Goal: Task Accomplishment & Management: Manage account settings

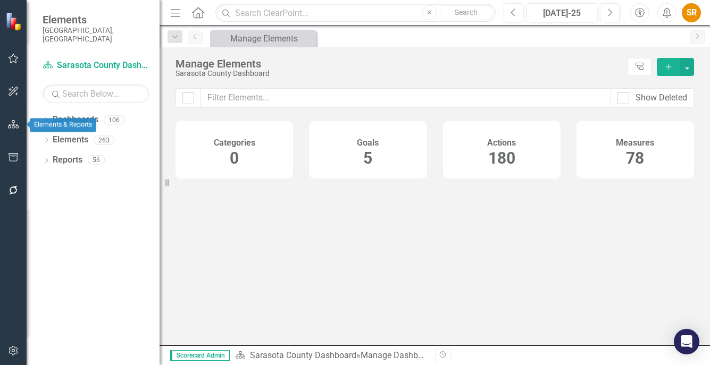
click at [12, 126] on icon "button" at bounding box center [13, 124] width 11 height 9
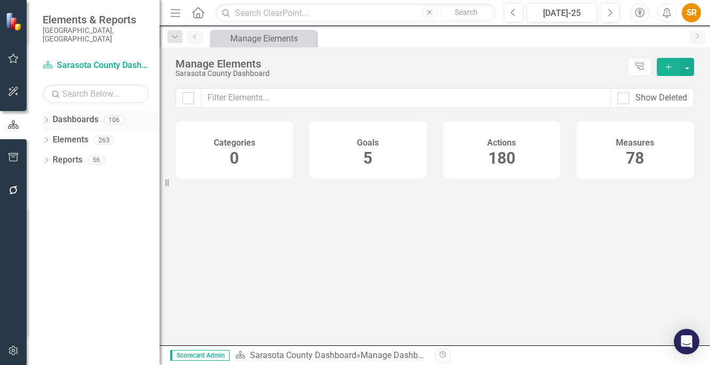
click at [48, 118] on icon "Dropdown" at bounding box center [46, 121] width 7 height 6
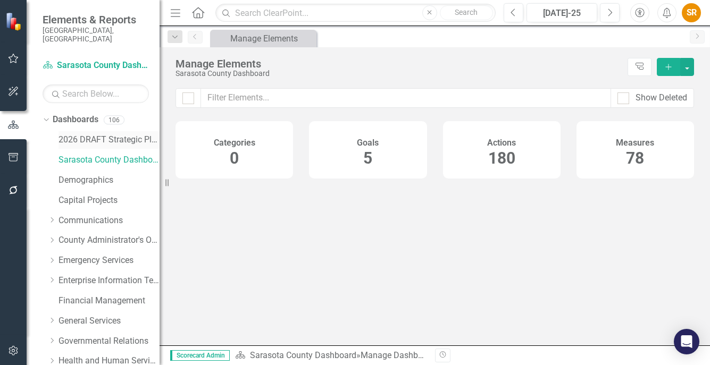
click at [110, 134] on link "2026 DRAFT Strategic Plan" at bounding box center [108, 140] width 101 height 12
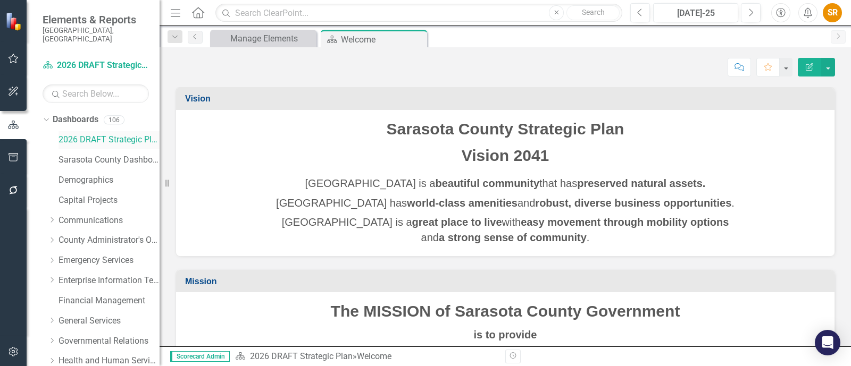
click at [77, 134] on link "2026 DRAFT Strategic Plan" at bounding box center [108, 140] width 101 height 12
click at [114, 134] on link "2026 DRAFT Strategic Plan" at bounding box center [108, 140] width 101 height 12
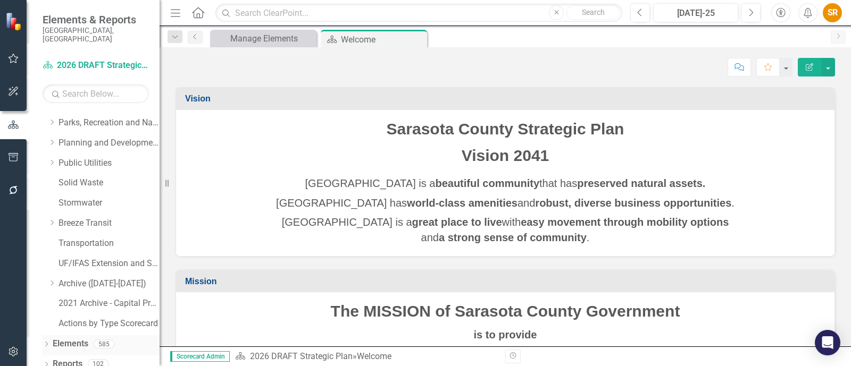
click at [46, 342] on icon "Dropdown" at bounding box center [46, 345] width 7 height 6
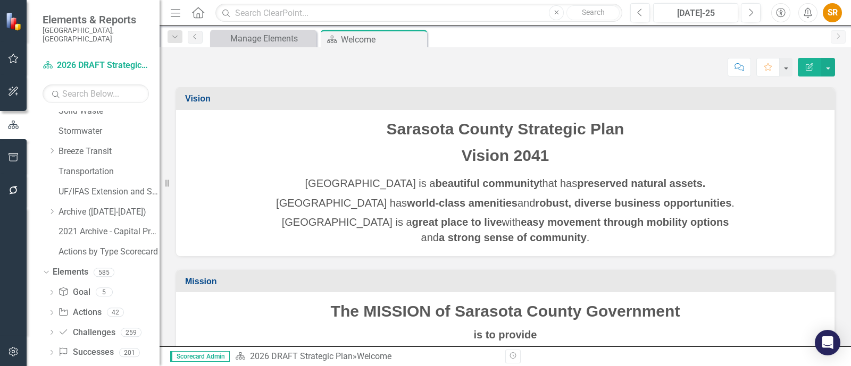
scroll to position [396, 0]
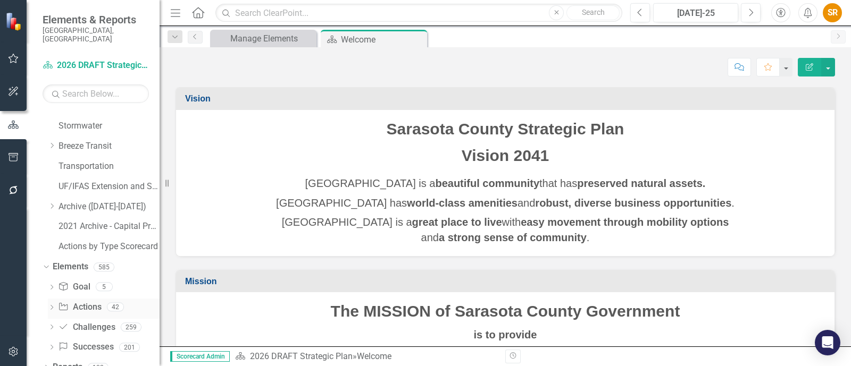
click at [81, 301] on link "Action Actions" at bounding box center [79, 307] width 43 height 12
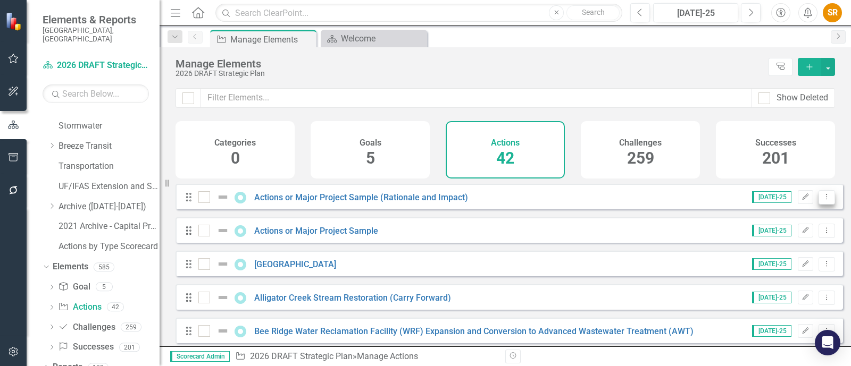
click at [709, 202] on button "Dropdown Menu" at bounding box center [826, 197] width 16 height 14
click at [709, 263] on link "Copy Duplicate Action" at bounding box center [782, 262] width 87 height 20
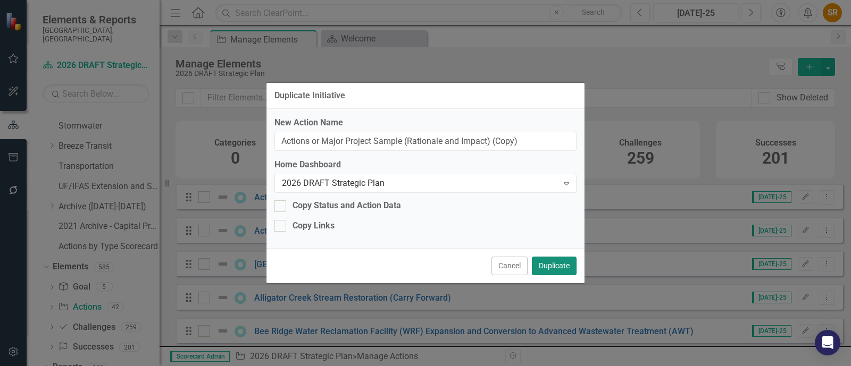
click at [557, 270] on button "Duplicate" at bounding box center [554, 266] width 45 height 19
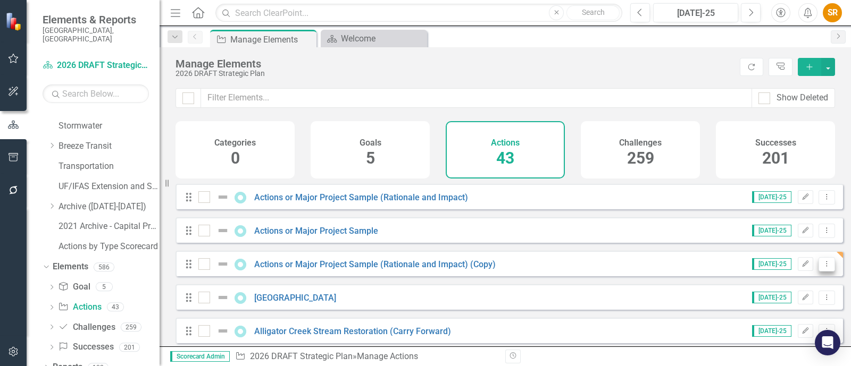
click at [709, 267] on icon "Dropdown Menu" at bounding box center [826, 264] width 9 height 7
click at [709, 348] on link "Trash Delete Action" at bounding box center [782, 349] width 87 height 20
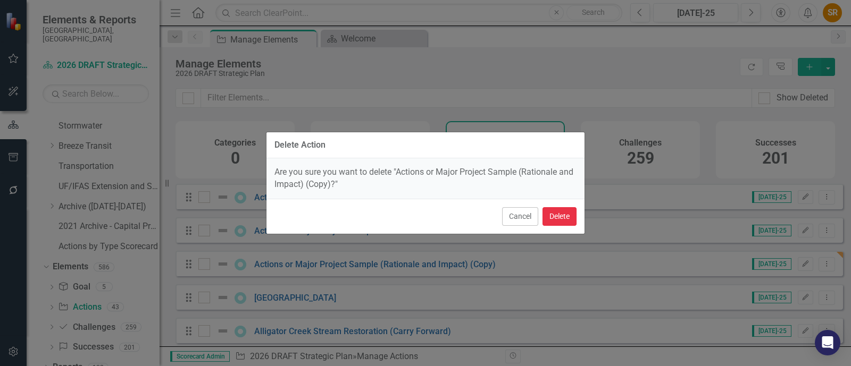
click at [558, 215] on button "Delete" at bounding box center [559, 216] width 34 height 19
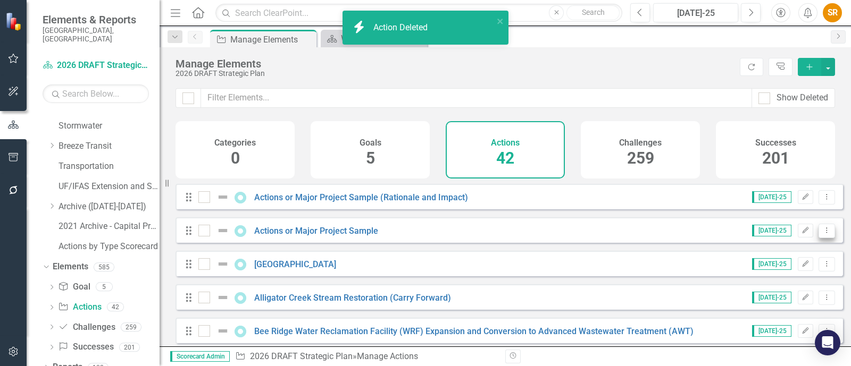
click at [709, 238] on button "Dropdown Menu" at bounding box center [826, 231] width 16 height 14
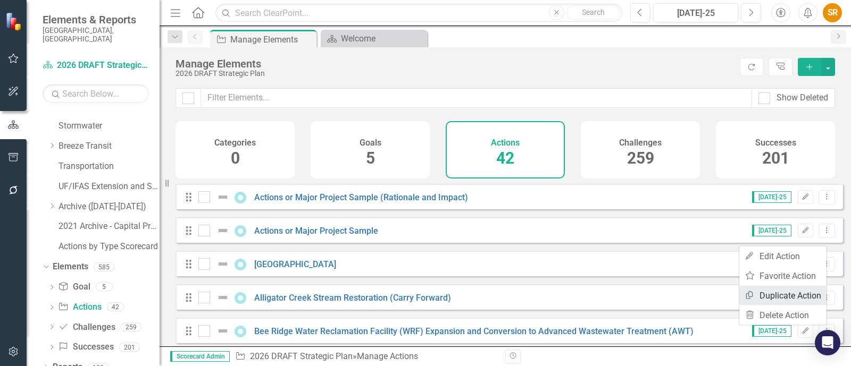
click at [709, 295] on link "Copy Duplicate Action" at bounding box center [782, 296] width 87 height 20
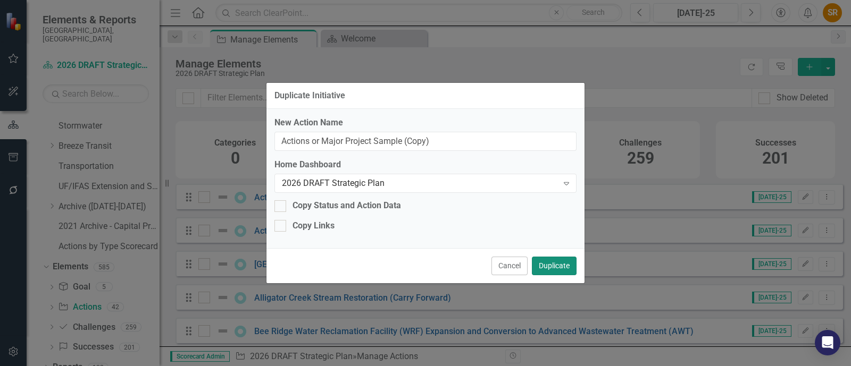
click at [556, 268] on button "Duplicate" at bounding box center [554, 266] width 45 height 19
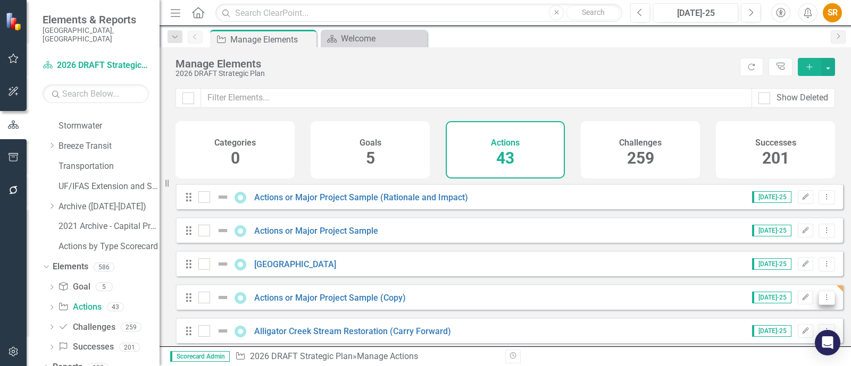
click at [709, 305] on button "Dropdown Menu" at bounding box center [826, 298] width 16 height 14
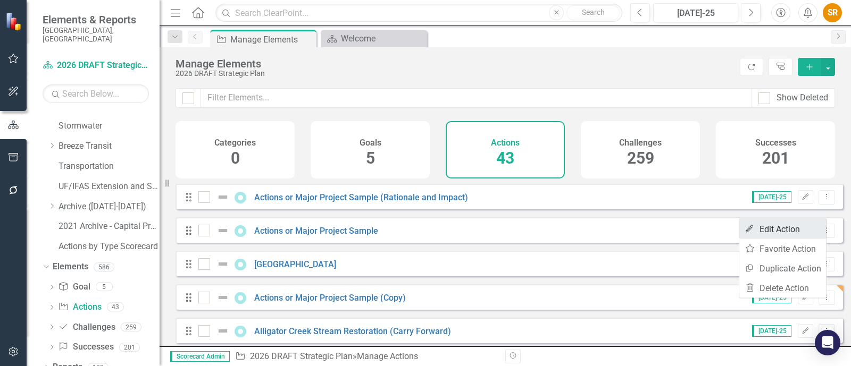
click at [709, 232] on link "Edit Edit Action" at bounding box center [782, 230] width 87 height 20
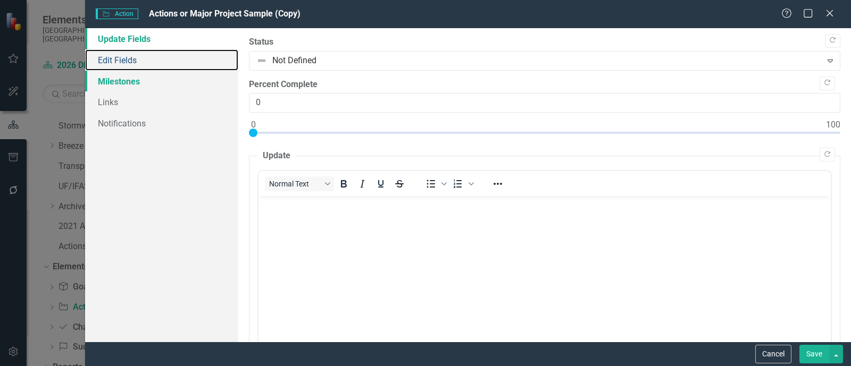
drag, startPoint x: 125, startPoint y: 60, endPoint x: 135, endPoint y: 87, distance: 28.9
click at [125, 59] on link "Edit Fields" at bounding box center [161, 59] width 153 height 21
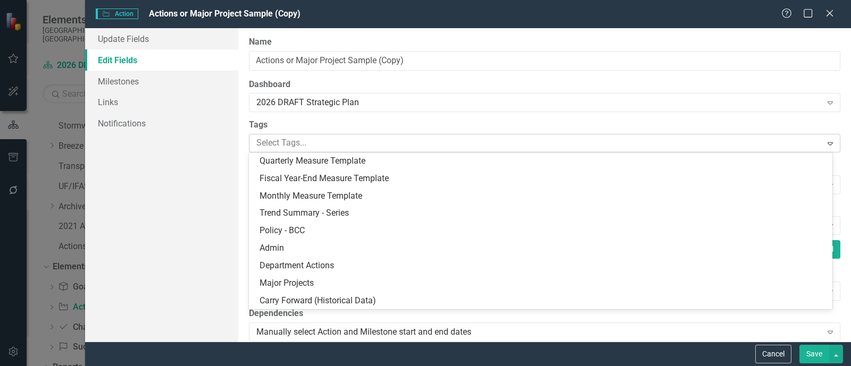
click at [312, 141] on div at bounding box center [536, 143] width 569 height 14
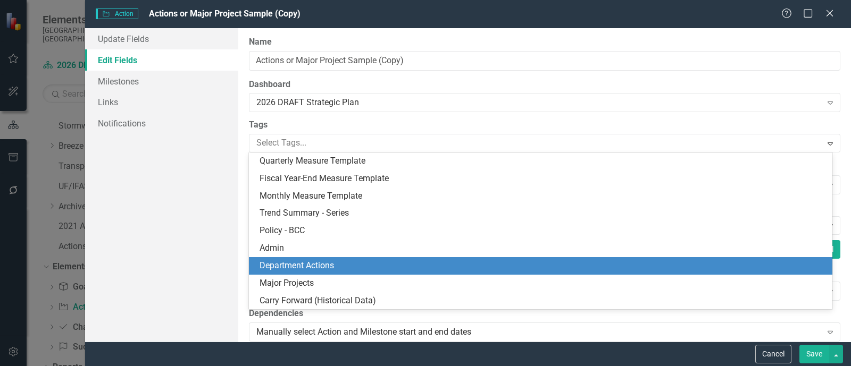
click at [362, 264] on div "Department Actions" at bounding box center [542, 266] width 566 height 12
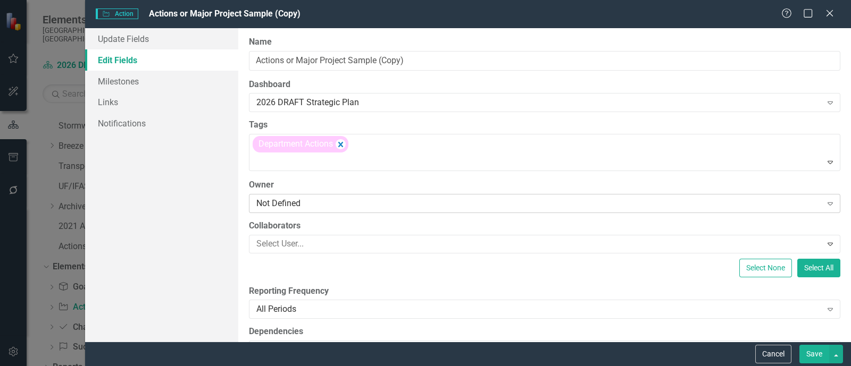
click at [332, 200] on div "Not Defined" at bounding box center [538, 203] width 565 height 12
click at [342, 196] on div "Not Defined Expand" at bounding box center [544, 203] width 591 height 19
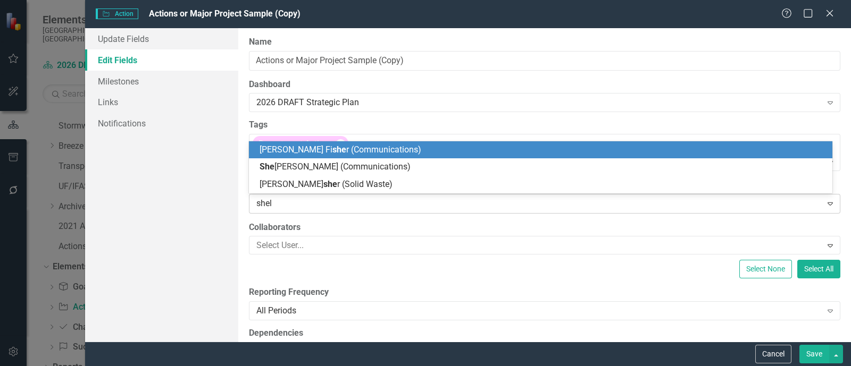
type input "[PERSON_NAME]"
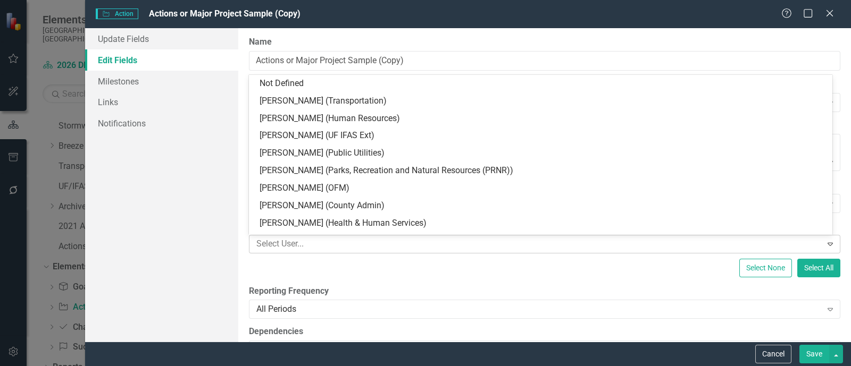
click at [332, 241] on div at bounding box center [536, 244] width 569 height 14
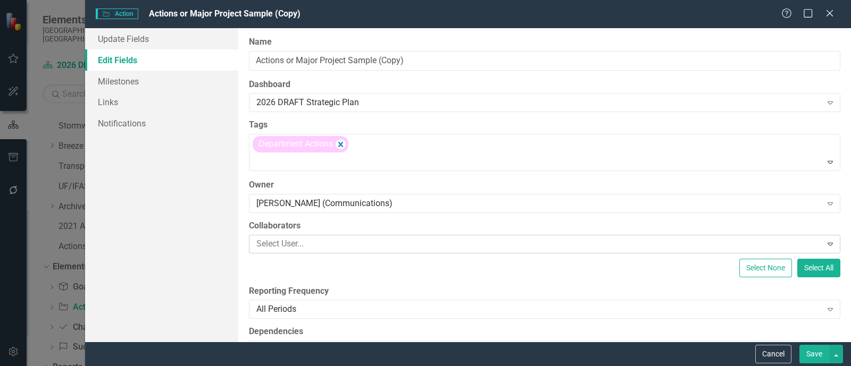
click at [364, 241] on div at bounding box center [536, 244] width 569 height 14
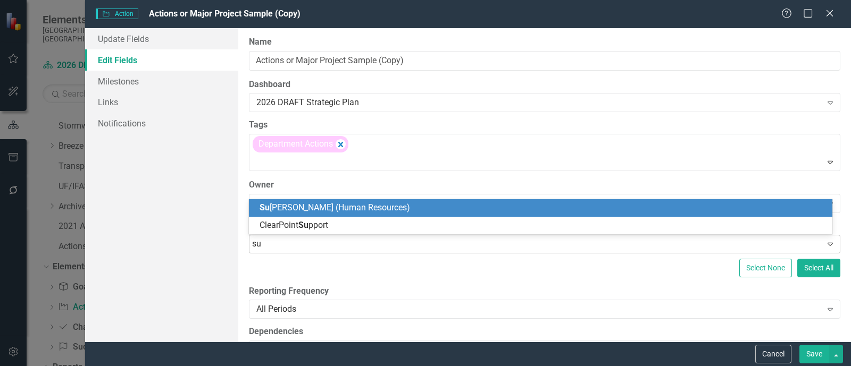
type input "suz"
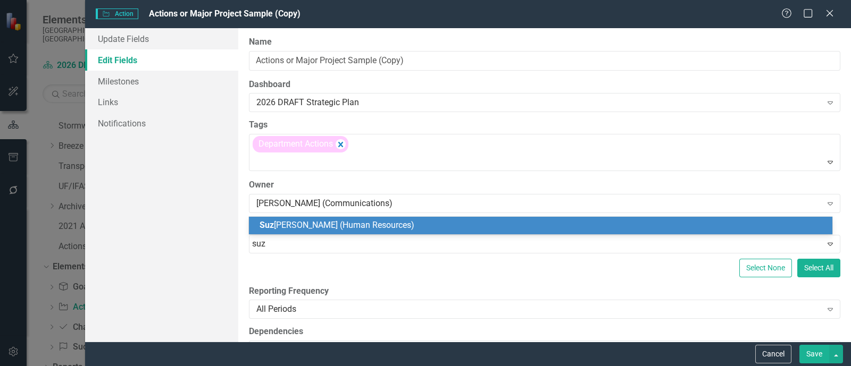
click at [376, 233] on div "[PERSON_NAME] (Human Resources)" at bounding box center [540, 226] width 583 height 18
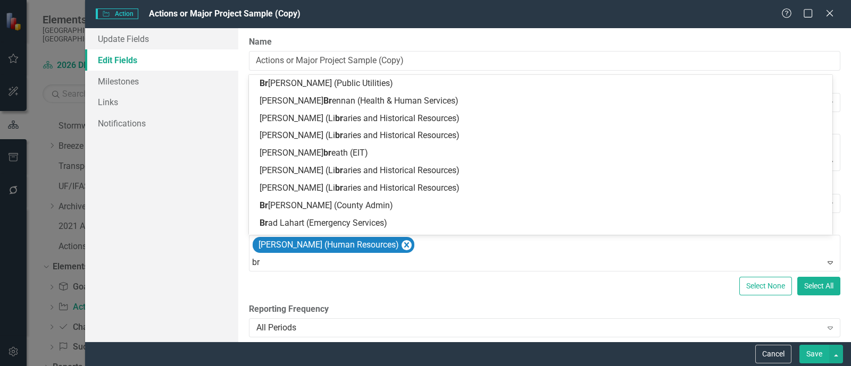
type input "b"
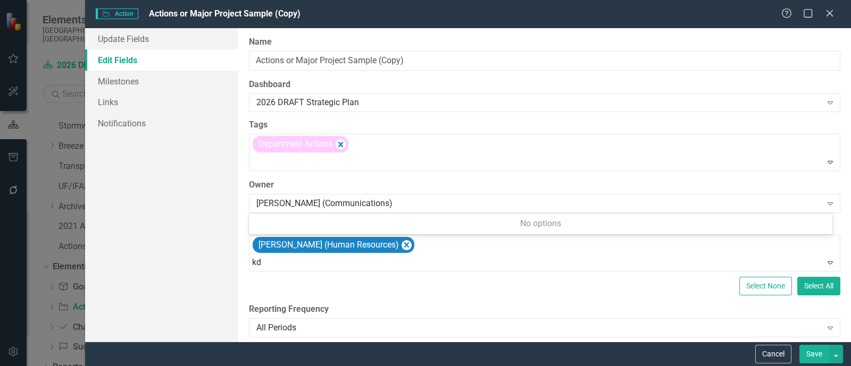
type input "k"
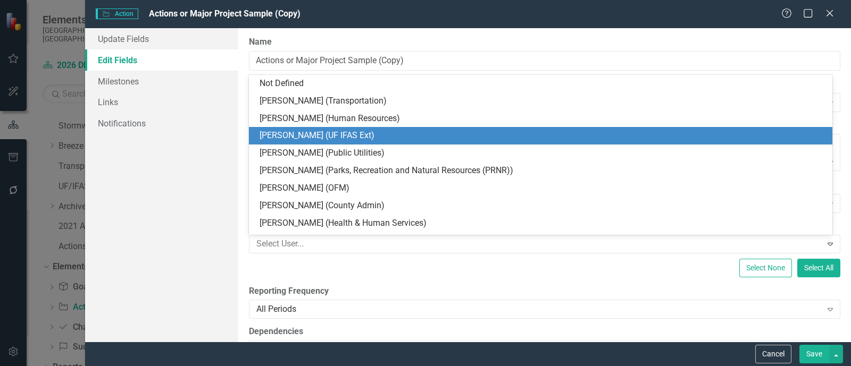
click at [375, 285] on label "Reporting Frequency" at bounding box center [544, 291] width 591 height 12
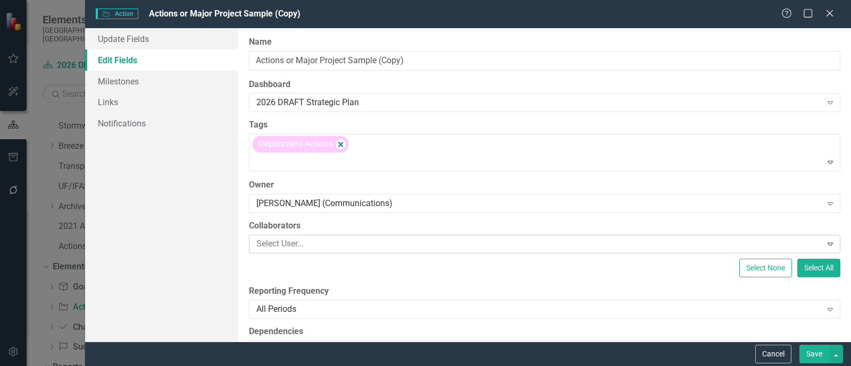
click at [359, 249] on div at bounding box center [536, 244] width 569 height 14
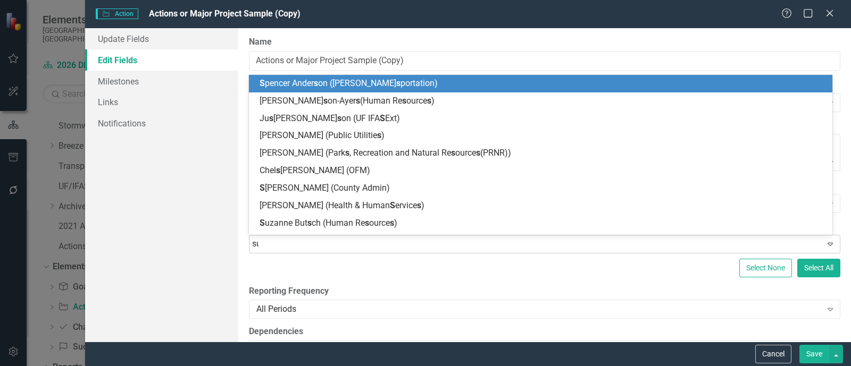
type input "suz"
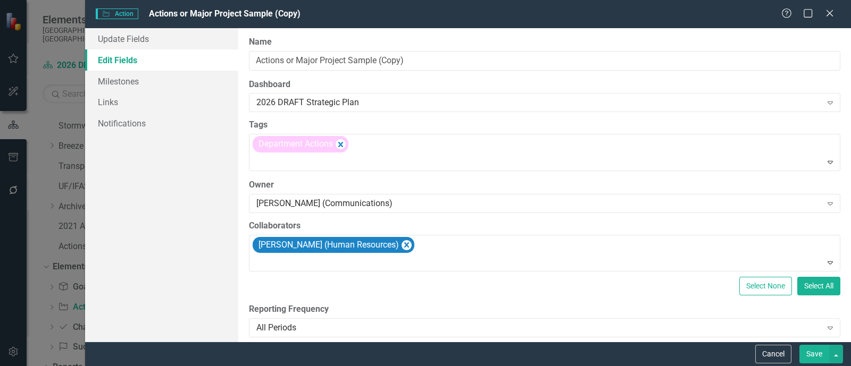
click at [359, 285] on div "Select None Select All" at bounding box center [544, 286] width 591 height 19
click at [365, 293] on div "Select None Select All" at bounding box center [544, 286] width 591 height 19
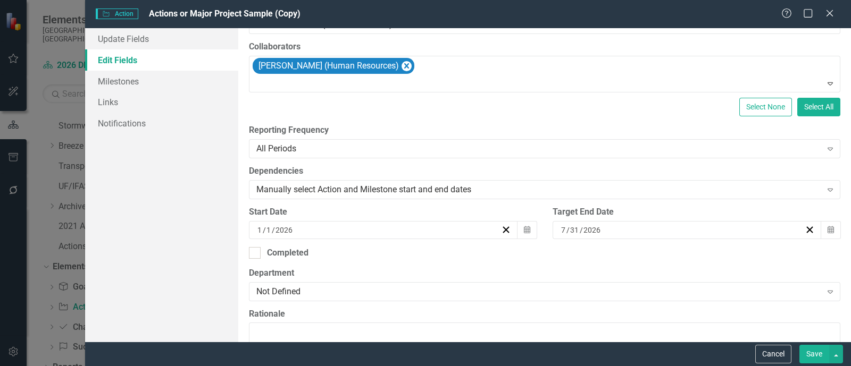
scroll to position [199, 0]
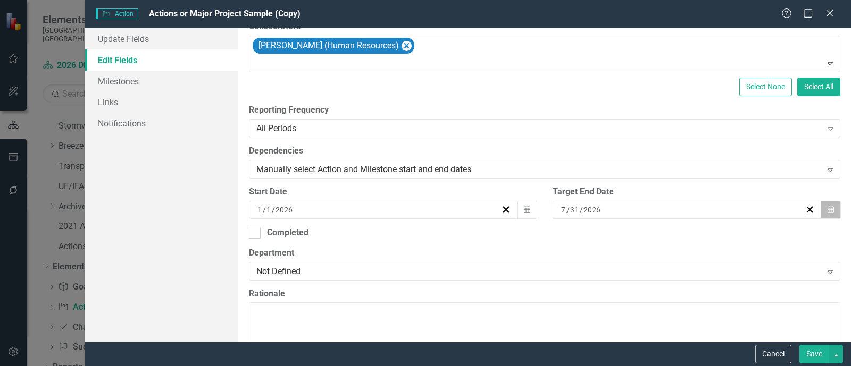
click at [709, 207] on icon "button" at bounding box center [830, 209] width 6 height 7
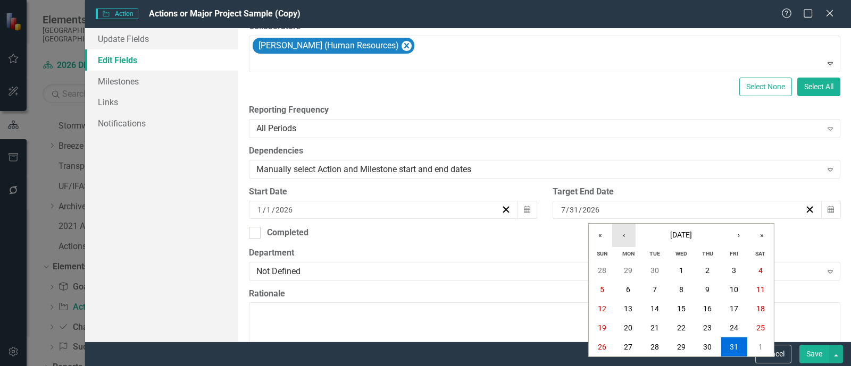
click at [623, 234] on button "‹" at bounding box center [623, 235] width 23 height 23
click at [658, 347] on abbr "30" at bounding box center [654, 347] width 9 height 9
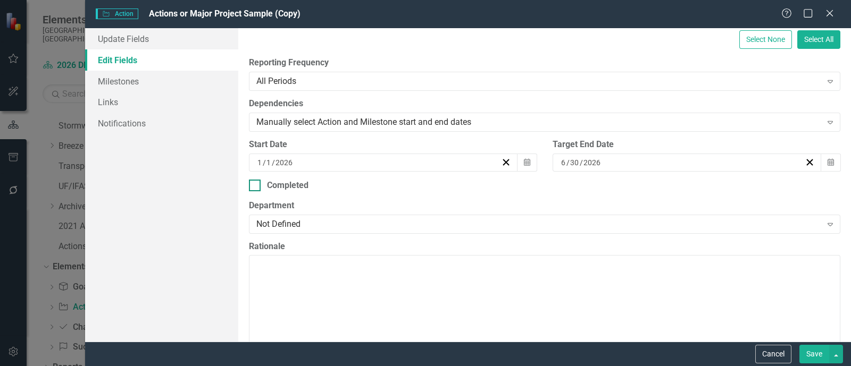
scroll to position [265, 0]
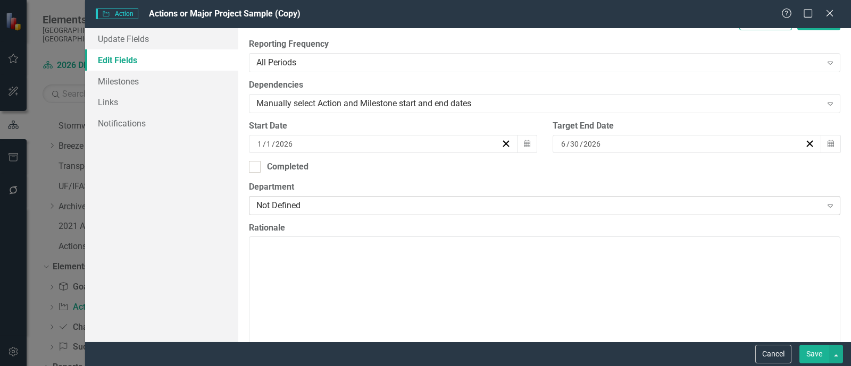
click at [340, 204] on div "Not Defined" at bounding box center [538, 205] width 565 height 12
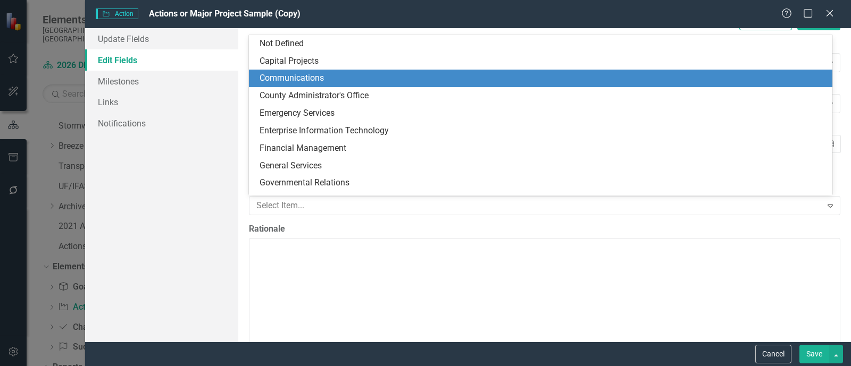
click at [320, 83] on div "Communications" at bounding box center [542, 78] width 566 height 12
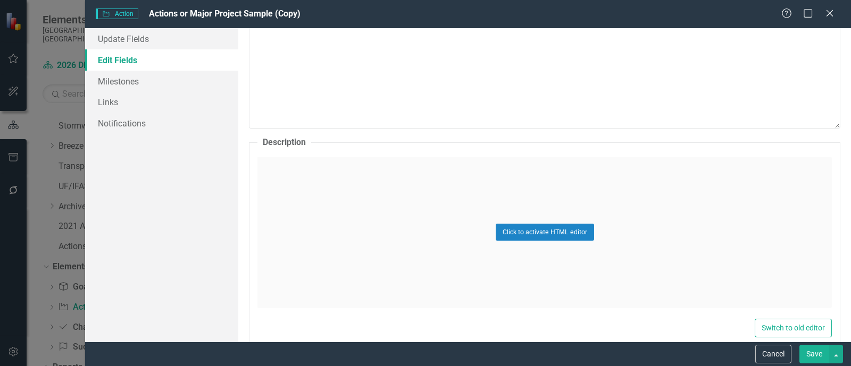
scroll to position [531, 0]
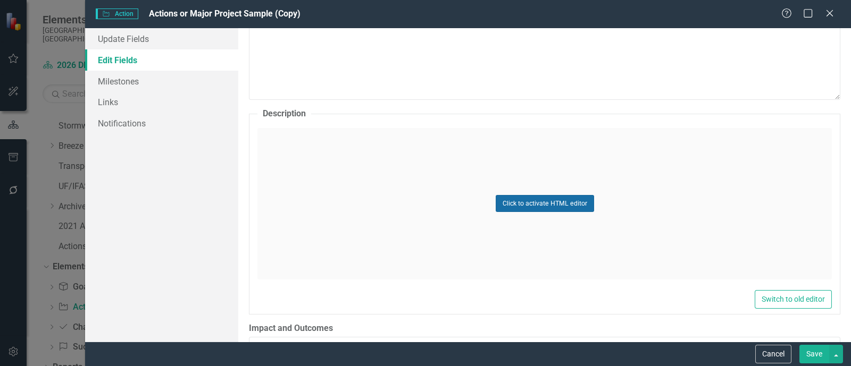
click at [544, 208] on button "Click to activate HTML editor" at bounding box center [544, 203] width 98 height 17
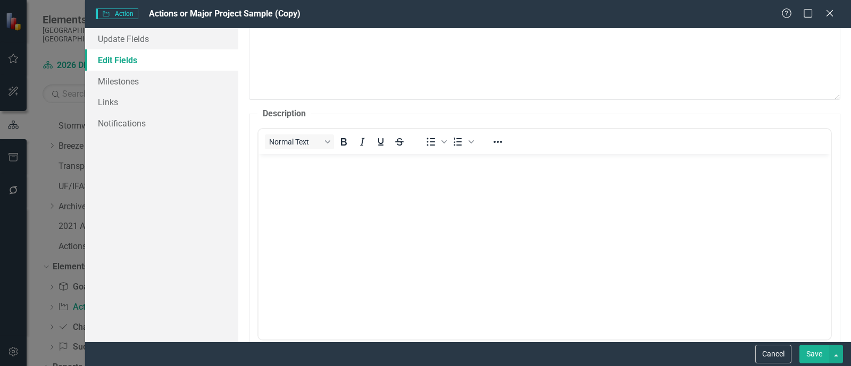
scroll to position [0, 0]
click at [347, 185] on body "Rich Text Area. Press ALT-0 for help." at bounding box center [544, 233] width 572 height 159
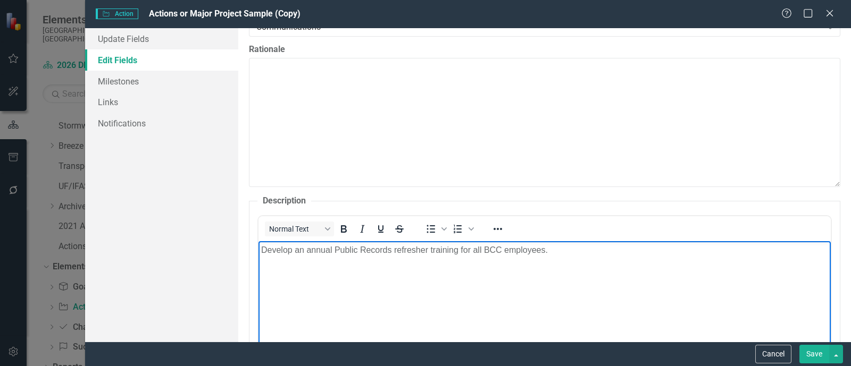
scroll to position [465, 0]
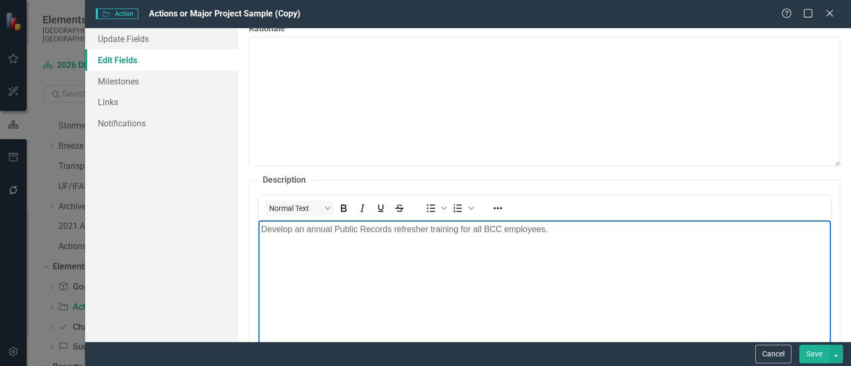
click at [544, 230] on p "Develop an annual Public Records refresher training for all BCC employees." at bounding box center [544, 229] width 567 height 13
click at [592, 263] on body "Develop an annual Public Records refresher training for all BCC employees provi…" at bounding box center [544, 299] width 572 height 159
drag, startPoint x: 600, startPoint y: 229, endPoint x: 592, endPoint y: 229, distance: 8.0
click at [592, 229] on p "Develop an annual Public Records refresher training for all BCC employees provi…" at bounding box center [544, 229] width 567 height 13
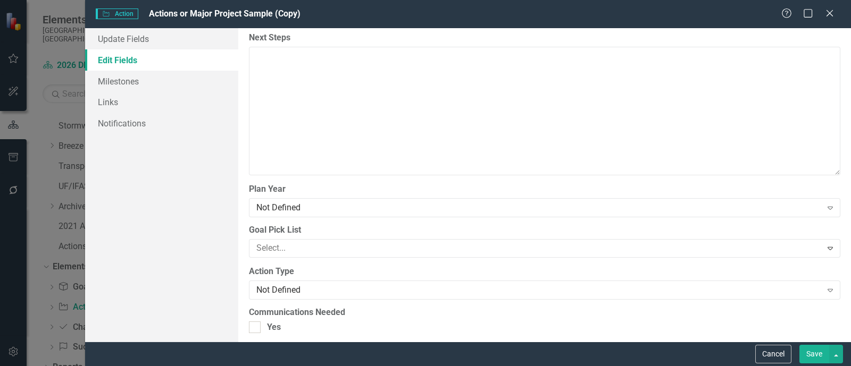
scroll to position [1063, 0]
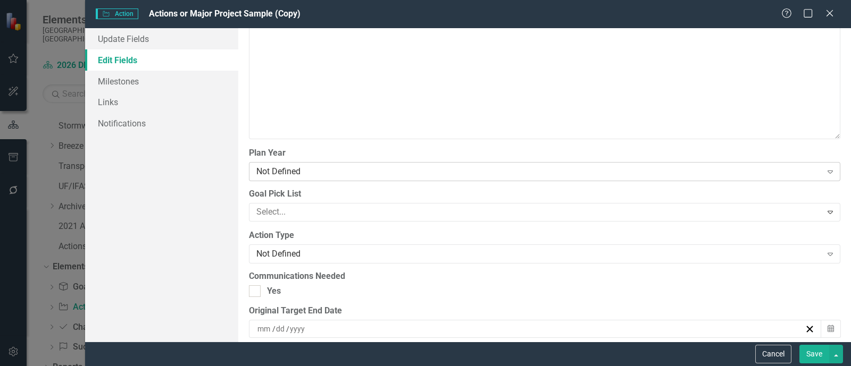
click at [346, 166] on div "Not Defined" at bounding box center [538, 172] width 565 height 12
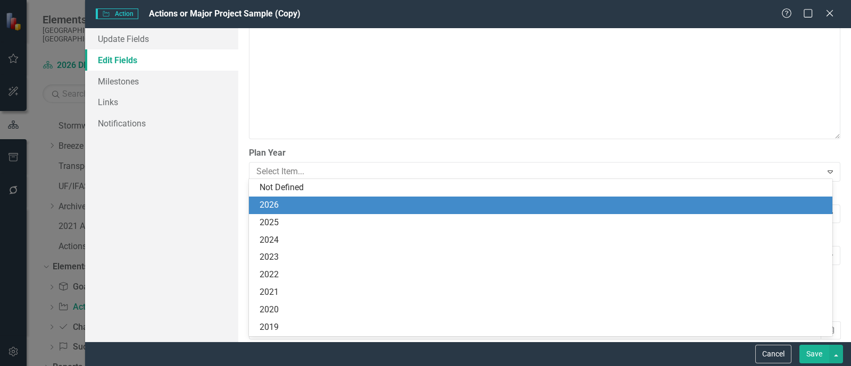
click at [311, 206] on div "2026" at bounding box center [542, 205] width 566 height 12
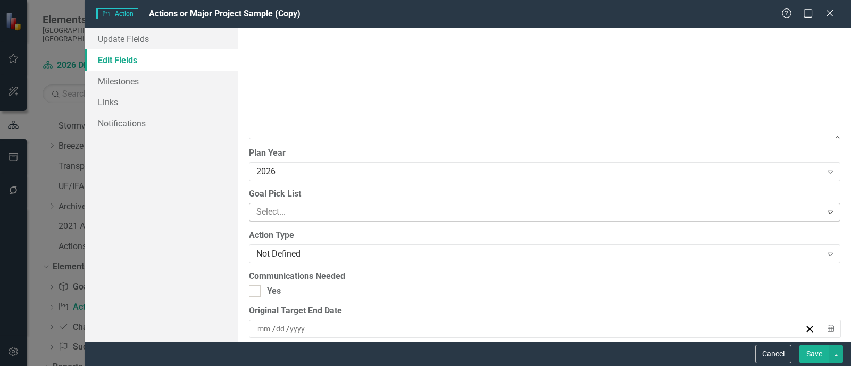
click at [311, 209] on div at bounding box center [536, 212] width 569 height 14
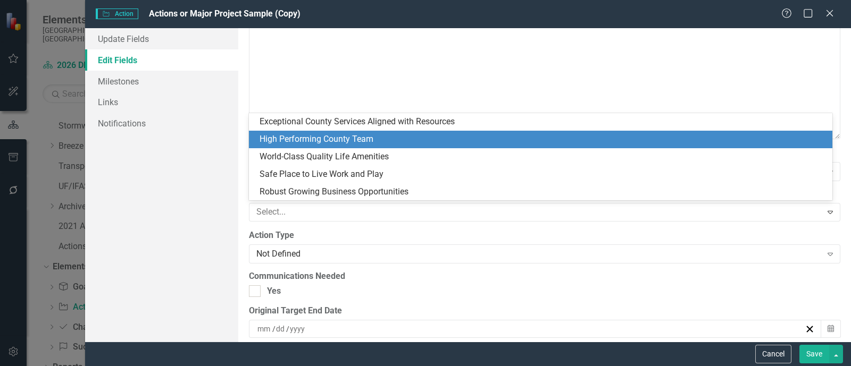
click at [329, 139] on div "High Performing County Team" at bounding box center [542, 139] width 566 height 12
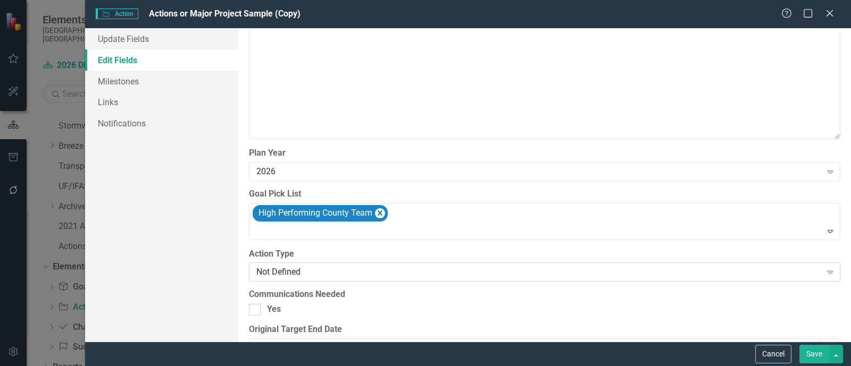
click at [317, 267] on div "Not Defined" at bounding box center [538, 272] width 565 height 12
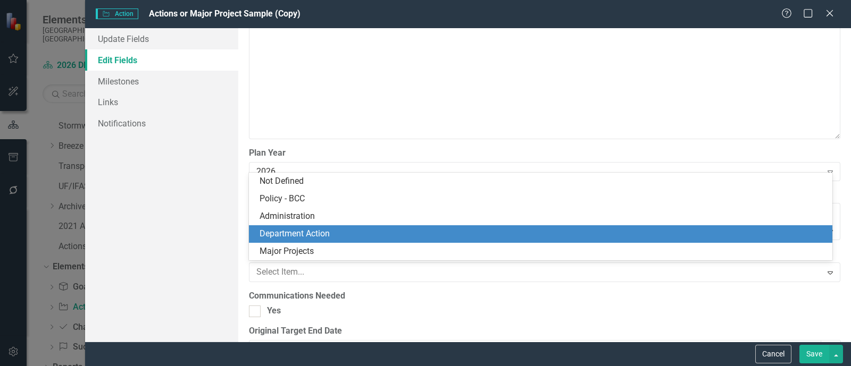
click at [325, 238] on div "Department Action" at bounding box center [542, 234] width 566 height 12
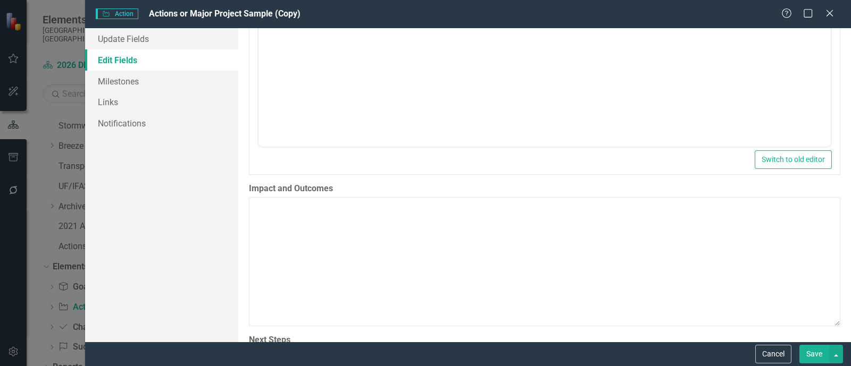
scroll to position [715, 0]
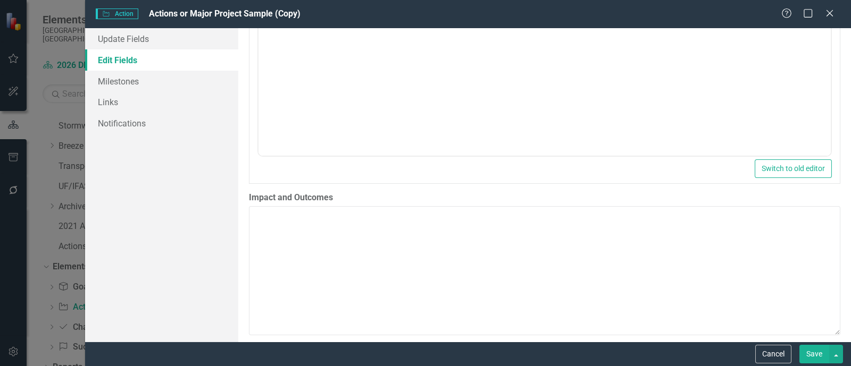
click at [709, 358] on button "Save" at bounding box center [814, 354] width 30 height 19
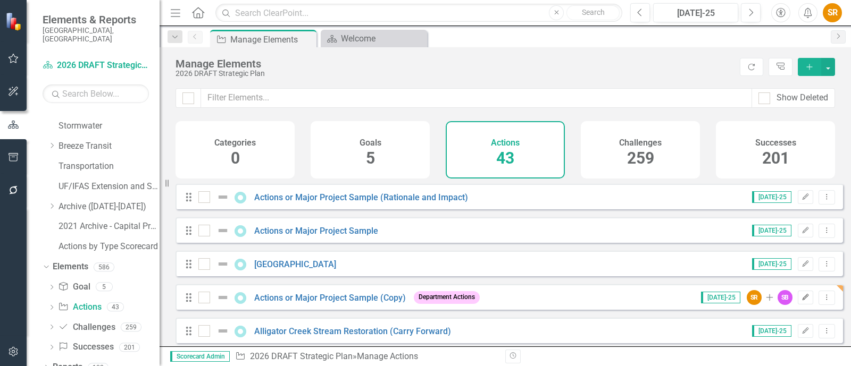
click at [709, 301] on icon "Edit" at bounding box center [805, 298] width 8 height 6
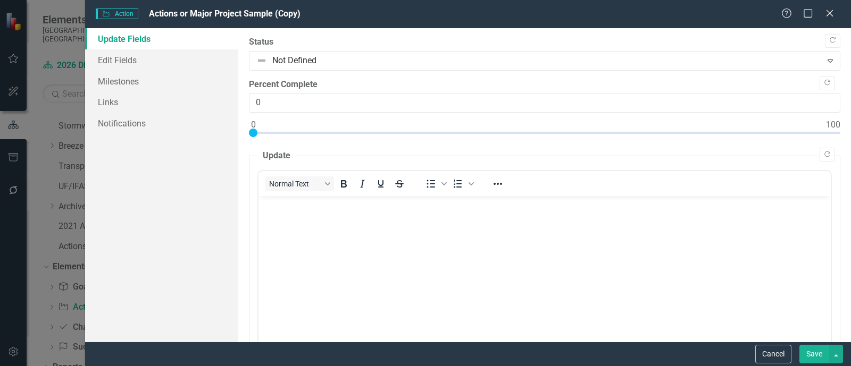
scroll to position [0, 0]
click at [276, 14] on span "Actions or Major Project Sample (Copy)" at bounding box center [225, 14] width 152 height 10
click at [129, 62] on link "Edit Fields" at bounding box center [161, 59] width 153 height 21
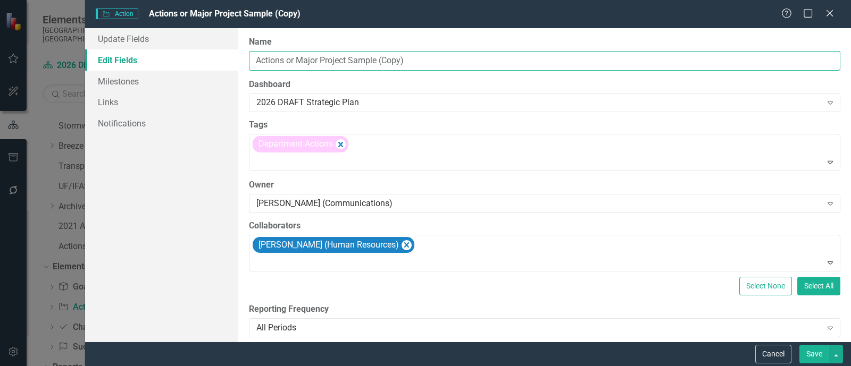
click at [356, 62] on input "Actions or Major Project Sample (Copy)" at bounding box center [544, 61] width 591 height 20
drag, startPoint x: 417, startPoint y: 65, endPoint x: 157, endPoint y: 46, distance: 260.1
click at [157, 46] on div "Update Fields Edit Fields Milestones Links Notifications "Update" fields in Cle…" at bounding box center [468, 185] width 766 height 314
paste input "Public Records Refresher Training"
click at [316, 62] on input "Public Records Refresher Training" at bounding box center [544, 61] width 591 height 20
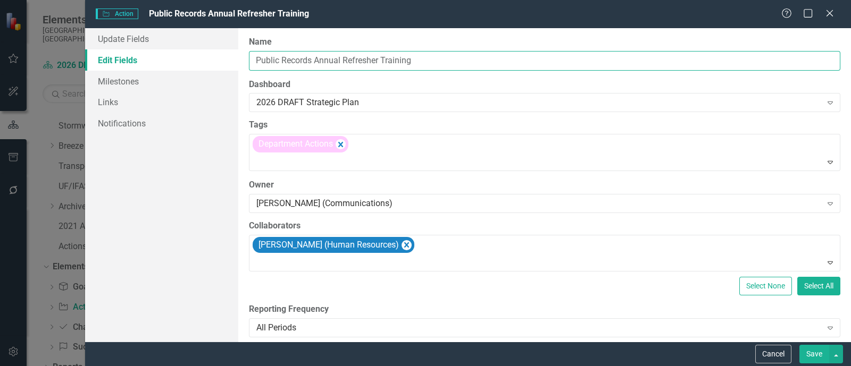
type input "Public Records Annual Refresher Training"
click at [375, 116] on div "ClearPoint Can Do More! How ClearPoint Can Help Close Enterprise plans can auto…" at bounding box center [544, 185] width 612 height 314
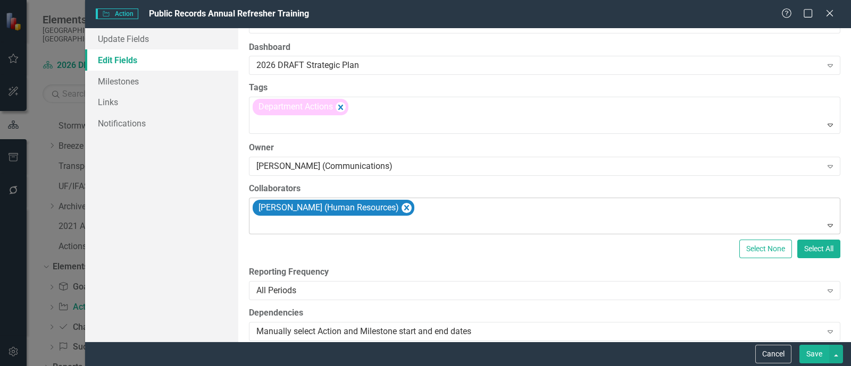
scroll to position [66, 0]
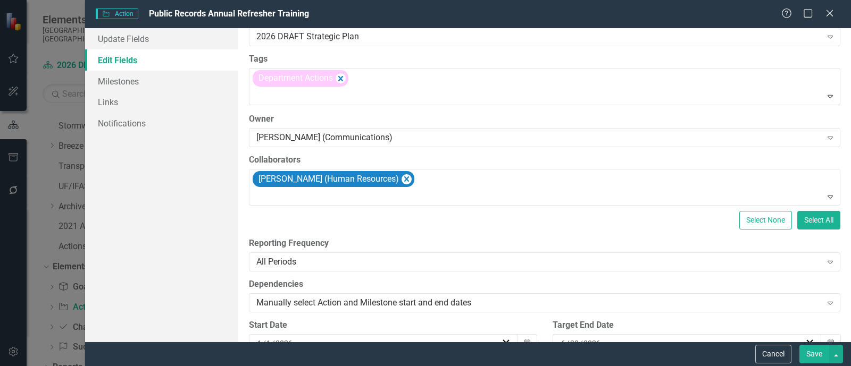
click at [709, 352] on button "Save" at bounding box center [814, 354] width 30 height 19
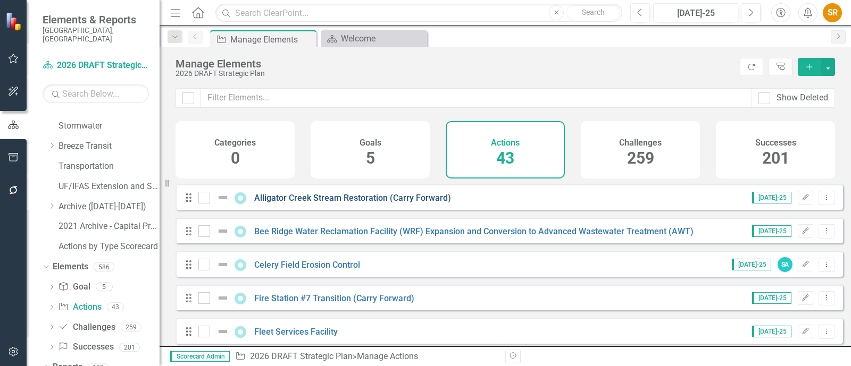
scroll to position [199, 0]
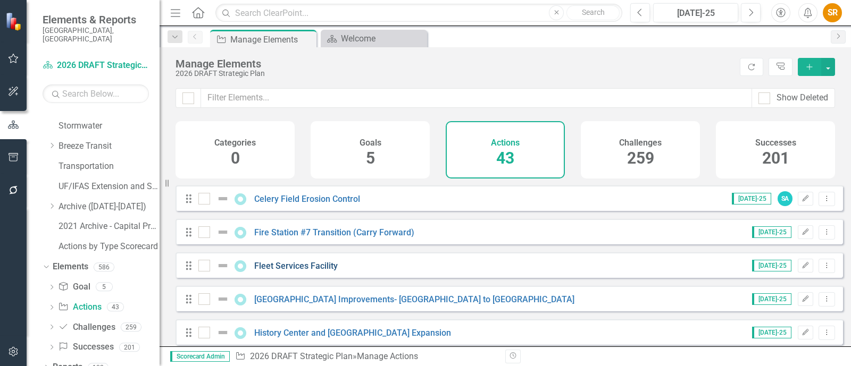
click at [300, 271] on link "Fleet Services Facility" at bounding box center [295, 266] width 83 height 10
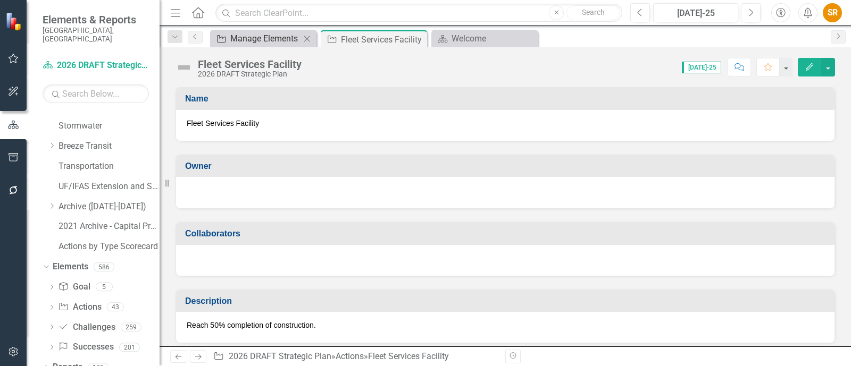
click at [265, 37] on div "Manage Elements" at bounding box center [265, 38] width 70 height 13
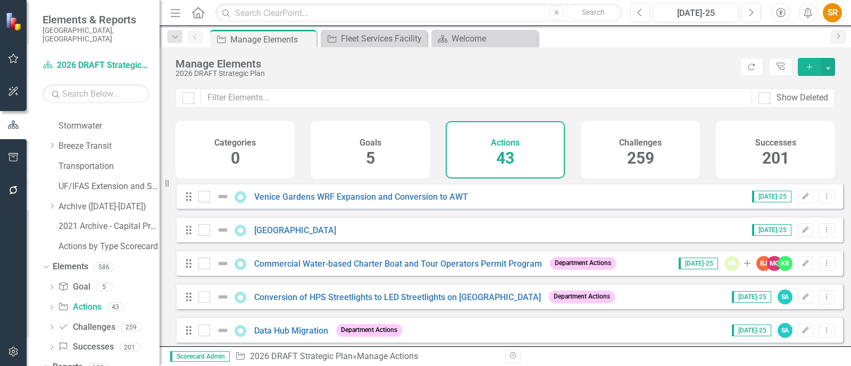
scroll to position [598, 0]
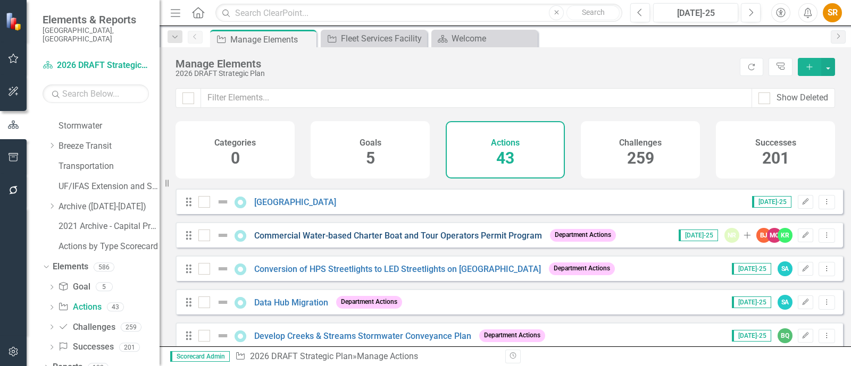
click at [346, 241] on link "Commercial Water-based Charter Boat and Tour Operators Permit Program" at bounding box center [398, 236] width 288 height 10
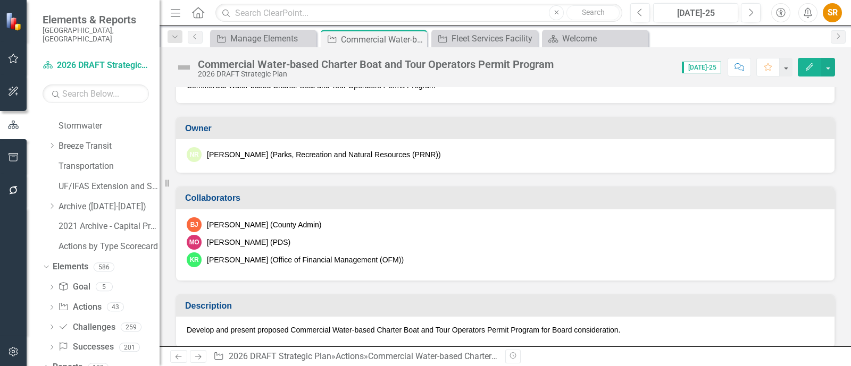
scroll to position [66, 0]
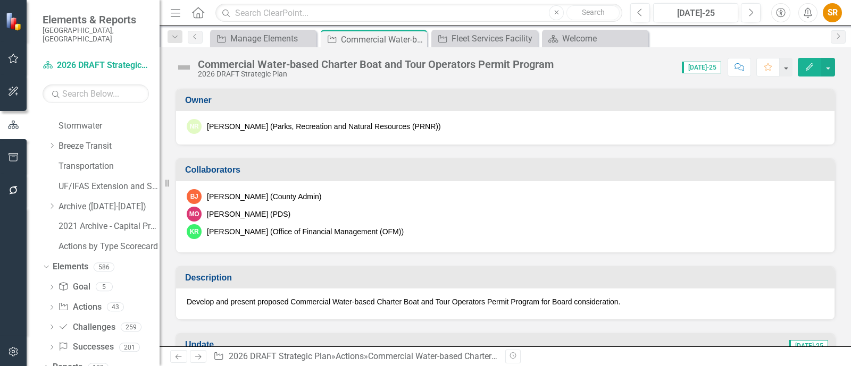
click at [709, 68] on icon "Edit" at bounding box center [809, 66] width 10 height 7
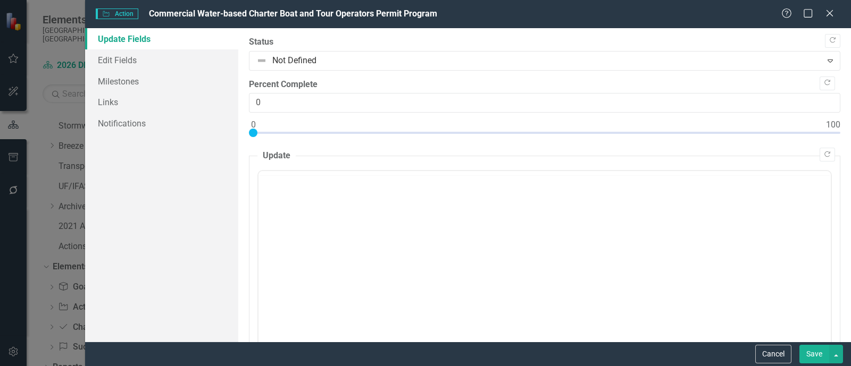
scroll to position [0, 0]
click at [129, 62] on link "Edit Fields" at bounding box center [161, 59] width 153 height 21
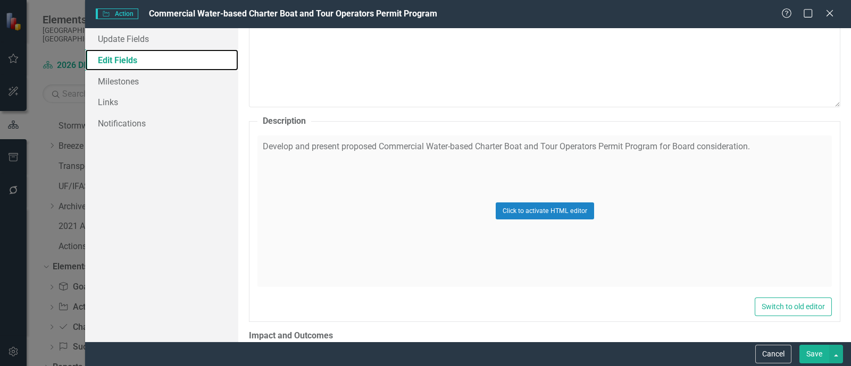
scroll to position [531, 0]
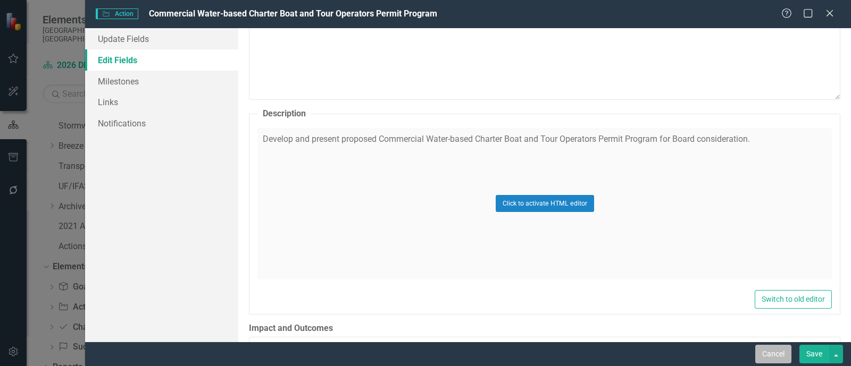
click at [709, 352] on button "Cancel" at bounding box center [773, 354] width 36 height 19
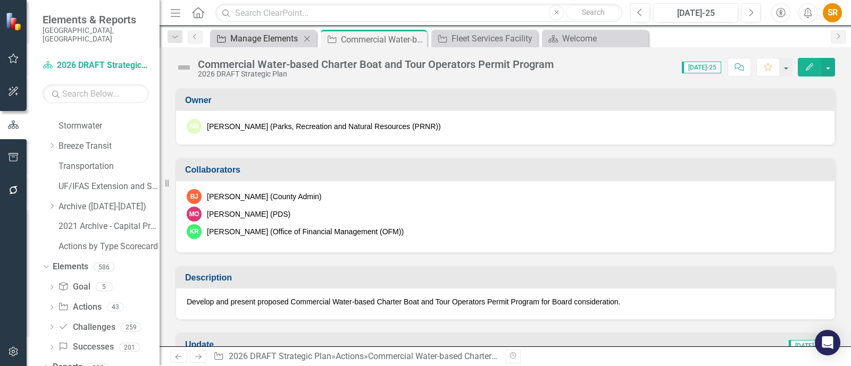
click at [251, 32] on div "Manage Elements" at bounding box center [265, 38] width 70 height 13
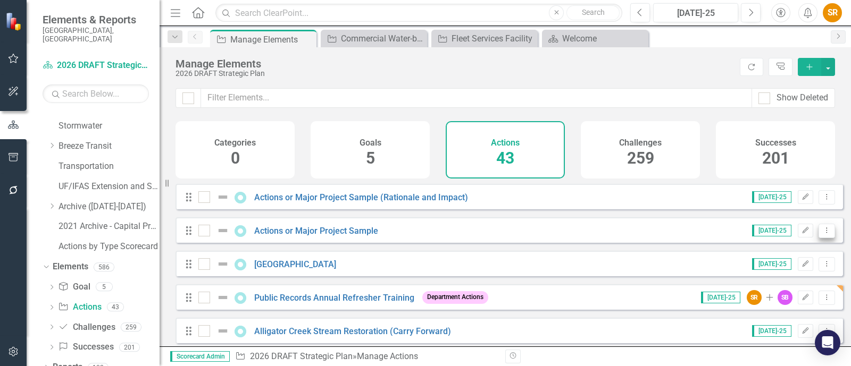
click at [709, 234] on icon "Dropdown Menu" at bounding box center [826, 230] width 9 height 7
click at [709, 295] on link "Copy Duplicate Action" at bounding box center [782, 296] width 87 height 20
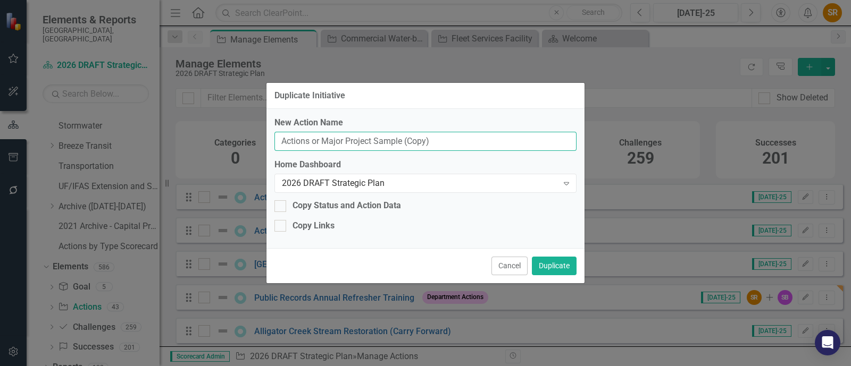
click at [343, 138] on input "Actions or Major Project Sample (Copy)" at bounding box center [425, 142] width 302 height 20
drag, startPoint x: 445, startPoint y: 141, endPoint x: 267, endPoint y: 144, distance: 177.6
click at [271, 144] on div "New Action Name Actions or Major Project Sample (Copy) Home Dashboard 2026 DRAF…" at bounding box center [425, 178] width 318 height 139
paste input "Enterprise-wide A/V and Broadcast Equipment Training"
type input "Enterprise-wide A/V and Broadcast Equipment Training"
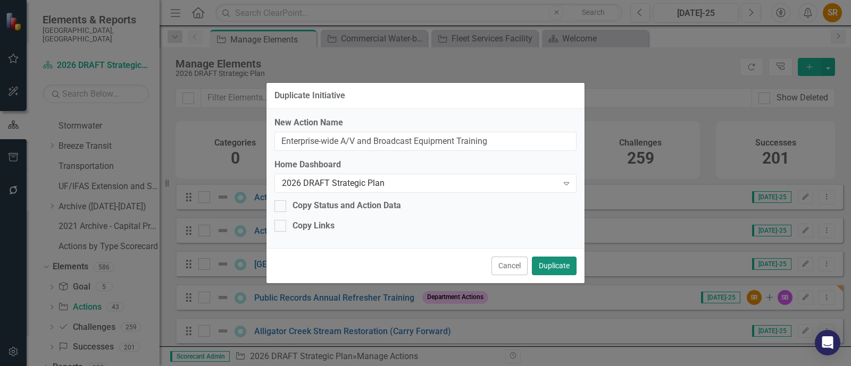
click at [556, 266] on button "Duplicate" at bounding box center [554, 266] width 45 height 19
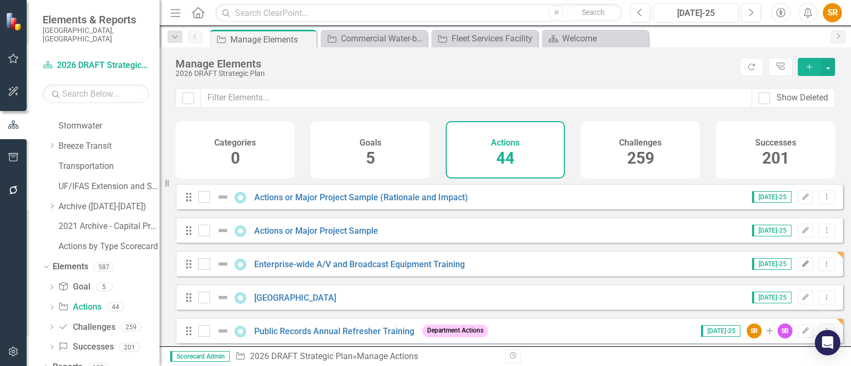
click at [709, 267] on icon "Edit" at bounding box center [805, 264] width 8 height 6
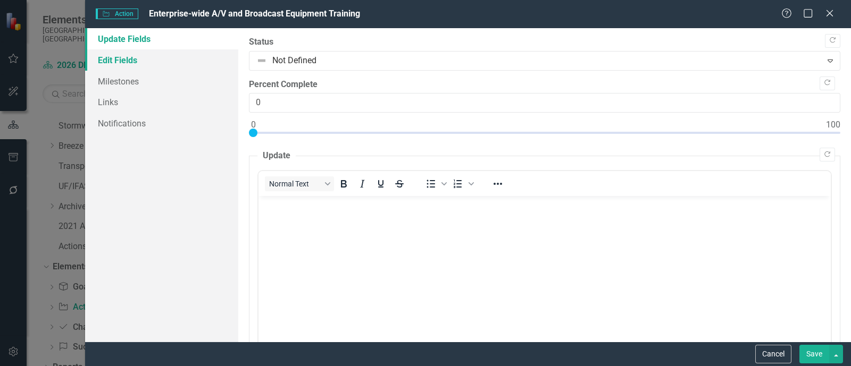
click at [130, 62] on link "Edit Fields" at bounding box center [161, 59] width 153 height 21
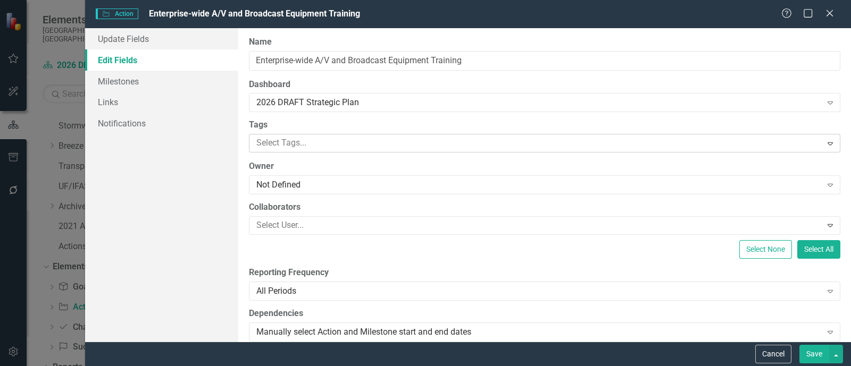
click at [313, 140] on div at bounding box center [536, 143] width 569 height 14
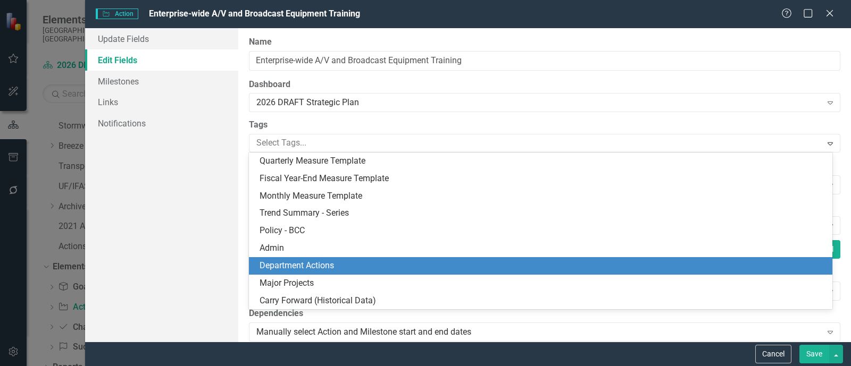
click at [347, 264] on div "Department Actions" at bounding box center [542, 266] width 566 height 12
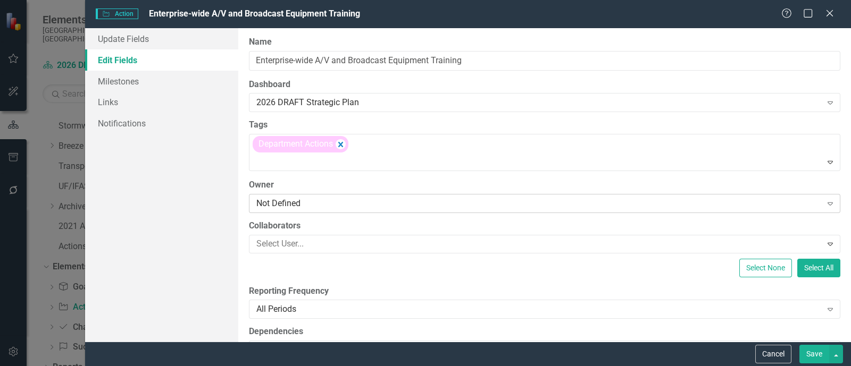
click at [343, 203] on div "Not Defined" at bounding box center [538, 203] width 565 height 12
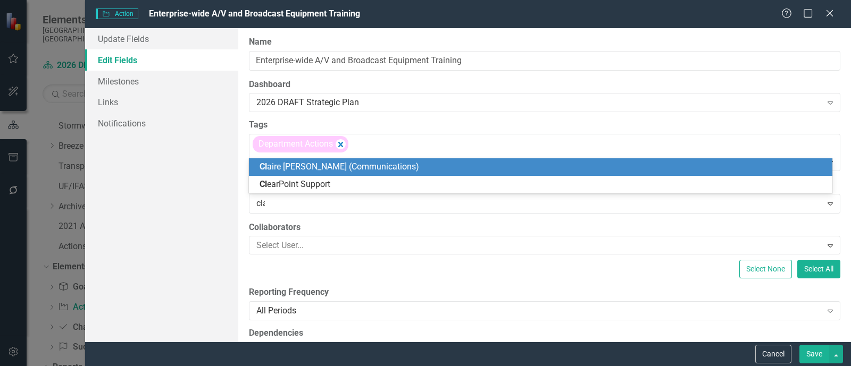
type input "clai"
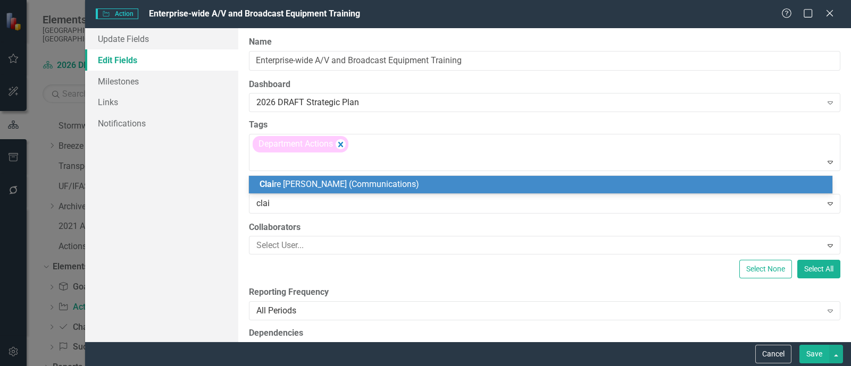
click at [342, 188] on span "Clai re [PERSON_NAME] (Communications)" at bounding box center [338, 184] width 159 height 10
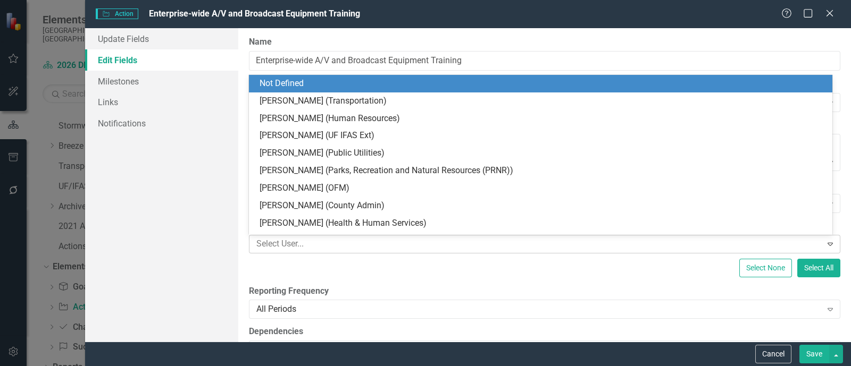
click at [356, 242] on div at bounding box center [536, 244] width 569 height 14
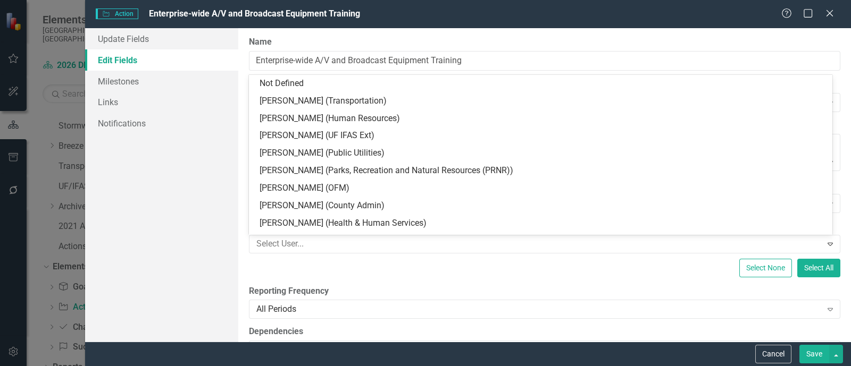
click at [360, 268] on div "Select None Select All" at bounding box center [544, 268] width 591 height 19
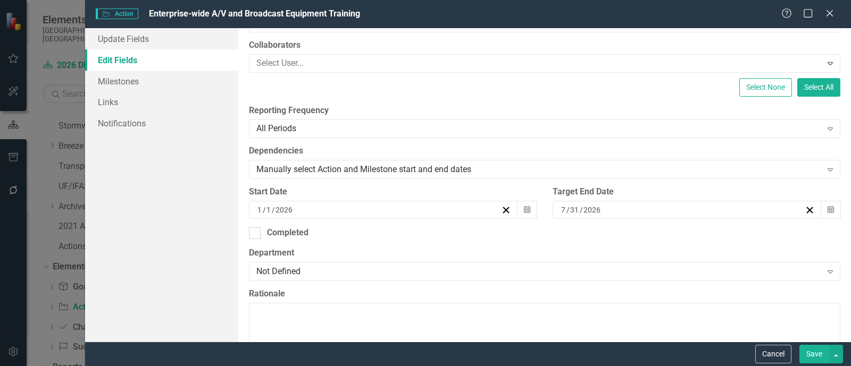
scroll to position [199, 0]
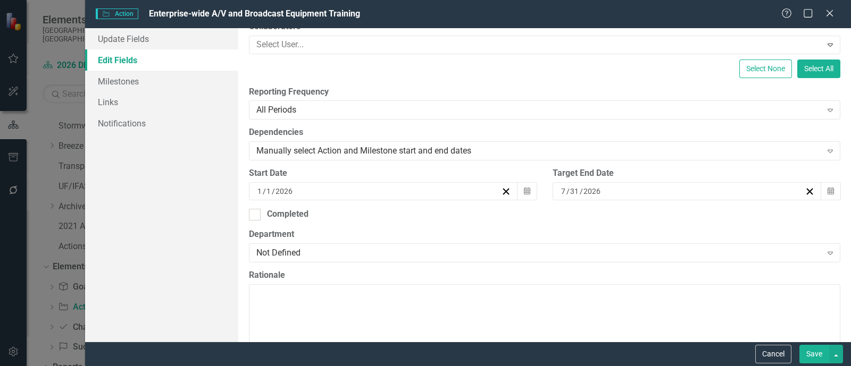
click at [621, 190] on div "[DATE]" at bounding box center [681, 191] width 245 height 11
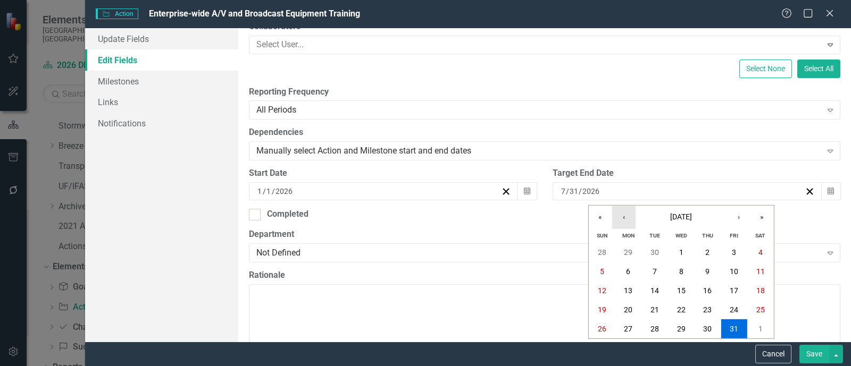
click at [625, 217] on button "‹" at bounding box center [623, 217] width 23 height 23
click at [624, 217] on button "‹" at bounding box center [623, 217] width 23 height 23
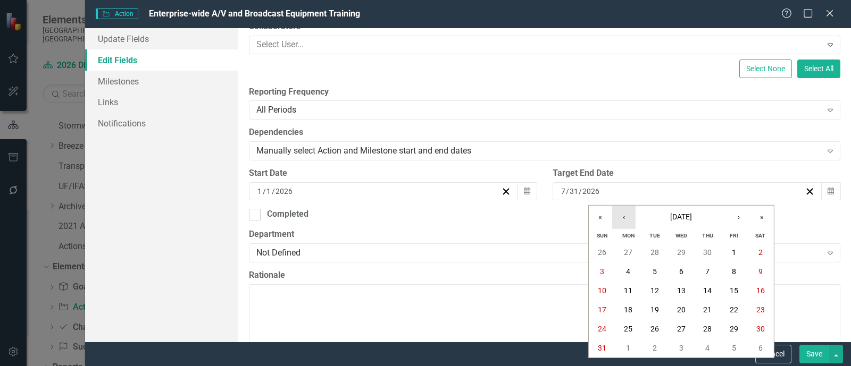
click at [624, 217] on button "‹" at bounding box center [623, 217] width 23 height 23
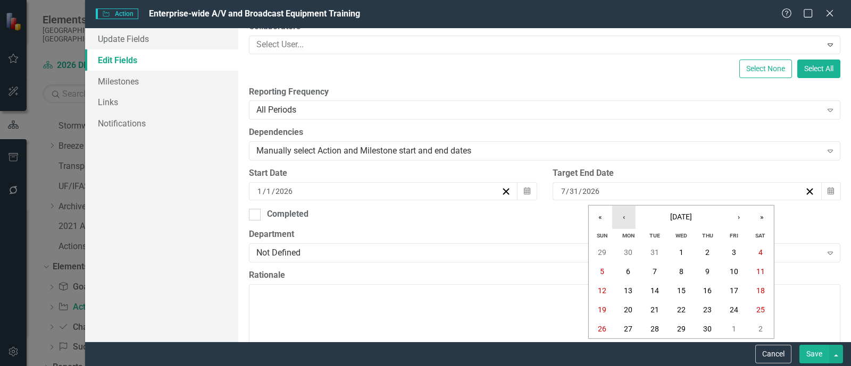
click at [624, 217] on button "‹" at bounding box center [623, 217] width 23 height 23
click at [657, 328] on abbr "31" at bounding box center [654, 329] width 9 height 9
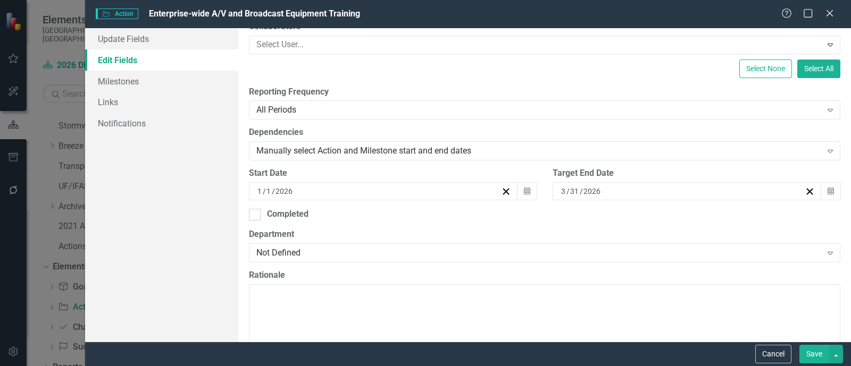
click at [564, 222] on div "ClearPoint Can Do More! How ClearPoint Can Help Close Enterprise plans can auto…" at bounding box center [544, 185] width 612 height 314
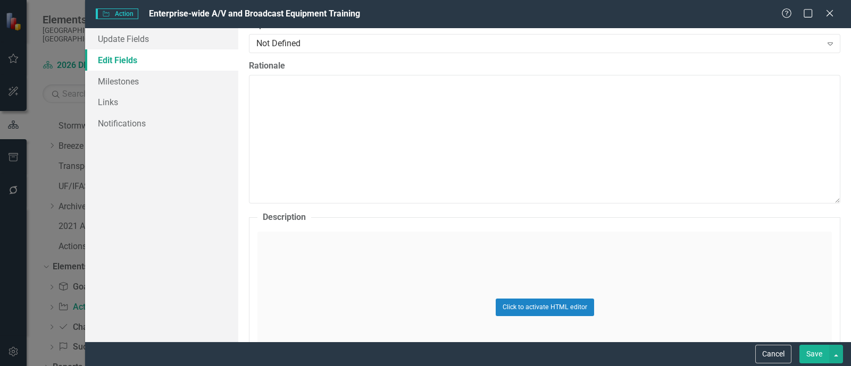
scroll to position [465, 0]
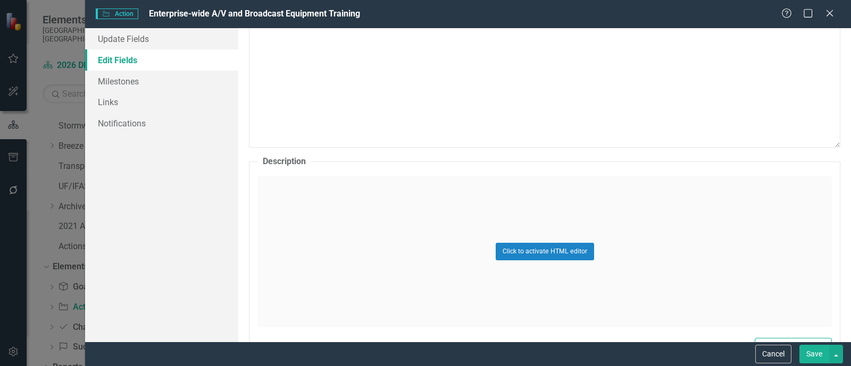
click at [345, 200] on div "Click to activate HTML editor" at bounding box center [544, 252] width 574 height 152
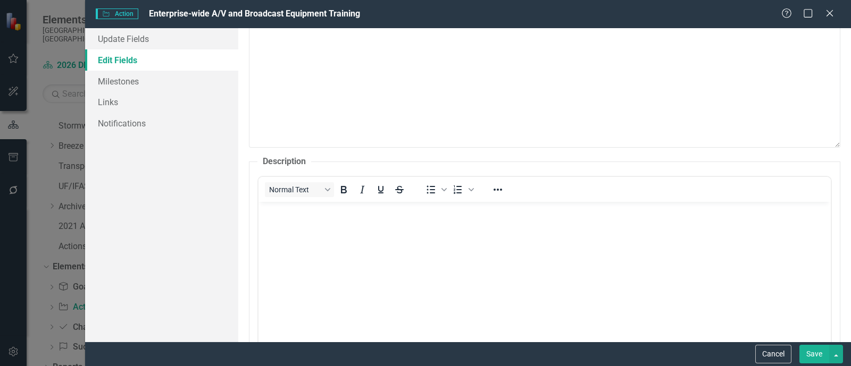
scroll to position [0, 0]
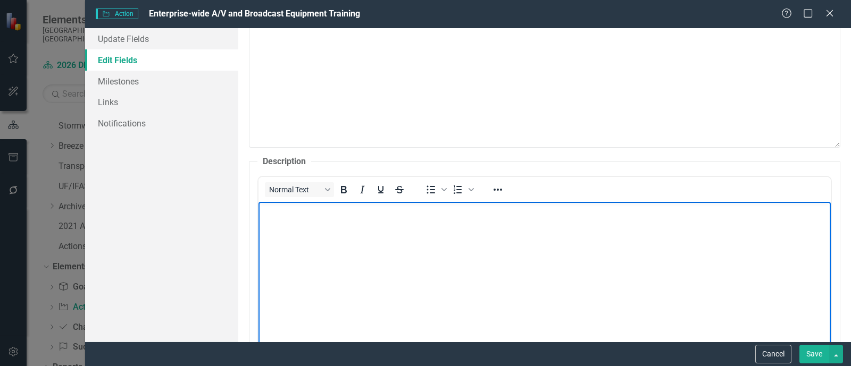
click at [342, 213] on p "Rich Text Area. Press ALT-0 for help." at bounding box center [544, 210] width 567 height 13
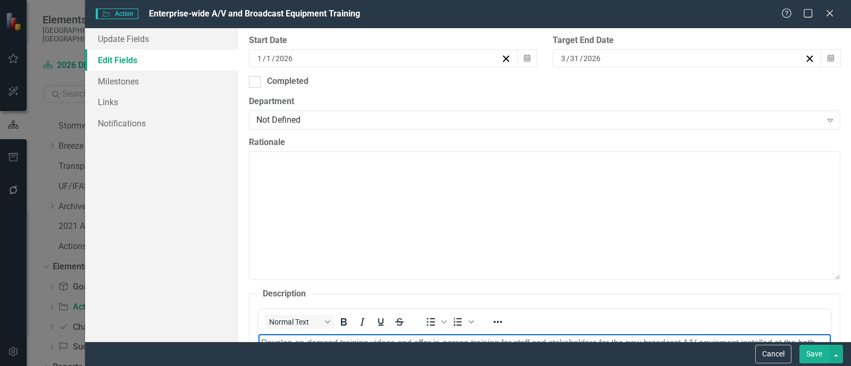
scroll to position [531, 0]
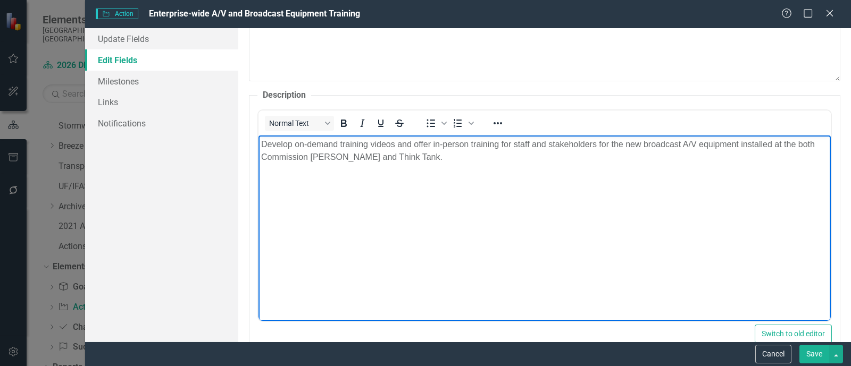
drag, startPoint x: 645, startPoint y: 253, endPoint x: 648, endPoint y: 237, distance: 16.1
click at [645, 252] on body "Develop on-demand training videos and offer in-person training for staff and st…" at bounding box center [544, 214] width 572 height 159
drag, startPoint x: 644, startPoint y: 142, endPoint x: 682, endPoint y: 144, distance: 37.8
click at [682, 144] on p "Develop on-demand training videos and offer in-person training for staff and st…" at bounding box center [544, 151] width 567 height 26
drag, startPoint x: 657, startPoint y: 145, endPoint x: 674, endPoint y: 149, distance: 17.9
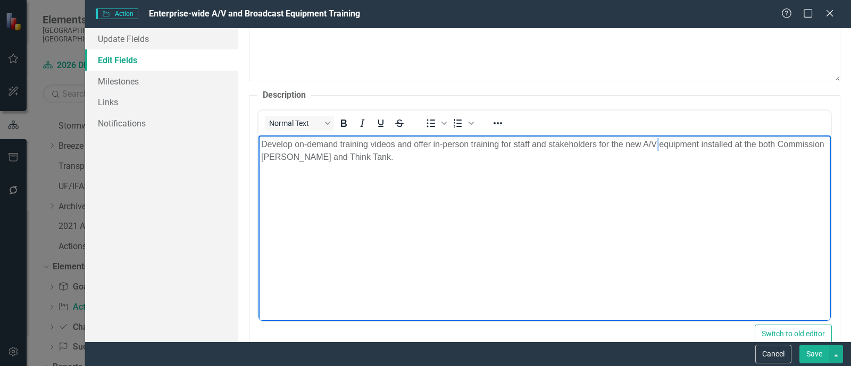
click at [660, 145] on p "Develop on-demand training videos and offer in-person training for staff and st…" at bounding box center [544, 151] width 567 height 26
drag, startPoint x: 681, startPoint y: 141, endPoint x: 707, endPoint y: 149, distance: 27.2
click at [681, 141] on p "Develop on-demand training videos and offer in-person training for staff and st…" at bounding box center [544, 151] width 567 height 26
click at [709, 142] on p "Develop on-demand training videos and offer in-person training for staff and st…" at bounding box center [544, 151] width 567 height 26
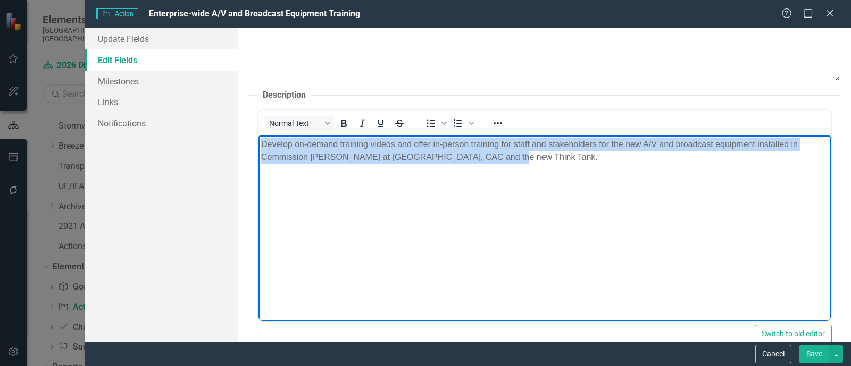
drag, startPoint x: 461, startPoint y: 157, endPoint x: 500, endPoint y: 279, distance: 127.8
click at [258, 145] on html "Develop on-demand training videos and offer in-person training for staff and st…" at bounding box center [544, 214] width 572 height 159
copy p "Develop on-demand training videos and offer in-person training for staff and st…"
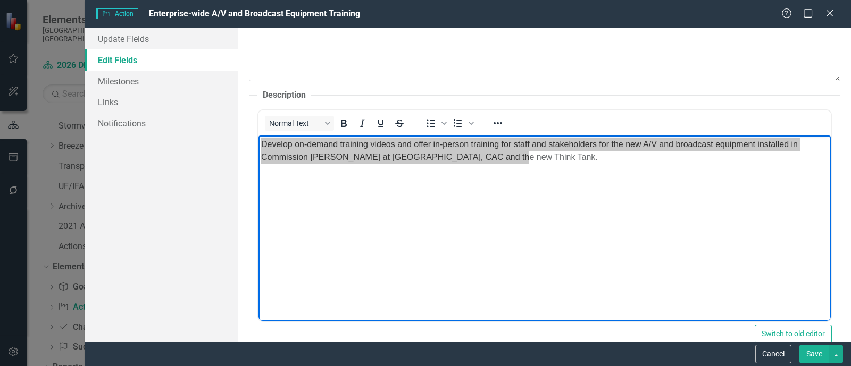
drag, startPoint x: 813, startPoint y: 355, endPoint x: 765, endPoint y: 351, distance: 49.1
click at [709, 355] on button "Save" at bounding box center [814, 354] width 30 height 19
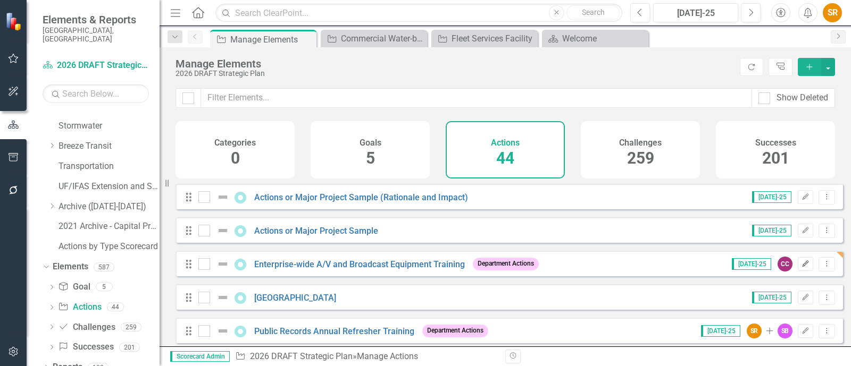
click at [709, 267] on icon "Edit" at bounding box center [805, 264] width 8 height 6
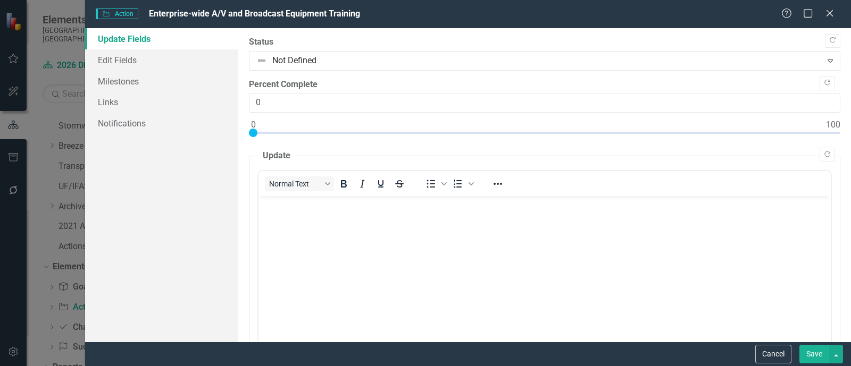
scroll to position [0, 0]
drag, startPoint x: 114, startPoint y: 55, endPoint x: 121, endPoint y: 57, distance: 7.6
click at [114, 55] on link "Edit Fields" at bounding box center [161, 59] width 153 height 21
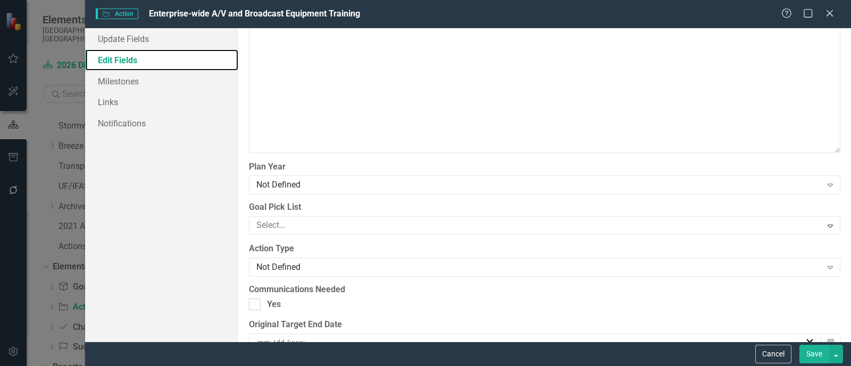
scroll to position [996, 0]
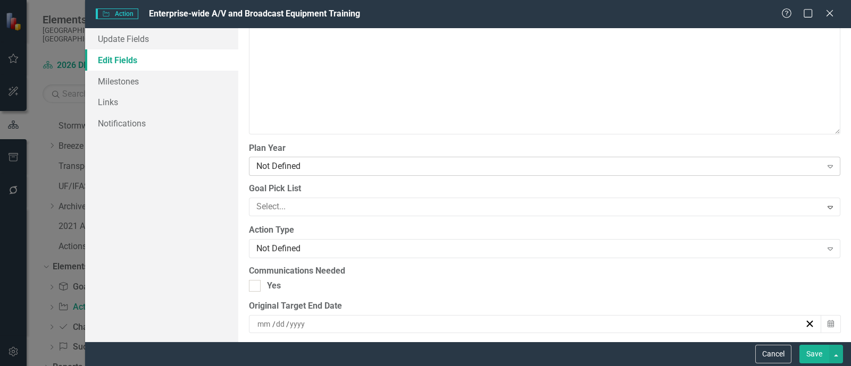
click at [426, 164] on div "Not Defined" at bounding box center [538, 167] width 565 height 12
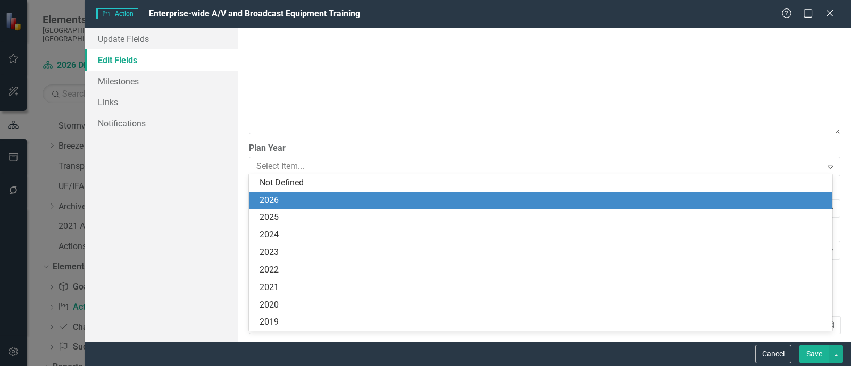
click at [336, 200] on div "2026" at bounding box center [542, 201] width 566 height 12
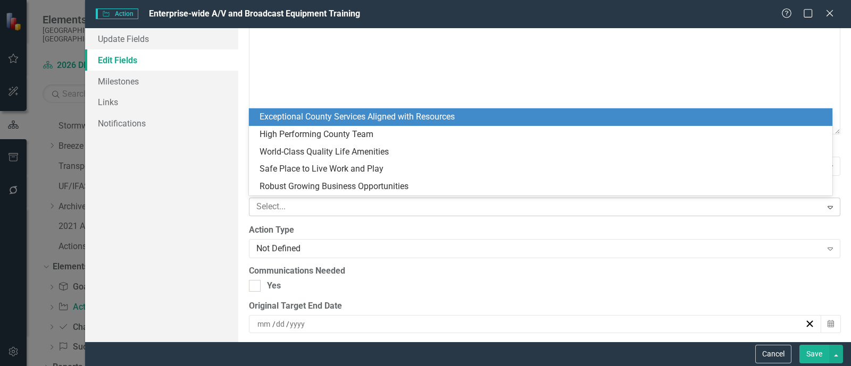
click at [367, 202] on div at bounding box center [536, 207] width 569 height 14
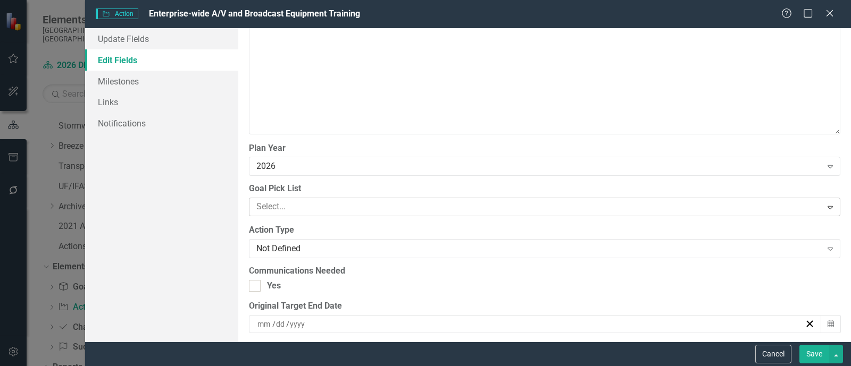
click at [318, 199] on div "Select..." at bounding box center [535, 207] width 569 height 16
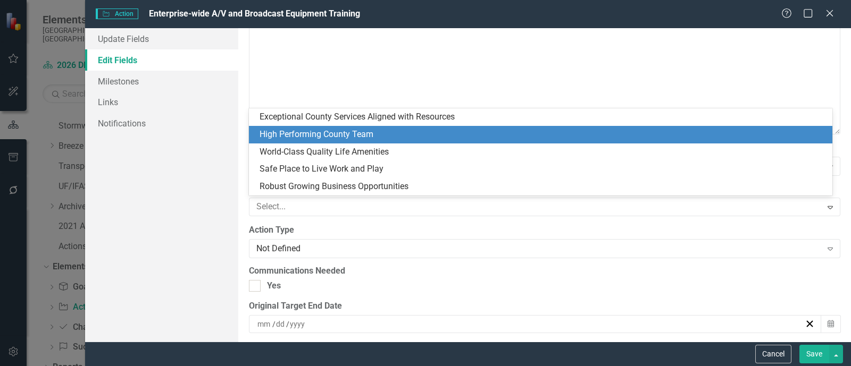
click at [329, 136] on div "High Performing County Team" at bounding box center [542, 135] width 566 height 12
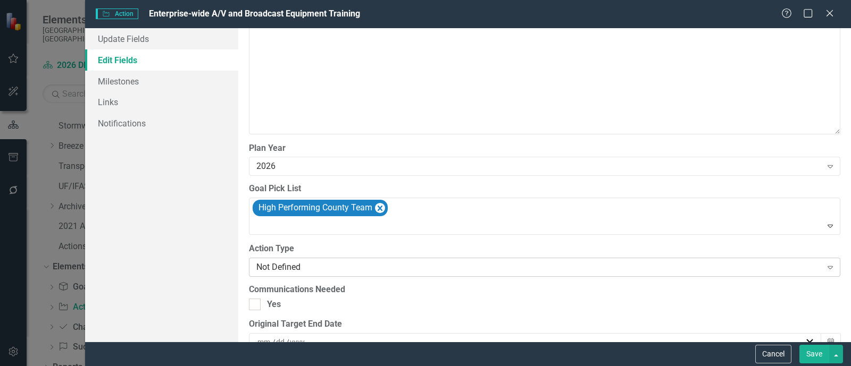
click at [347, 267] on div "Not Defined" at bounding box center [538, 267] width 565 height 12
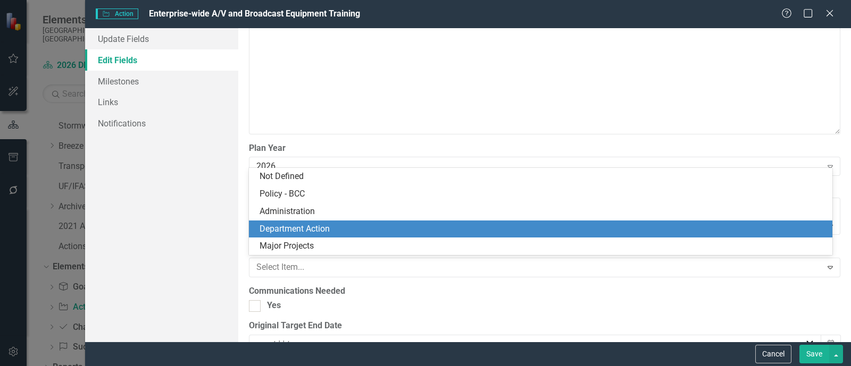
click at [326, 225] on div "Department Action" at bounding box center [542, 229] width 566 height 12
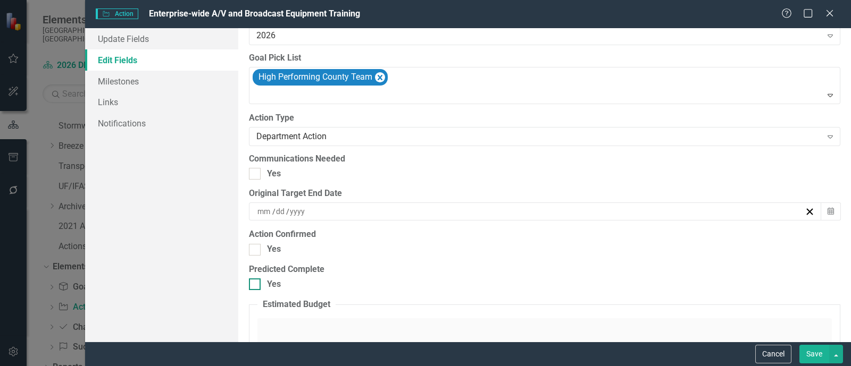
scroll to position [1130, 0]
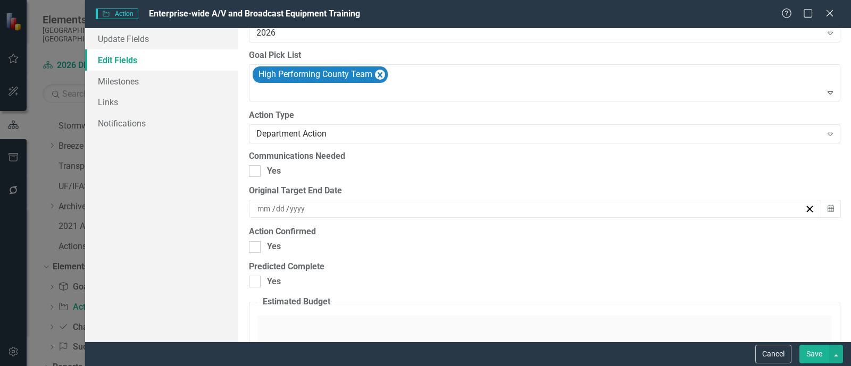
click at [398, 258] on div "ClearPoint Can Do More! How ClearPoint Can Help Close Enterprise plans can auto…" at bounding box center [544, 185] width 612 height 314
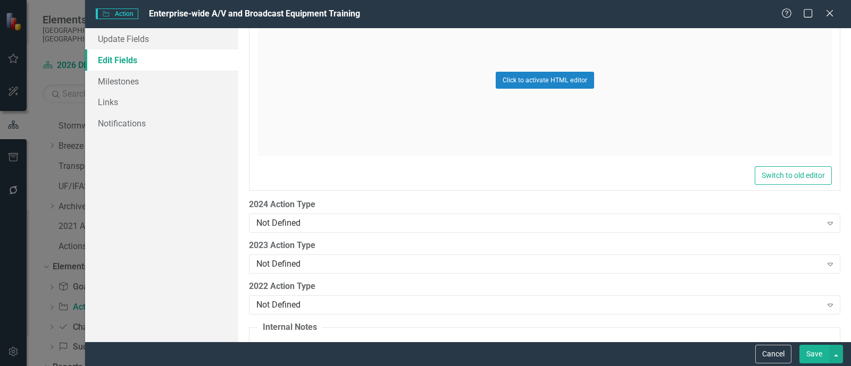
scroll to position [1641, 0]
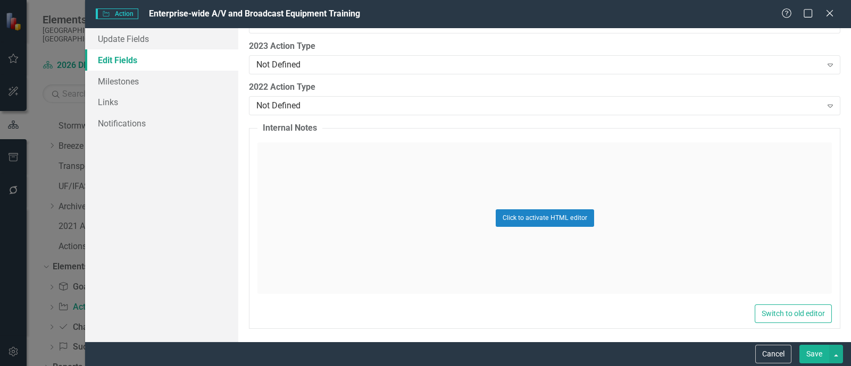
click at [709, 354] on button "Save" at bounding box center [814, 354] width 30 height 19
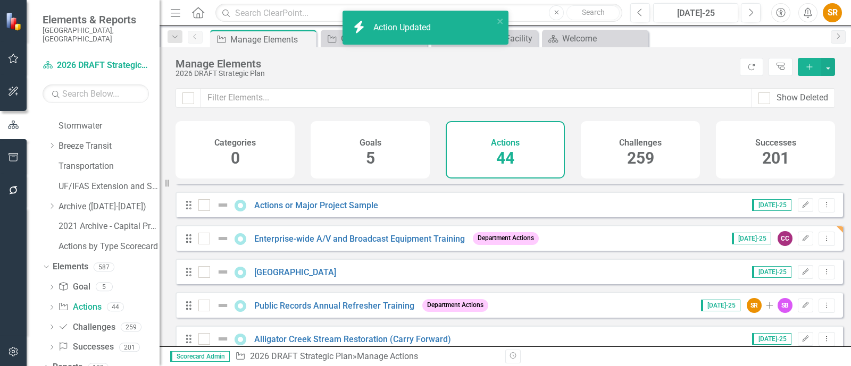
scroll to position [0, 0]
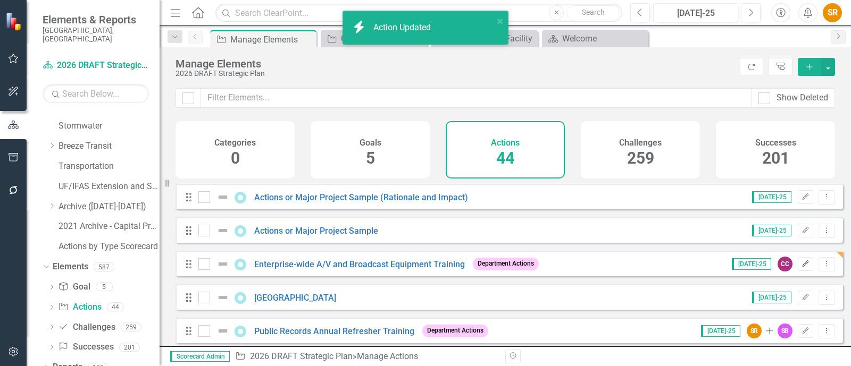
click at [709, 267] on icon "Edit" at bounding box center [805, 264] width 8 height 6
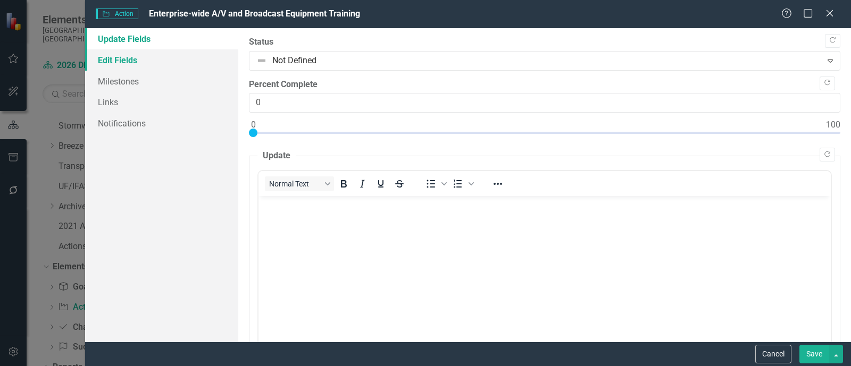
click at [125, 65] on link "Edit Fields" at bounding box center [161, 59] width 153 height 21
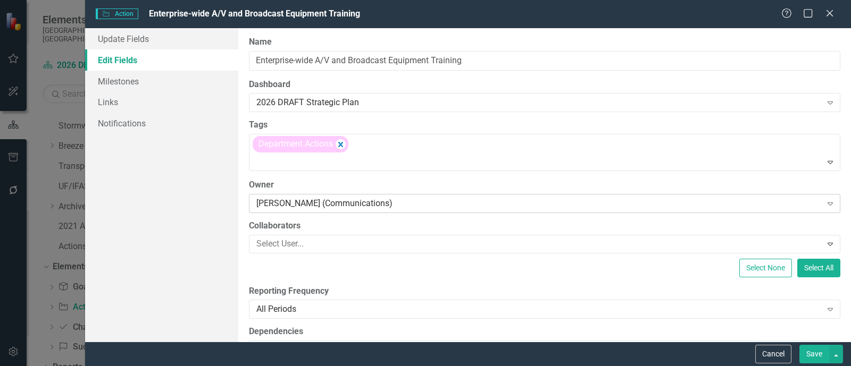
click at [362, 198] on div "[PERSON_NAME] (Communications)" at bounding box center [538, 203] width 565 height 12
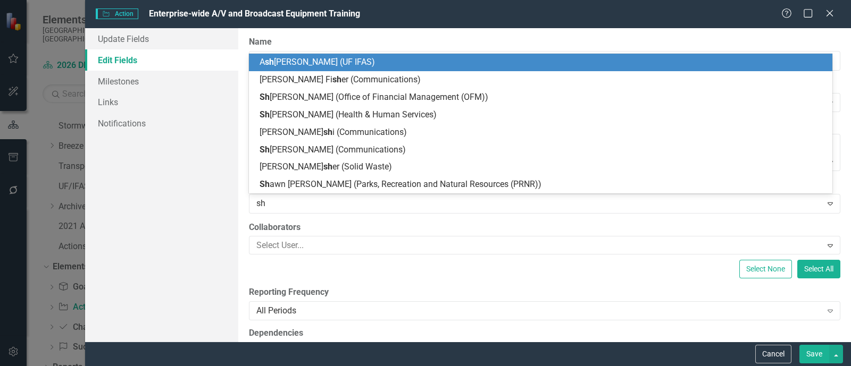
type input "she"
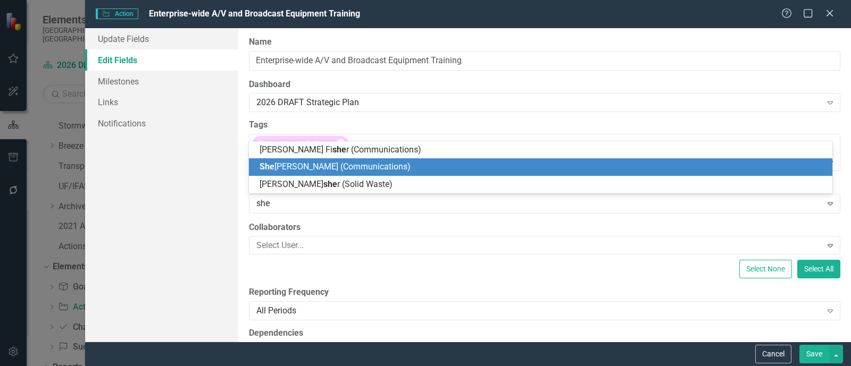
click at [356, 168] on span "She [PERSON_NAME] (Communications)" at bounding box center [334, 167] width 151 height 10
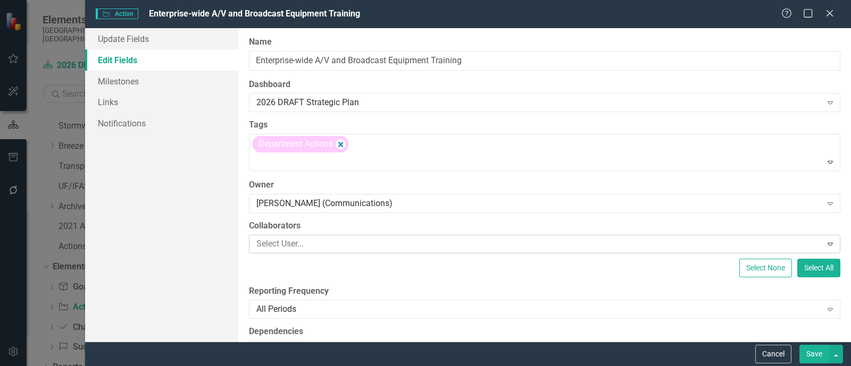
click at [335, 239] on div at bounding box center [536, 244] width 569 height 14
type input "clai"
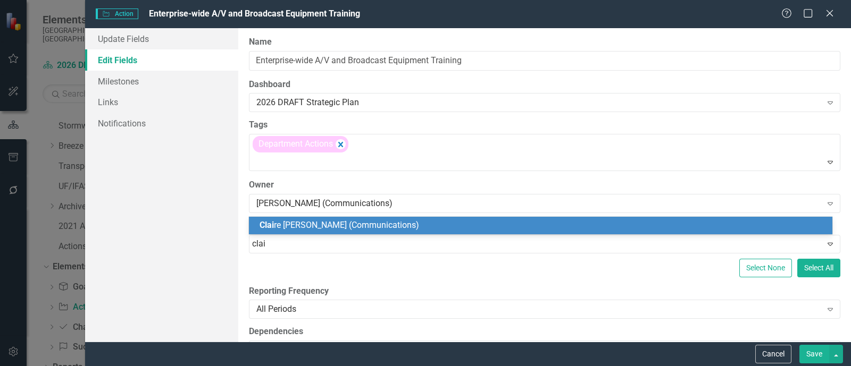
click at [327, 225] on span "Clai re [PERSON_NAME] (Communications)" at bounding box center [338, 225] width 159 height 10
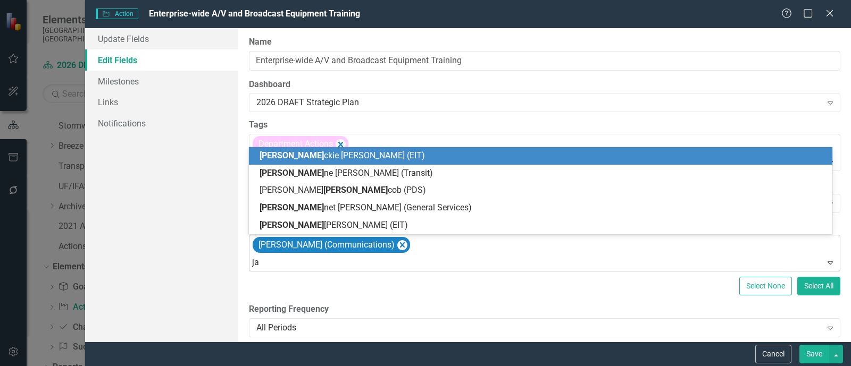
type input "j"
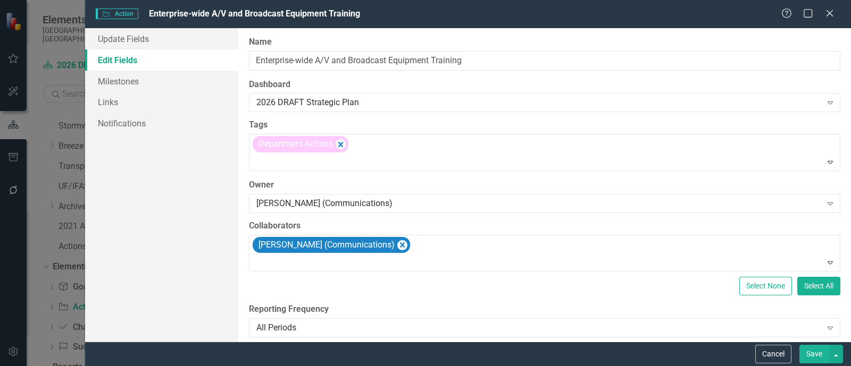
click at [709, 348] on button "Save" at bounding box center [814, 354] width 30 height 19
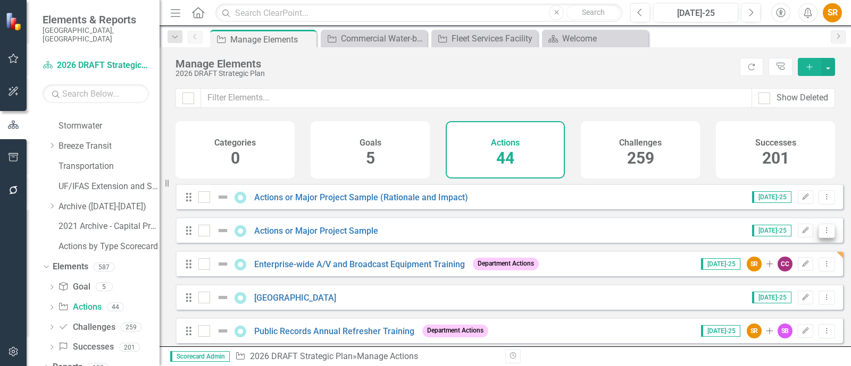
click at [709, 234] on icon "Dropdown Menu" at bounding box center [826, 230] width 9 height 7
click at [709, 293] on link "Copy Duplicate Action" at bounding box center [782, 296] width 87 height 20
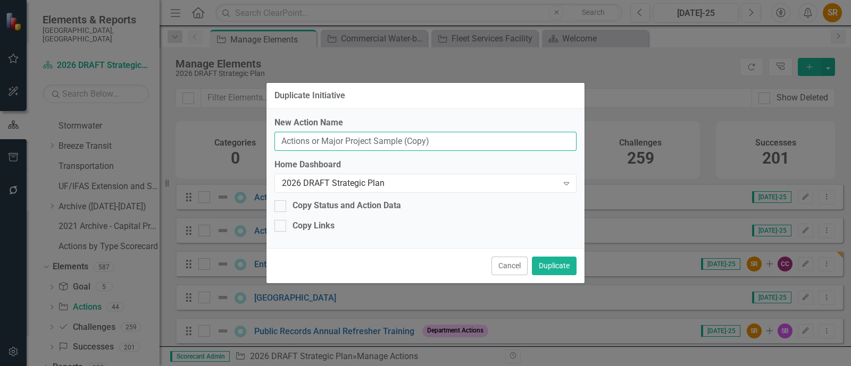
click at [316, 145] on input "Actions or Major Project Sample (Copy)" at bounding box center [425, 142] width 302 height 20
drag, startPoint x: 282, startPoint y: 141, endPoint x: 531, endPoint y: 140, distance: 248.8
click at [531, 140] on input "Actions or Major Project Sample (Copy)" at bounding box center [425, 142] width 302 height 20
paste input "311 Contact Center Service Request Tracking Process"
type input "311 Contact Center Service Request Tracking Process"
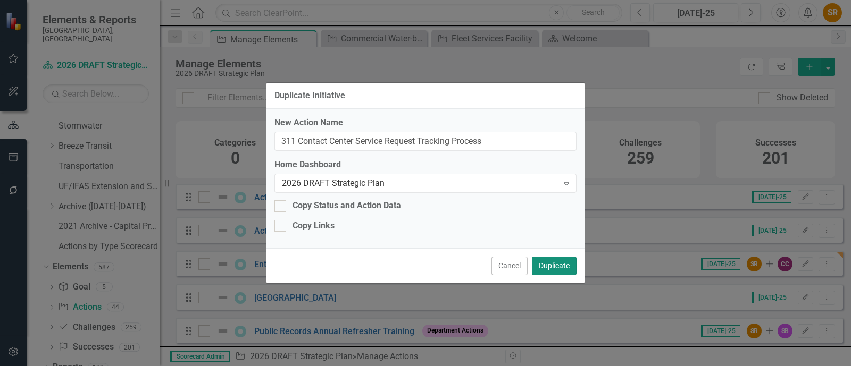
click at [556, 269] on button "Duplicate" at bounding box center [554, 266] width 45 height 19
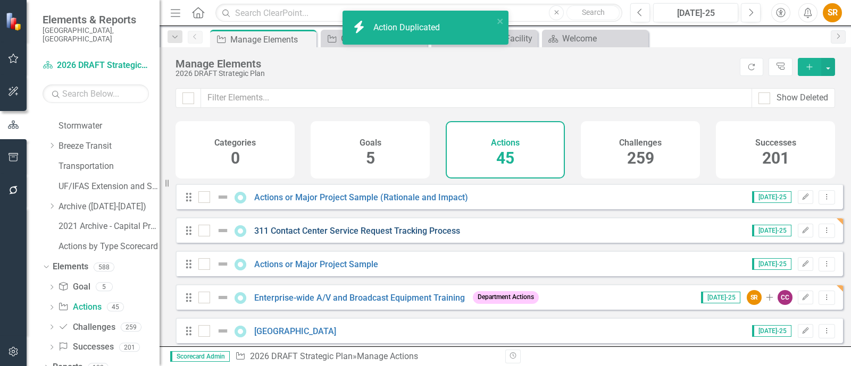
click at [368, 236] on link "311 Contact Center Service Request Tracking Process" at bounding box center [357, 231] width 206 height 10
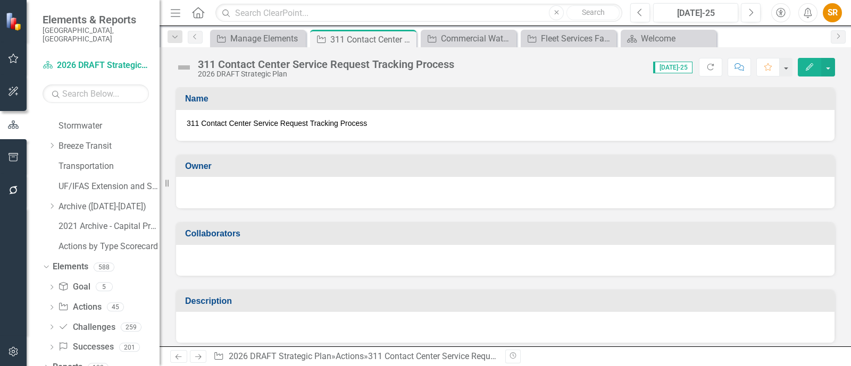
click at [283, 193] on div at bounding box center [505, 191] width 637 height 13
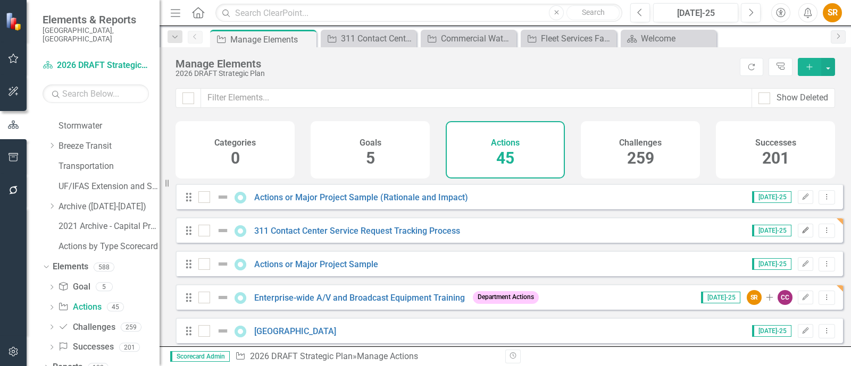
click at [709, 234] on icon "Edit" at bounding box center [805, 231] width 8 height 6
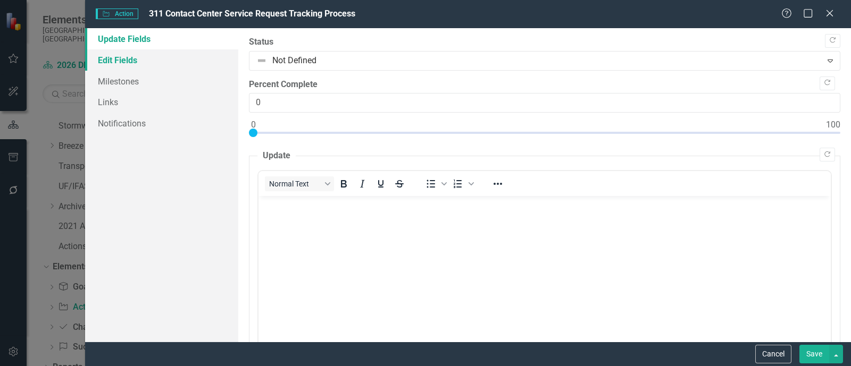
click at [127, 64] on link "Edit Fields" at bounding box center [161, 59] width 153 height 21
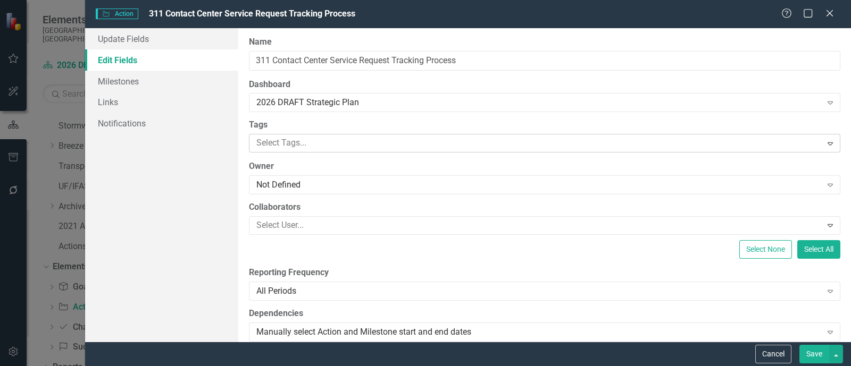
click at [305, 140] on div at bounding box center [536, 143] width 569 height 14
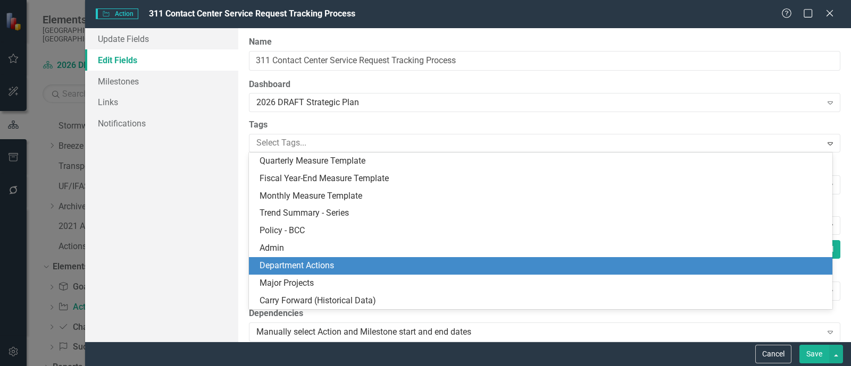
click at [301, 262] on span "Department Actions" at bounding box center [296, 266] width 74 height 10
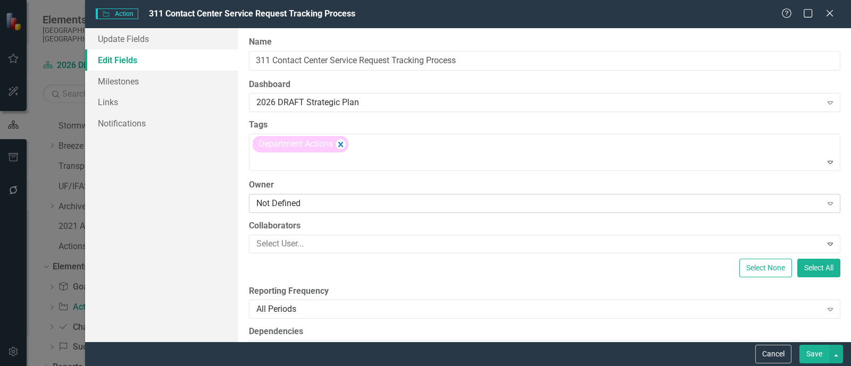
click at [309, 199] on div "Not Defined" at bounding box center [538, 203] width 565 height 12
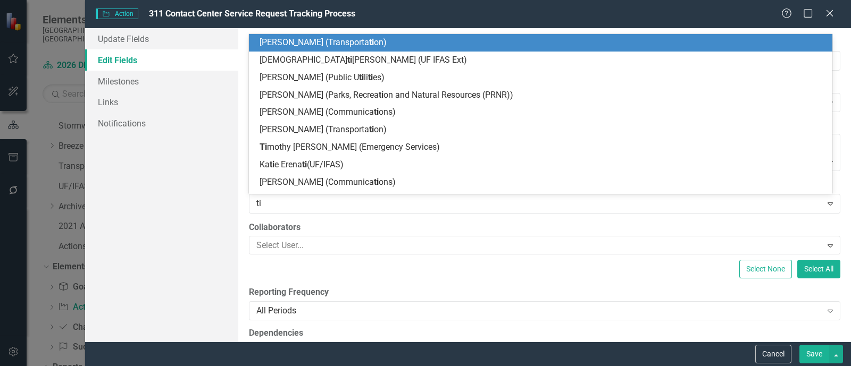
type input "[PERSON_NAME]"
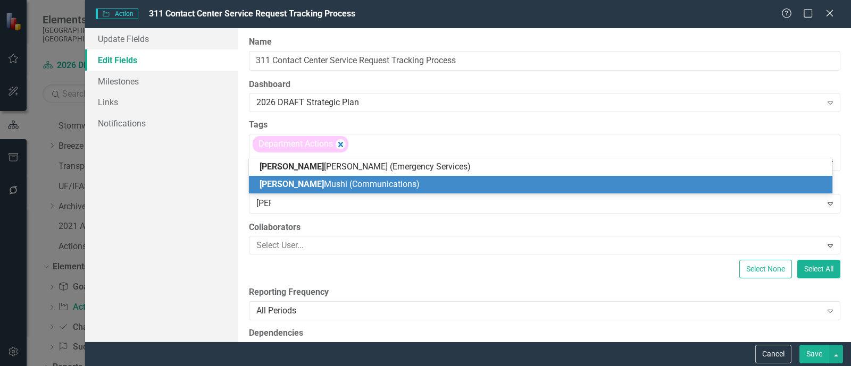
click at [309, 186] on span "[PERSON_NAME] (Communications)" at bounding box center [339, 184] width 160 height 10
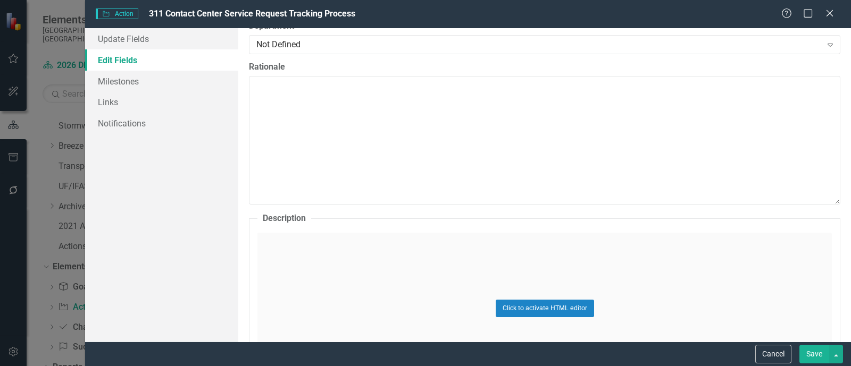
scroll to position [465, 0]
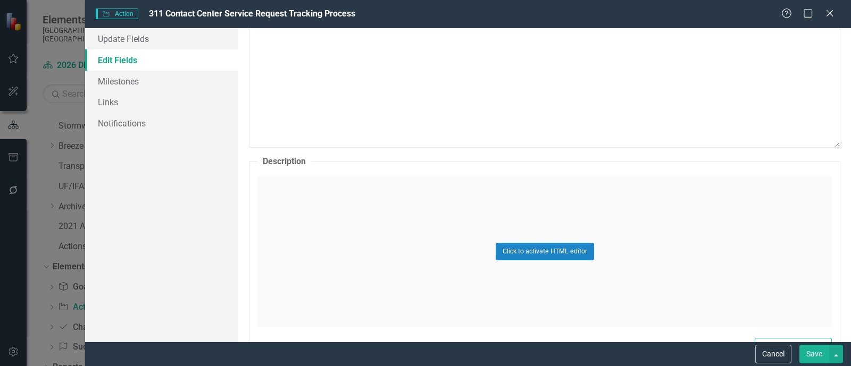
click at [324, 233] on div "Click to activate HTML editor" at bounding box center [544, 252] width 574 height 152
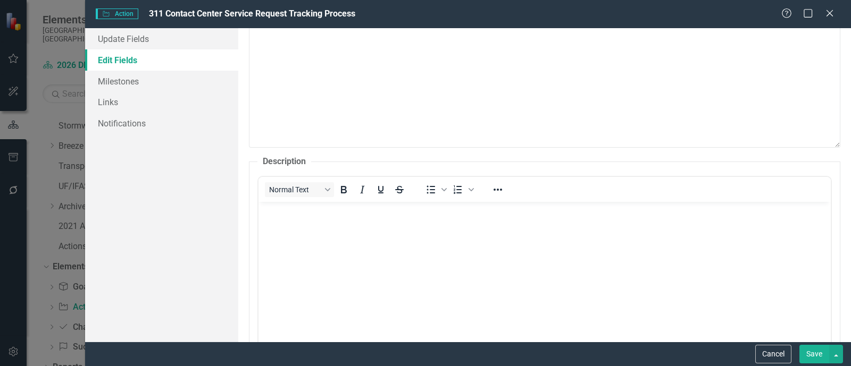
scroll to position [0, 0]
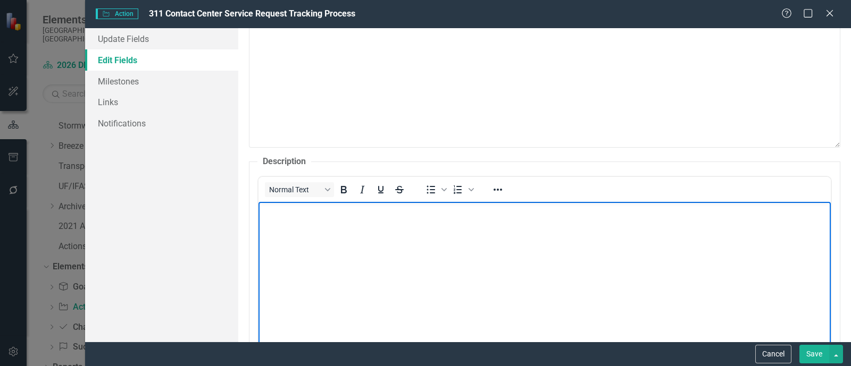
click at [326, 231] on body "Rich Text Area. Press ALT-0 for help." at bounding box center [544, 280] width 572 height 159
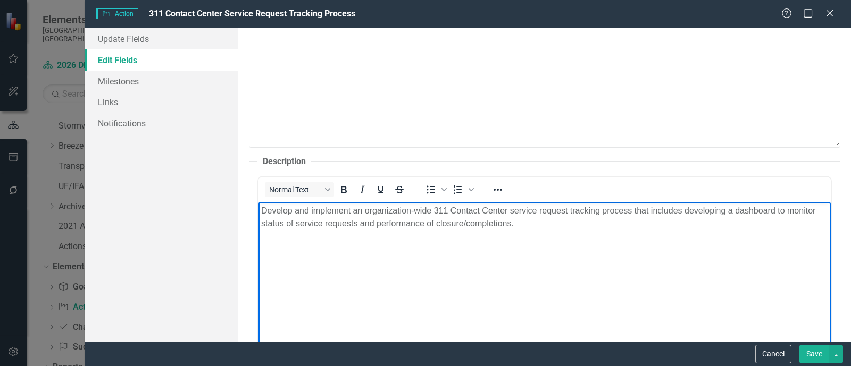
click at [330, 246] on body "Develop and implement an organization-wide 311 Contact Center service request t…" at bounding box center [544, 280] width 572 height 159
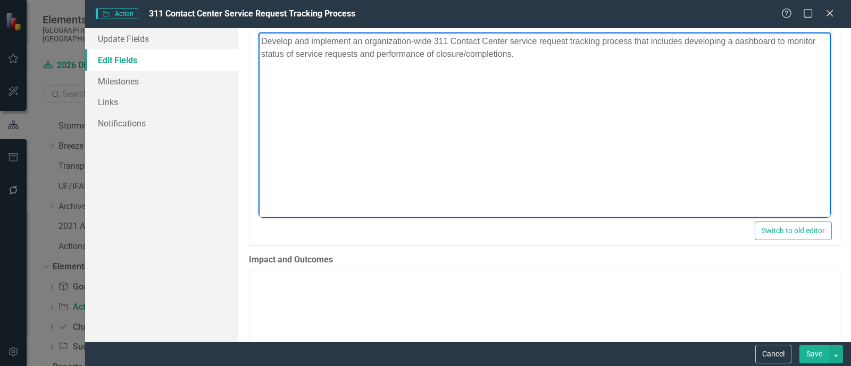
scroll to position [665, 0]
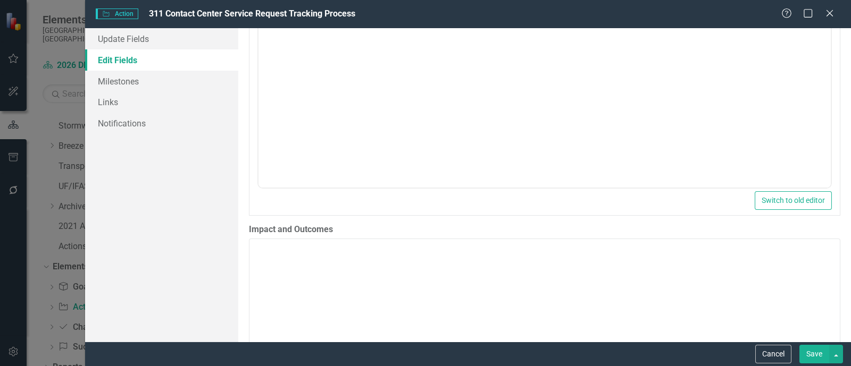
click at [709, 356] on button "Save" at bounding box center [814, 354] width 30 height 19
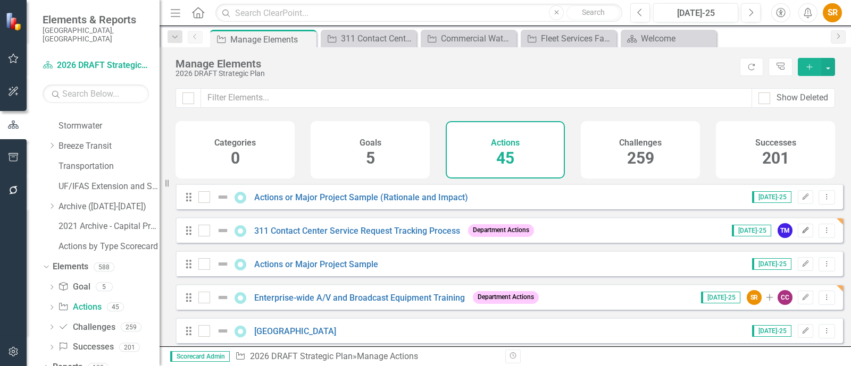
click at [709, 234] on icon "Edit" at bounding box center [805, 231] width 8 height 6
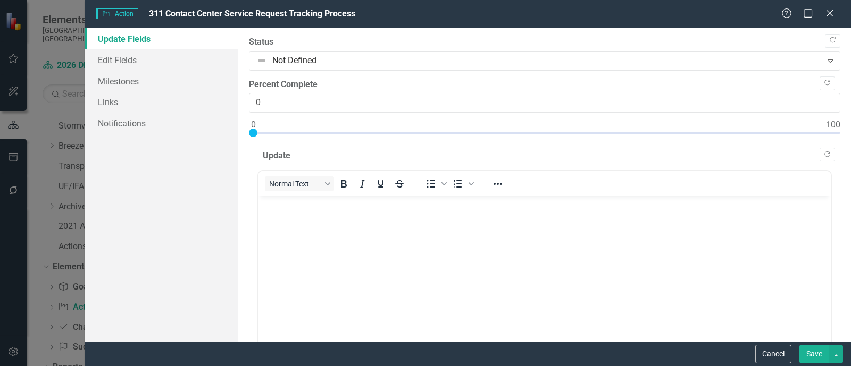
scroll to position [0, 0]
click at [117, 64] on link "Edit Fields" at bounding box center [161, 59] width 153 height 21
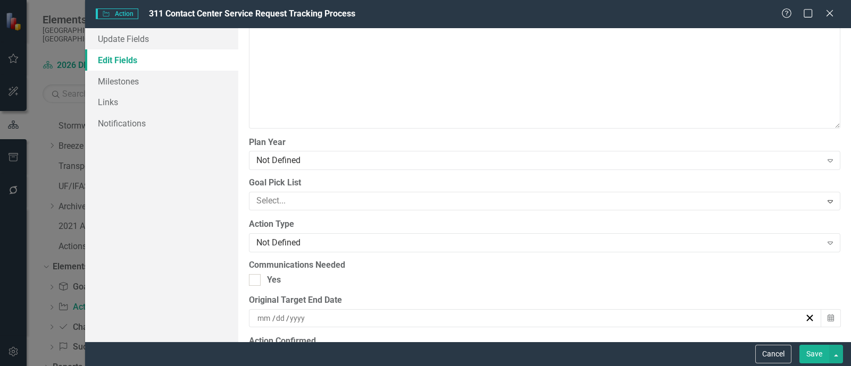
scroll to position [996, 0]
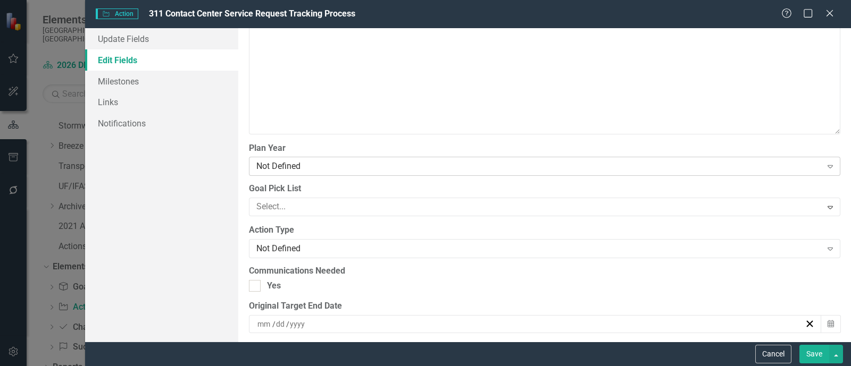
click at [327, 161] on div "Not Defined" at bounding box center [538, 167] width 565 height 12
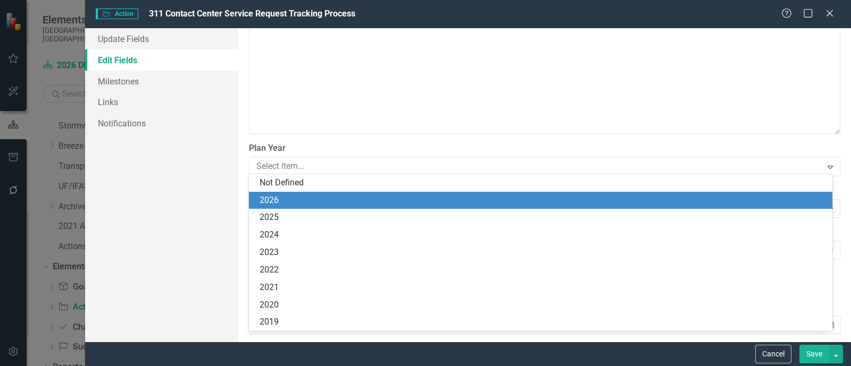
click at [309, 203] on div "2026" at bounding box center [542, 201] width 566 height 12
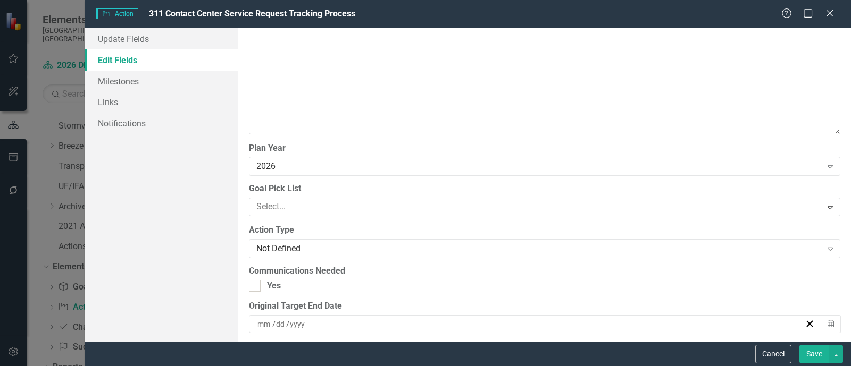
click at [309, 203] on div at bounding box center [536, 207] width 569 height 14
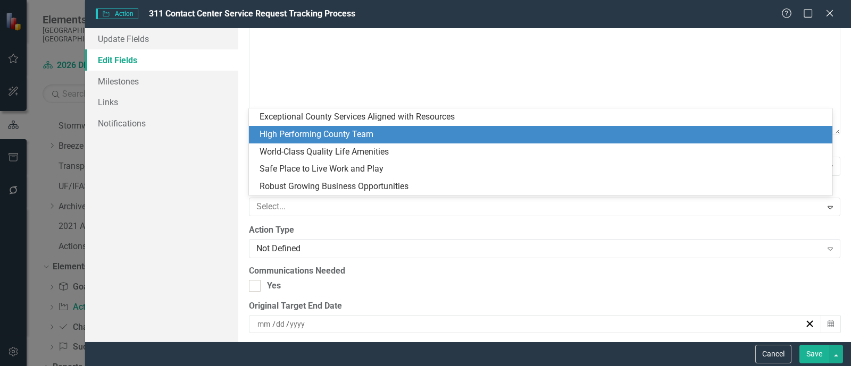
click at [331, 137] on div "High Performing County Team" at bounding box center [542, 135] width 566 height 12
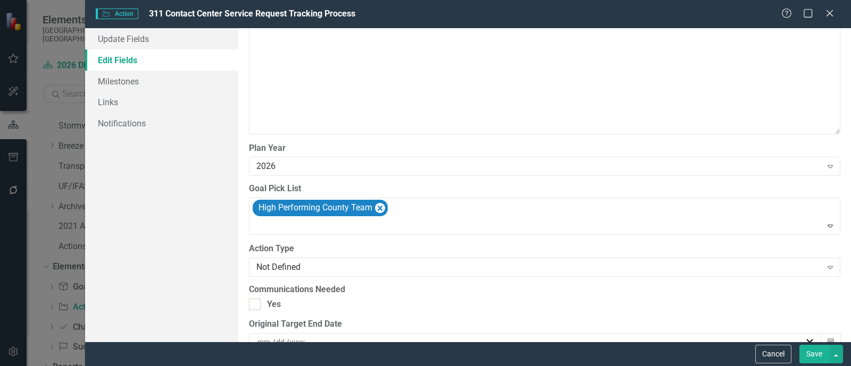
click at [709, 350] on button "Save" at bounding box center [814, 354] width 30 height 19
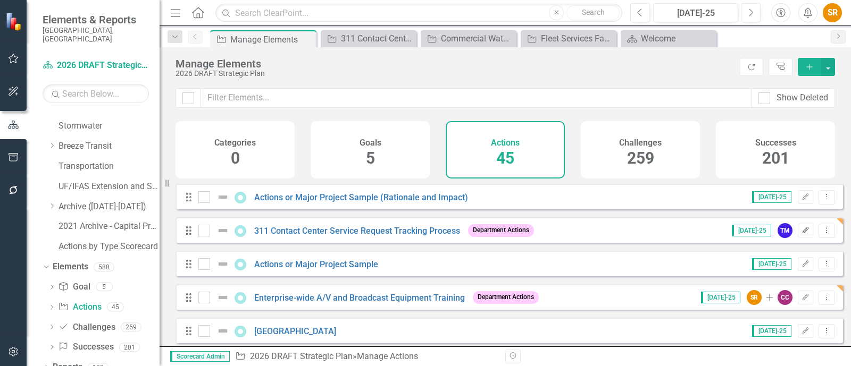
click at [709, 234] on icon "Edit" at bounding box center [805, 231] width 8 height 6
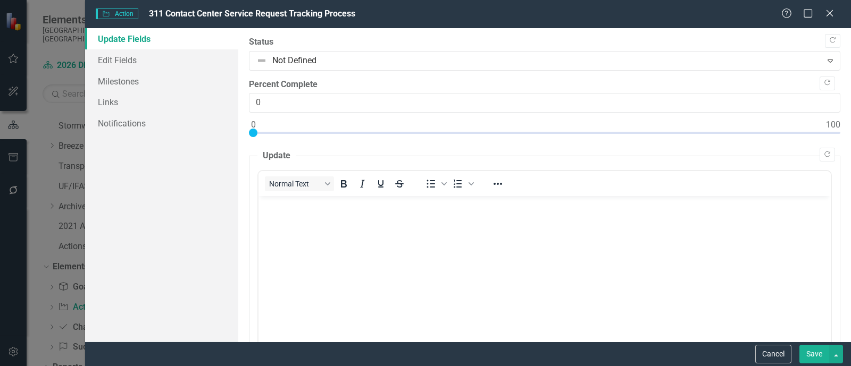
scroll to position [0, 0]
click at [108, 60] on link "Edit Fields" at bounding box center [161, 59] width 153 height 21
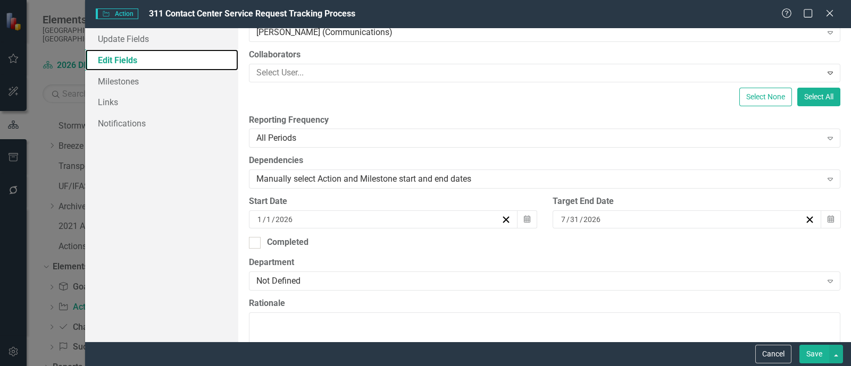
scroll to position [199, 0]
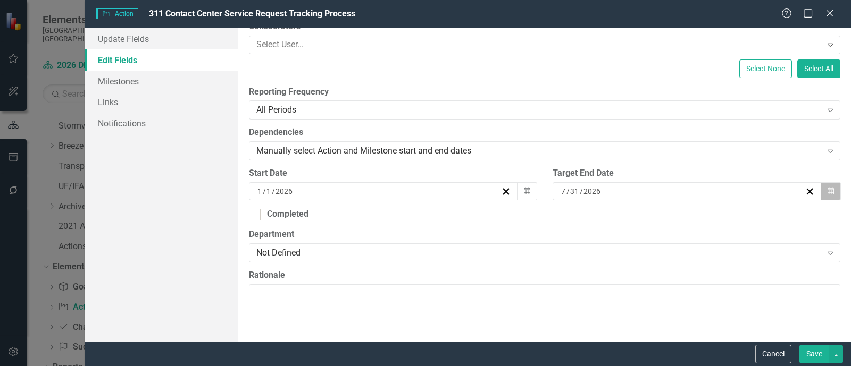
click at [709, 194] on icon "button" at bounding box center [830, 190] width 6 height 7
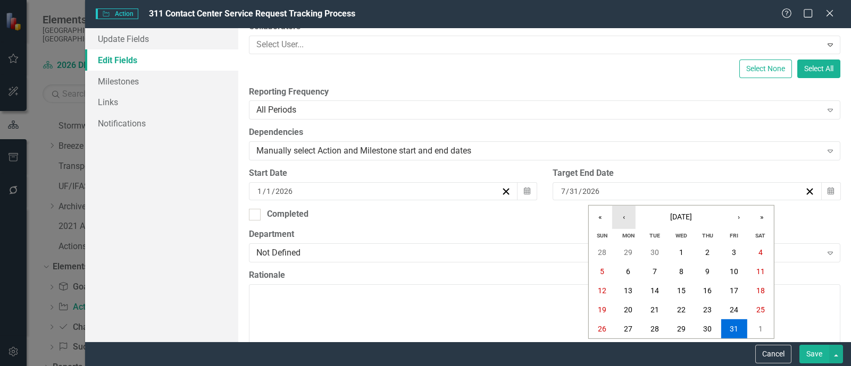
click at [623, 216] on button "‹" at bounding box center [623, 217] width 23 height 23
click at [623, 217] on button "‹" at bounding box center [623, 217] width 23 height 23
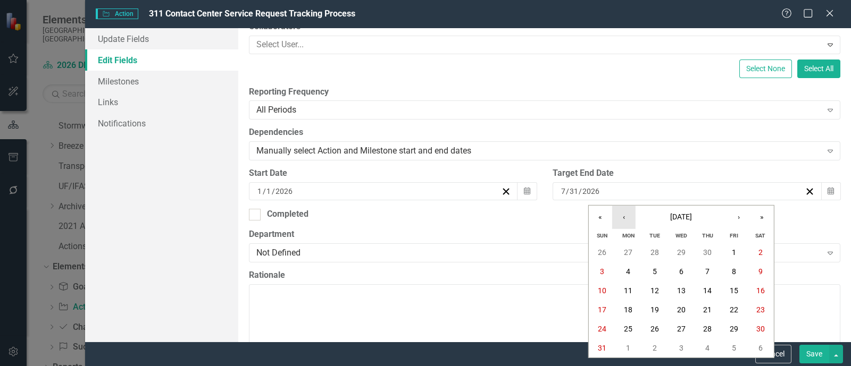
click at [623, 217] on button "‹" at bounding box center [623, 217] width 23 height 23
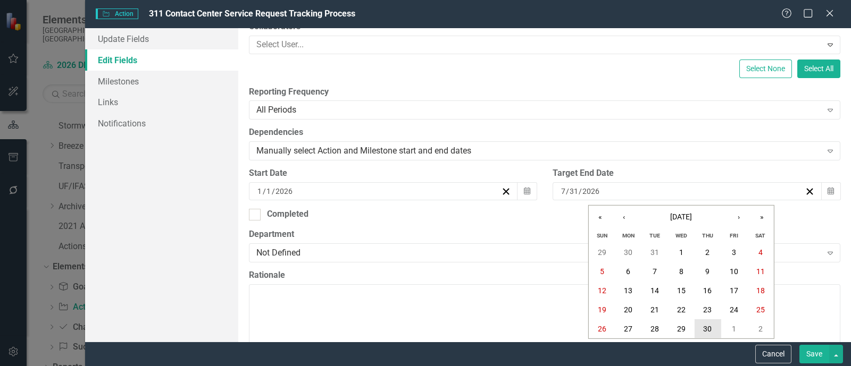
click at [708, 328] on abbr "30" at bounding box center [707, 329] width 9 height 9
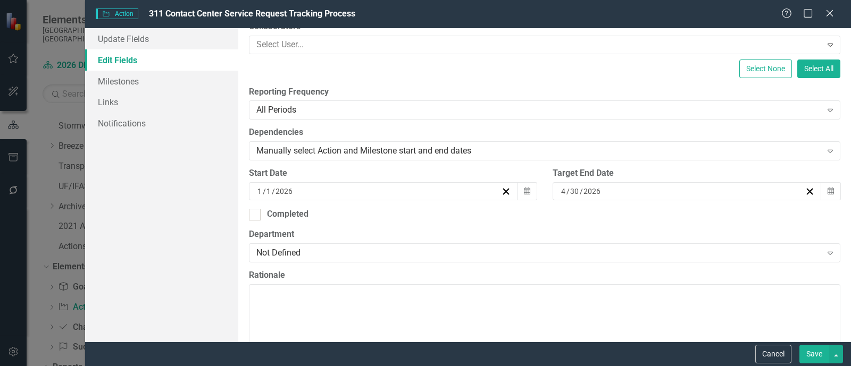
click at [709, 359] on button "Save" at bounding box center [814, 354] width 30 height 19
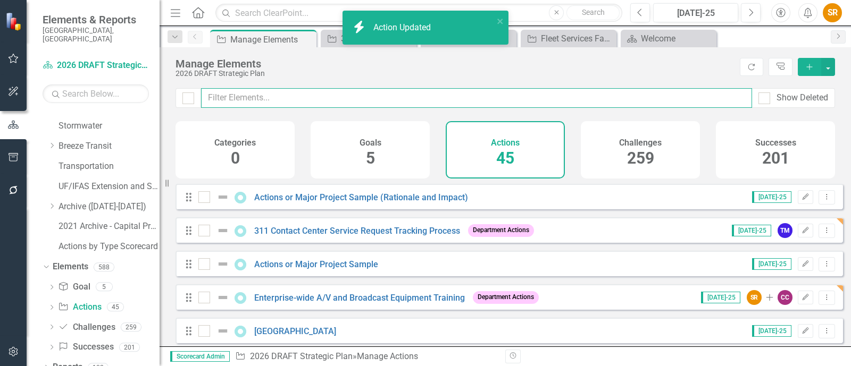
click at [240, 95] on input "text" at bounding box center [476, 98] width 551 height 20
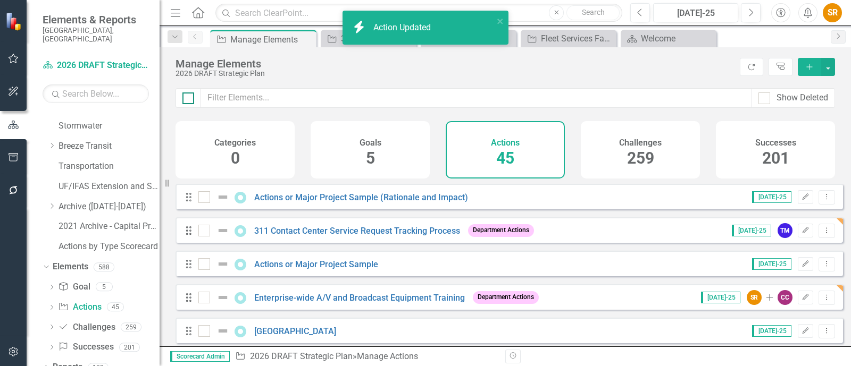
click at [192, 97] on div at bounding box center [188, 99] width 12 height 12
click at [189, 97] on input "checkbox" at bounding box center [185, 96] width 7 height 7
checkbox input "true"
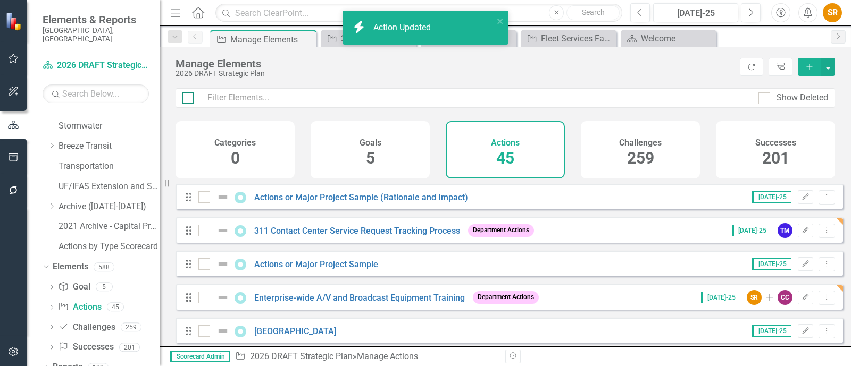
checkbox input "true"
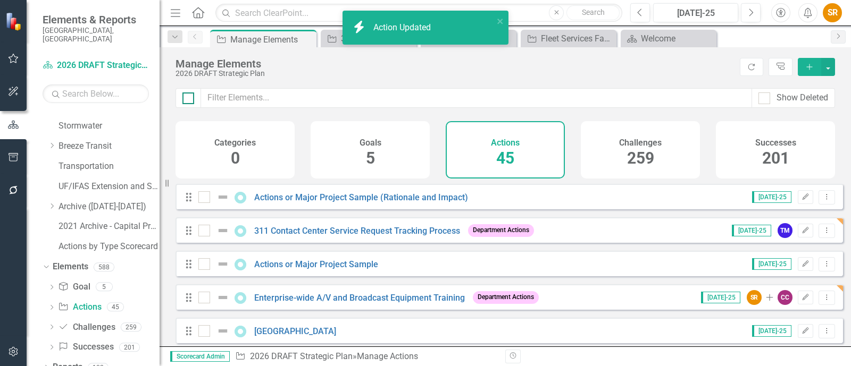
checkbox input "true"
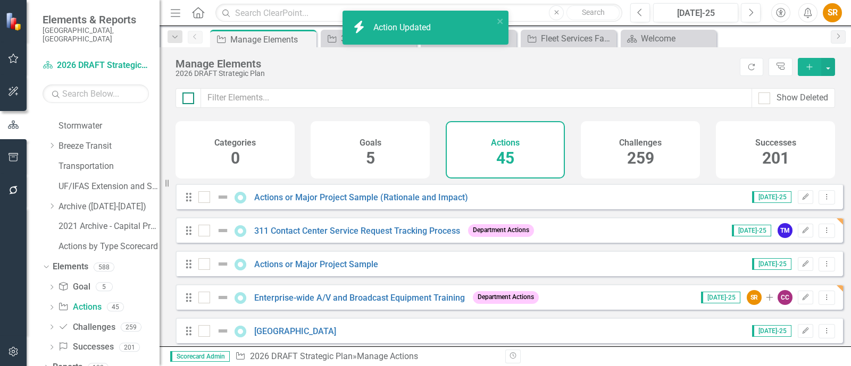
checkbox input "true"
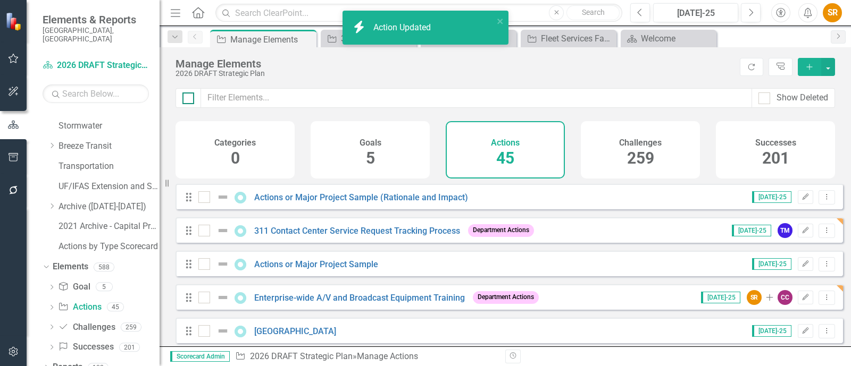
checkbox input "true"
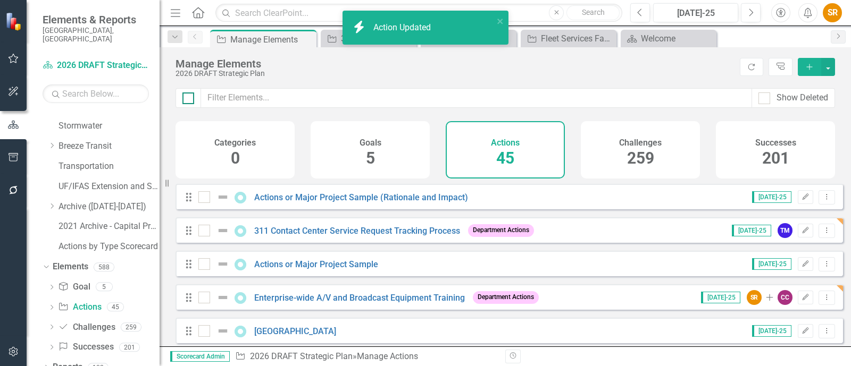
checkbox input "true"
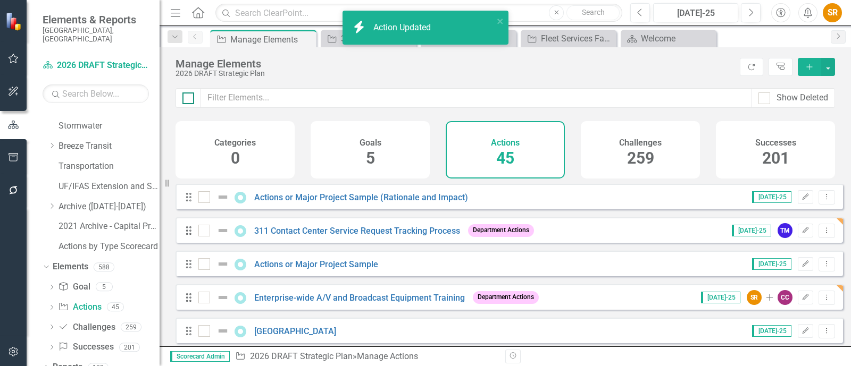
checkbox input "true"
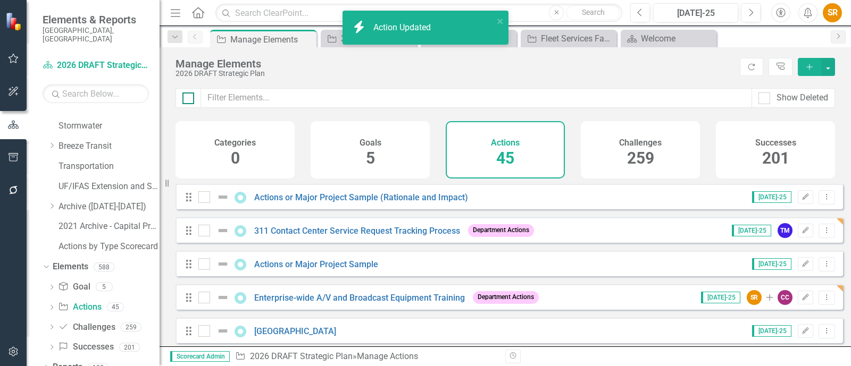
checkbox input "true"
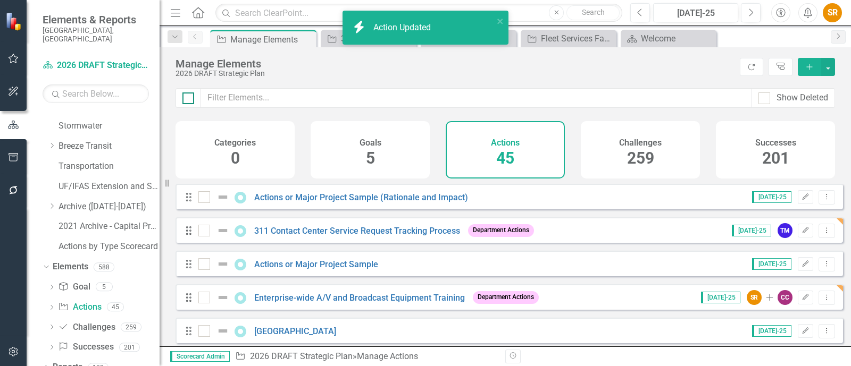
checkbox input "true"
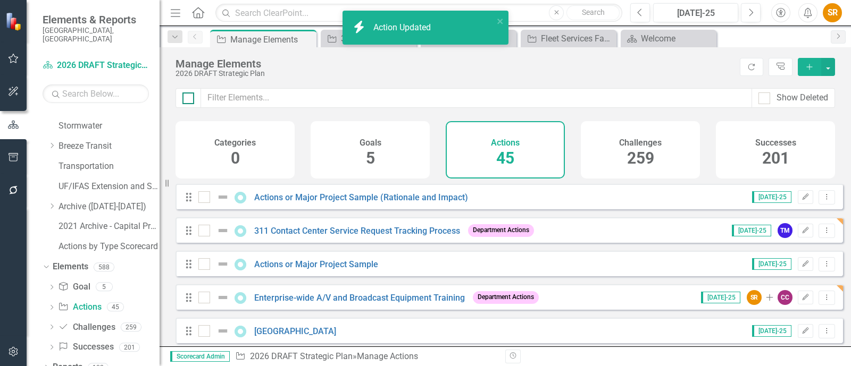
checkbox input "true"
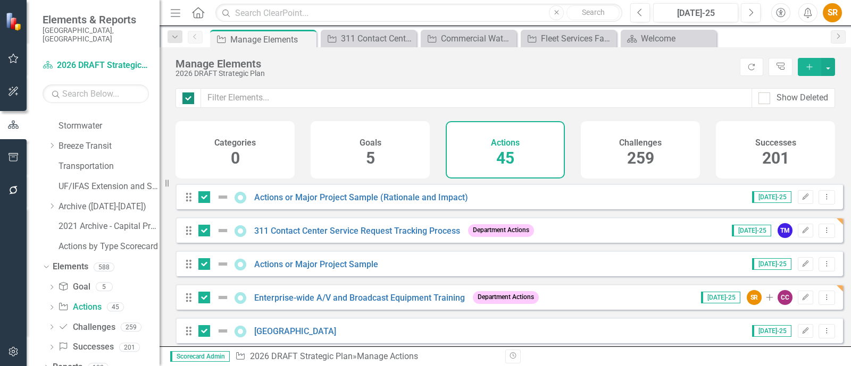
click at [190, 99] on div at bounding box center [188, 99] width 12 height 12
click at [189, 99] on input "checkbox" at bounding box center [185, 96] width 7 height 7
checkbox input "false"
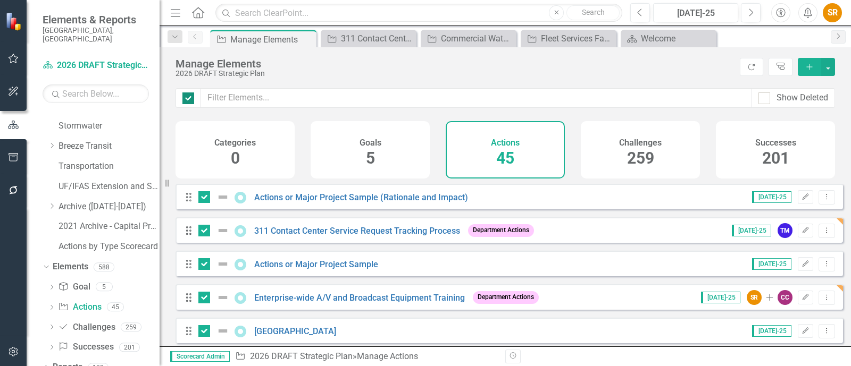
checkbox input "false"
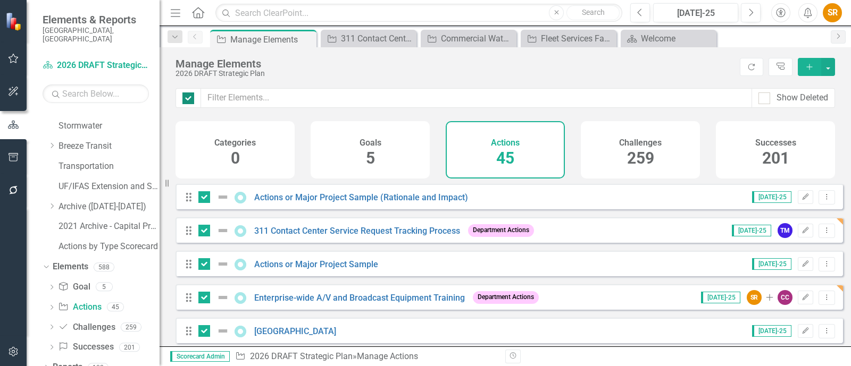
checkbox input "false"
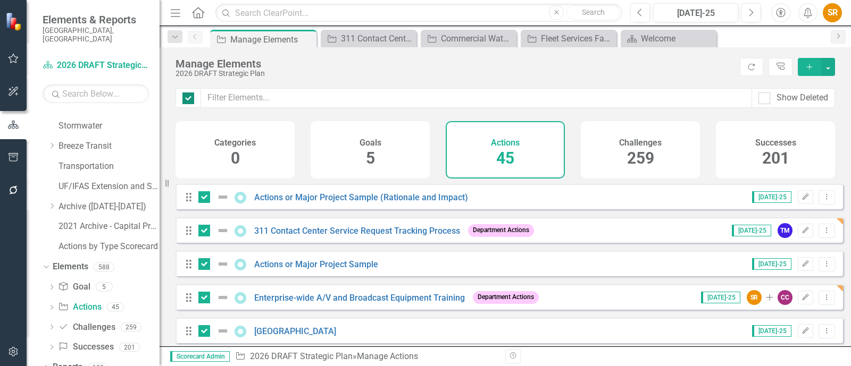
checkbox input "false"
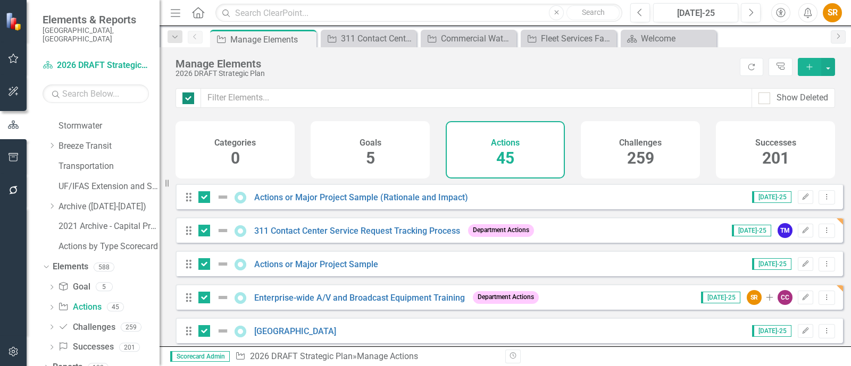
checkbox input "false"
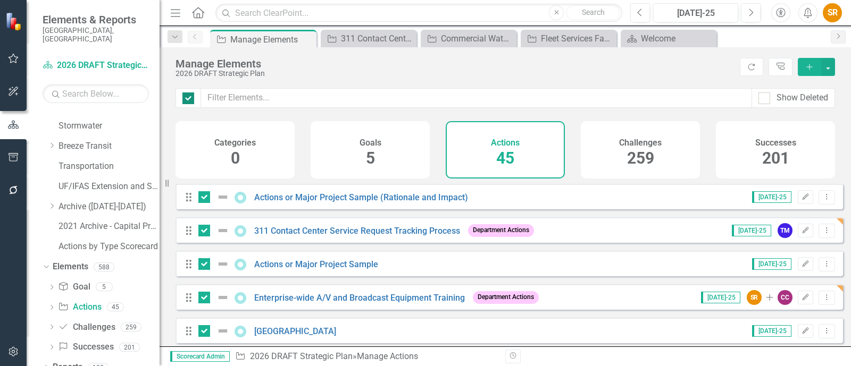
checkbox input "false"
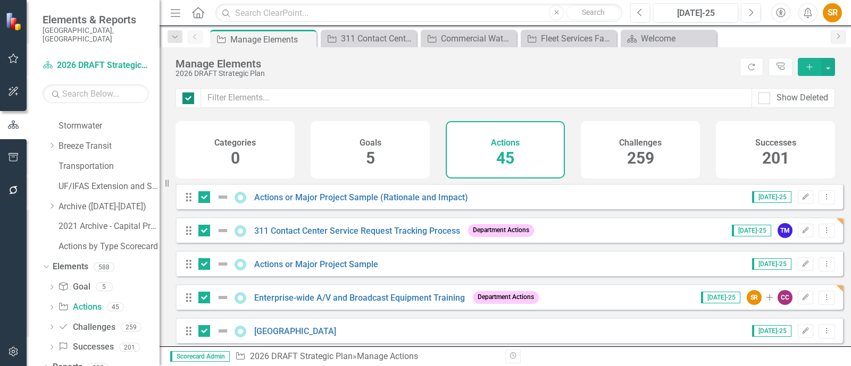
checkbox input "false"
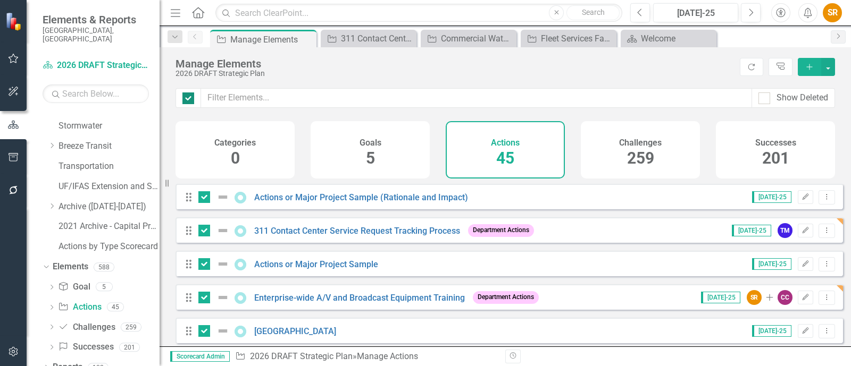
checkbox input "false"
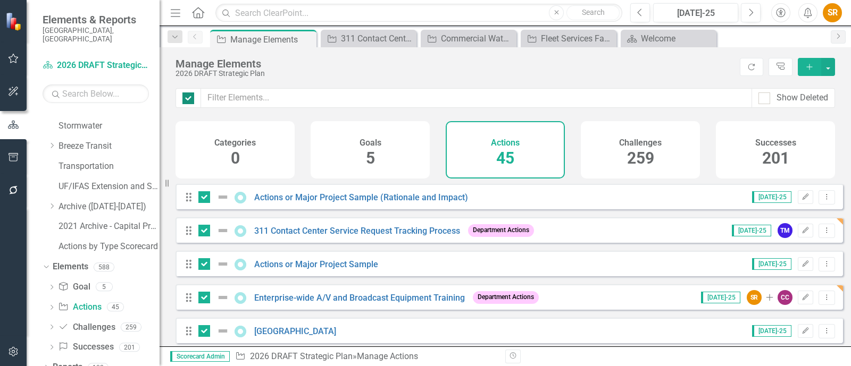
checkbox input "false"
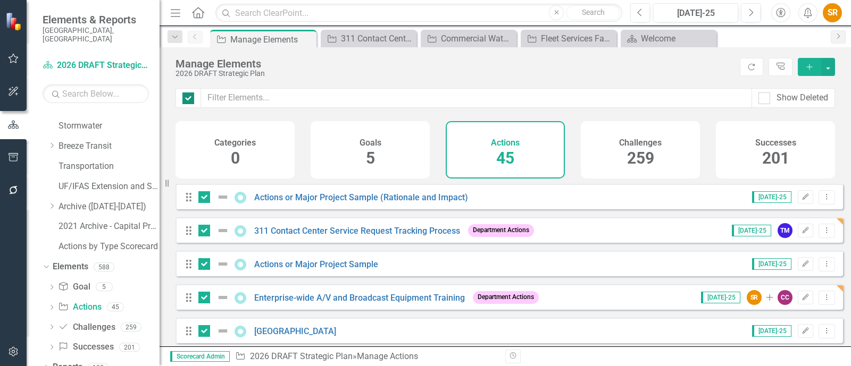
checkbox input "false"
click at [190, 100] on div at bounding box center [188, 99] width 12 height 12
click at [189, 99] on input "checkbox" at bounding box center [185, 96] width 7 height 7
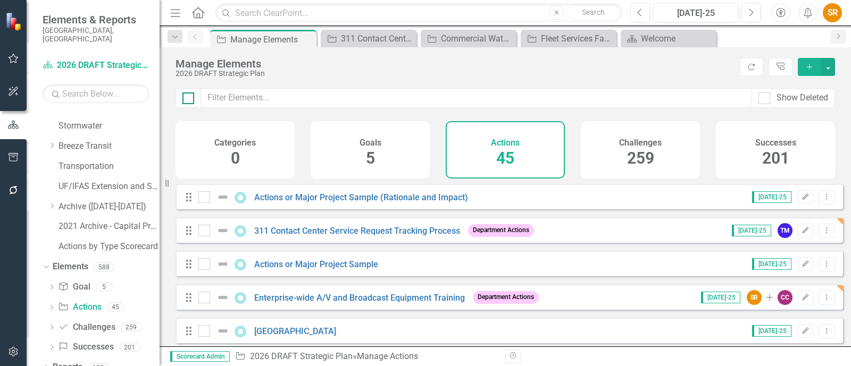
checkbox input "true"
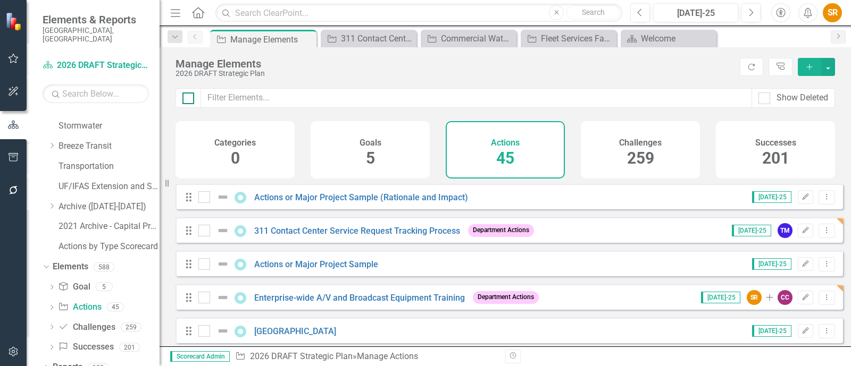
checkbox input "true"
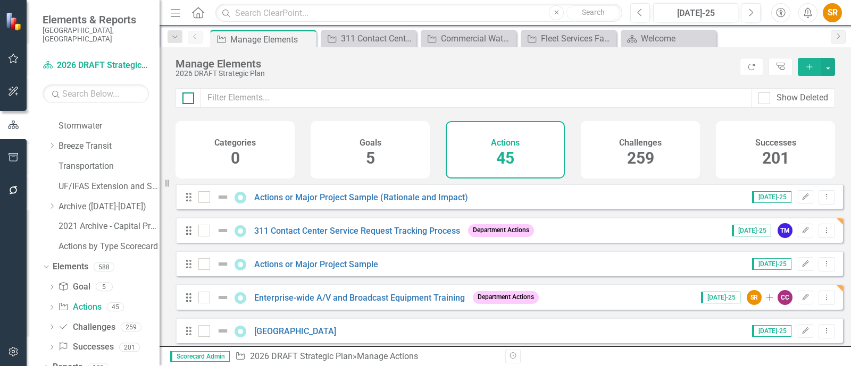
checkbox input "true"
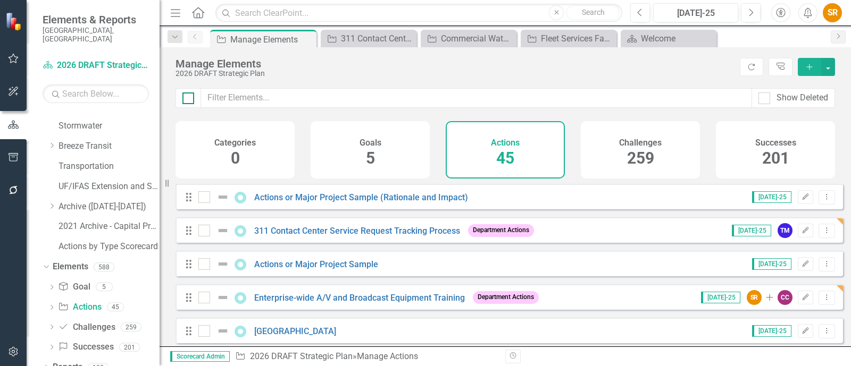
checkbox input "true"
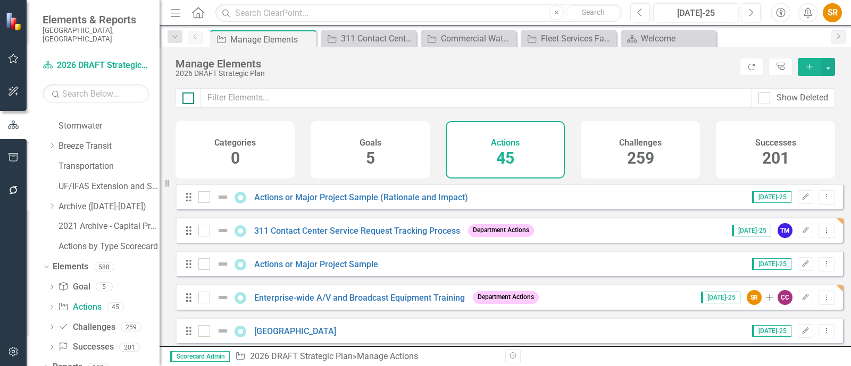
checkbox input "true"
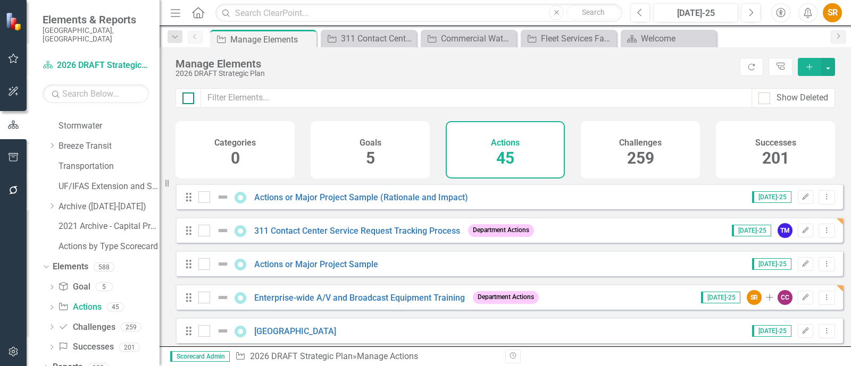
checkbox input "true"
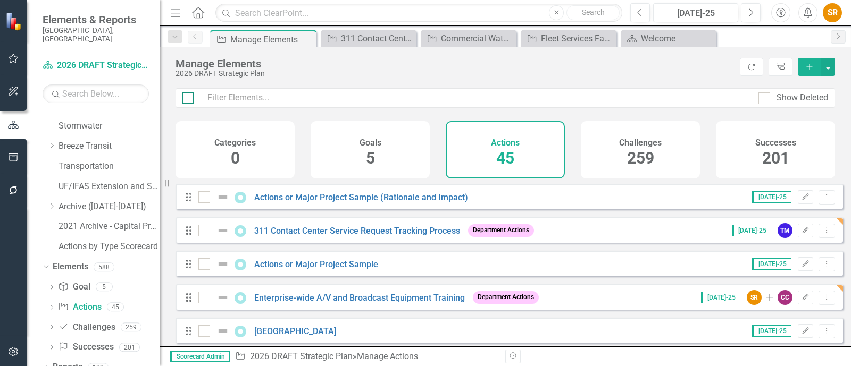
checkbox input "true"
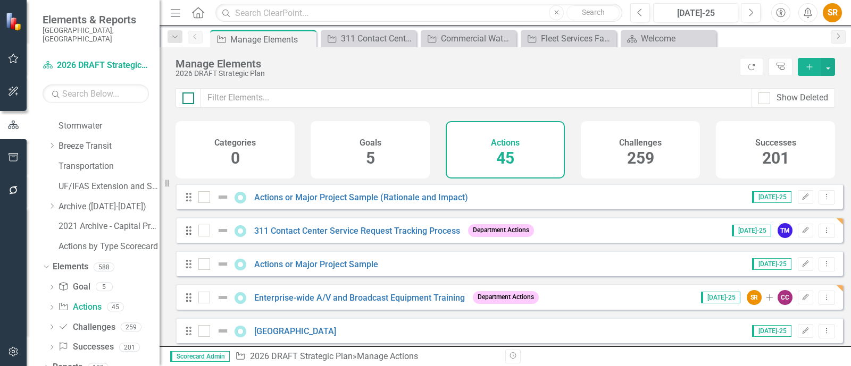
checkbox input "true"
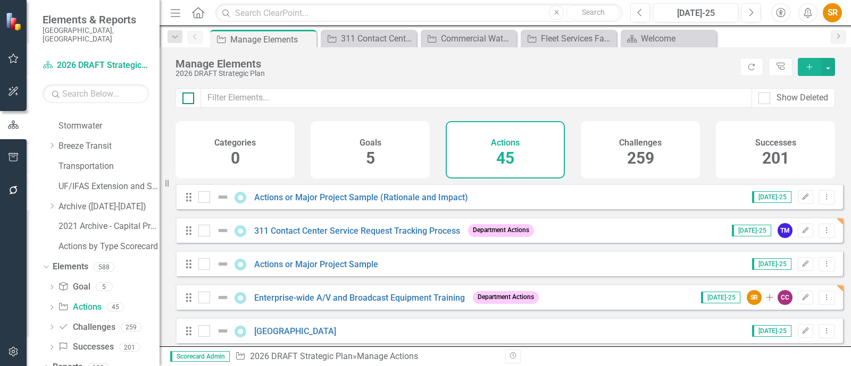
checkbox input "true"
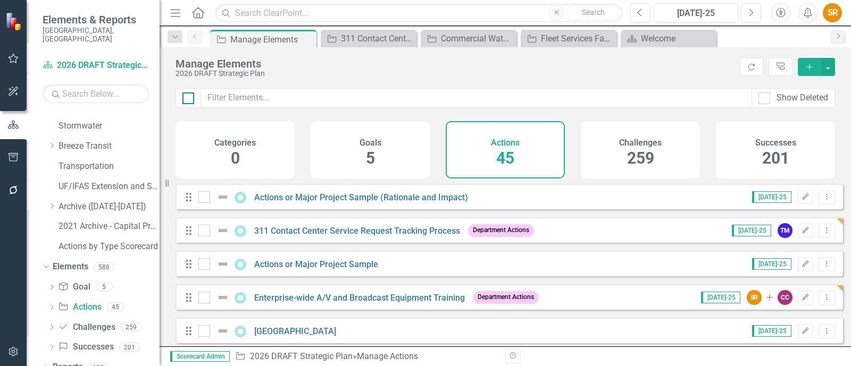
checkbox input "true"
click at [190, 100] on div at bounding box center [188, 99] width 12 height 12
click at [189, 99] on input "checkbox" at bounding box center [185, 96] width 7 height 7
checkbox input "false"
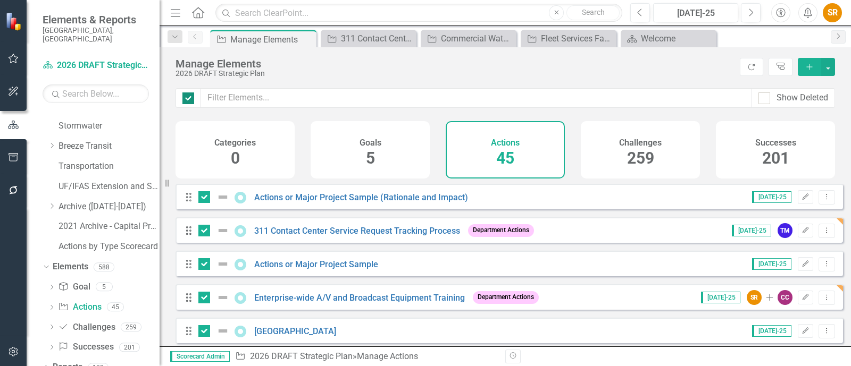
checkbox input "false"
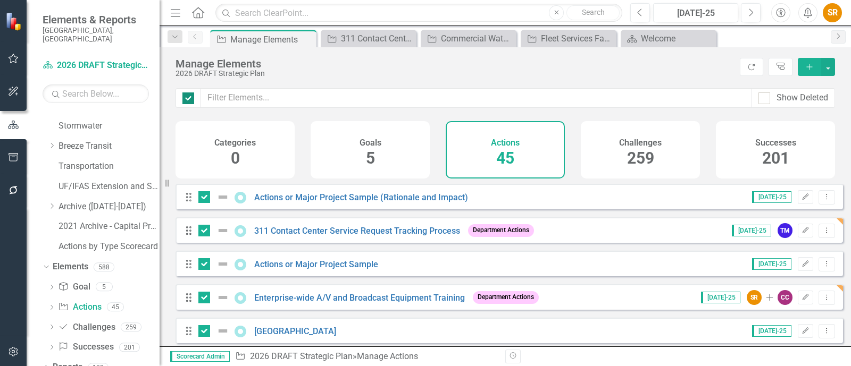
checkbox input "false"
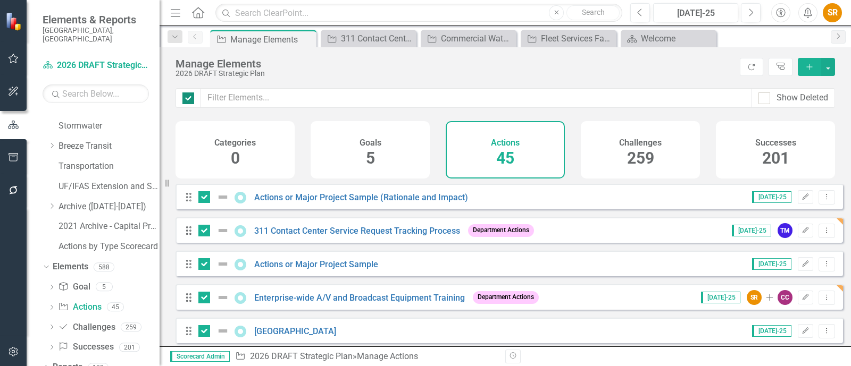
checkbox input "false"
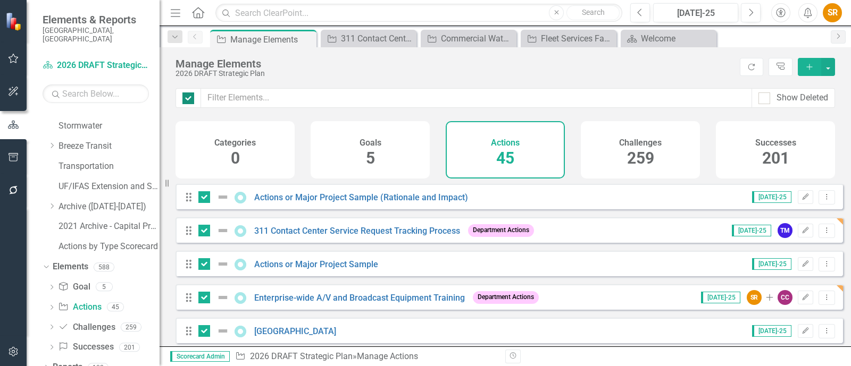
checkbox input "false"
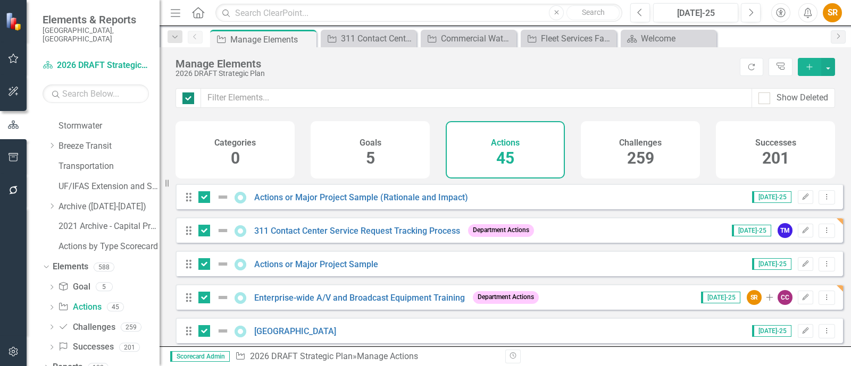
checkbox input "false"
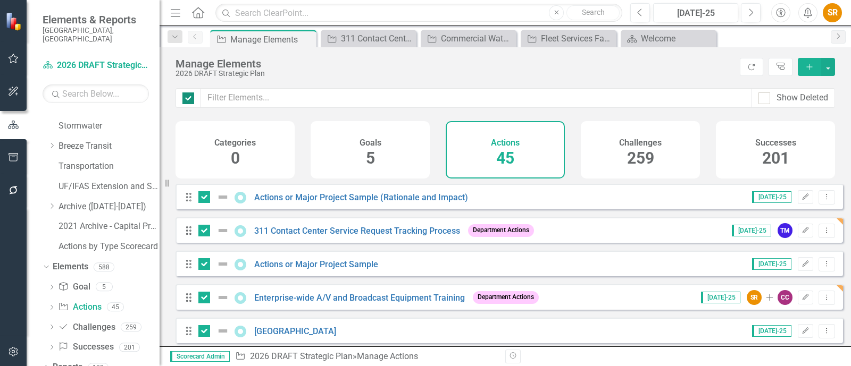
checkbox input "false"
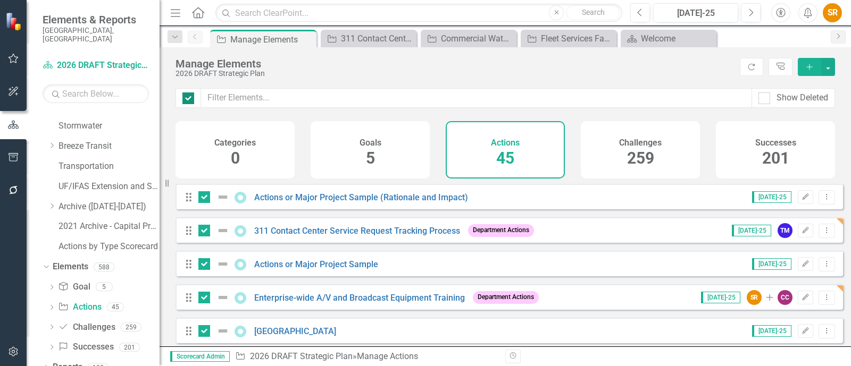
checkbox input "false"
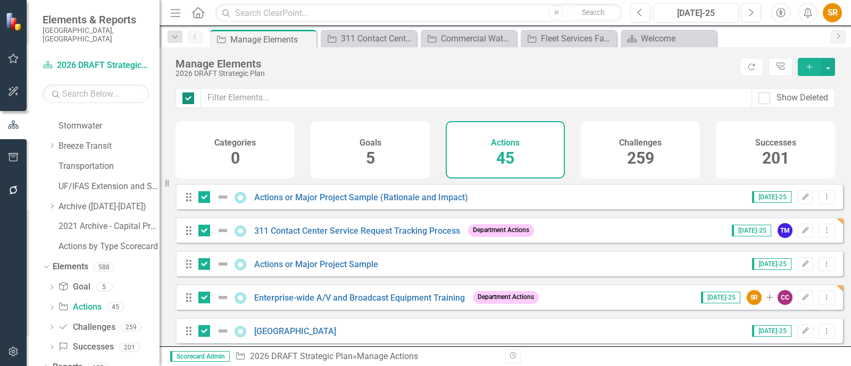
checkbox input "false"
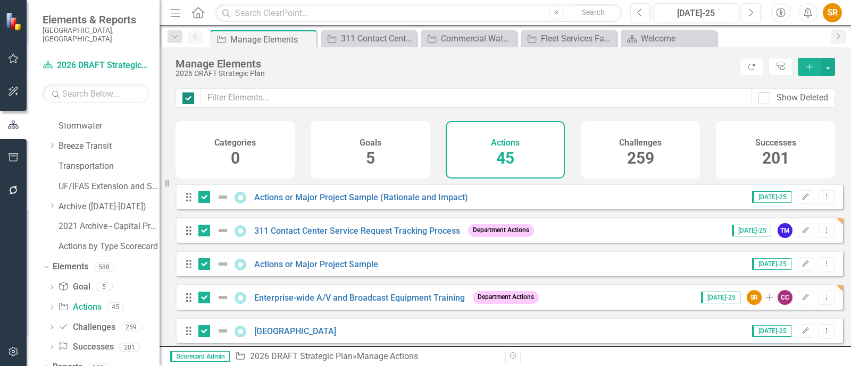
checkbox input "false"
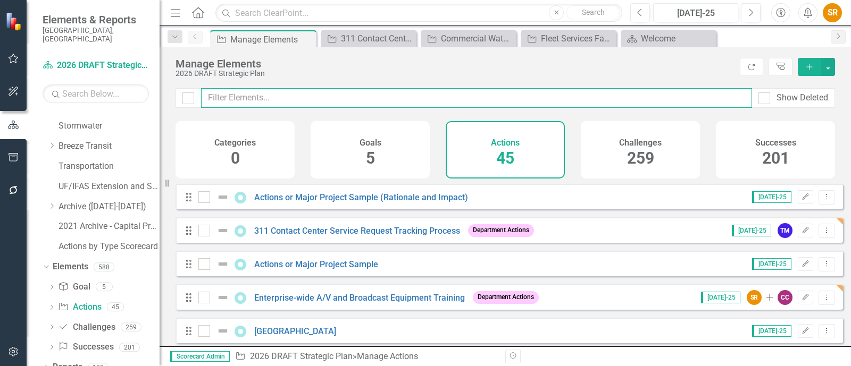
click at [216, 98] on input "text" at bounding box center [476, 98] width 551 height 20
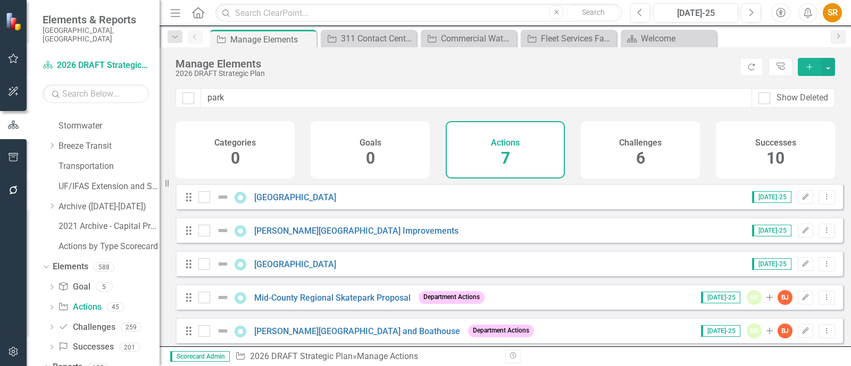
click at [485, 70] on div "2026 DRAFT Strategic Plan" at bounding box center [454, 74] width 559 height 8
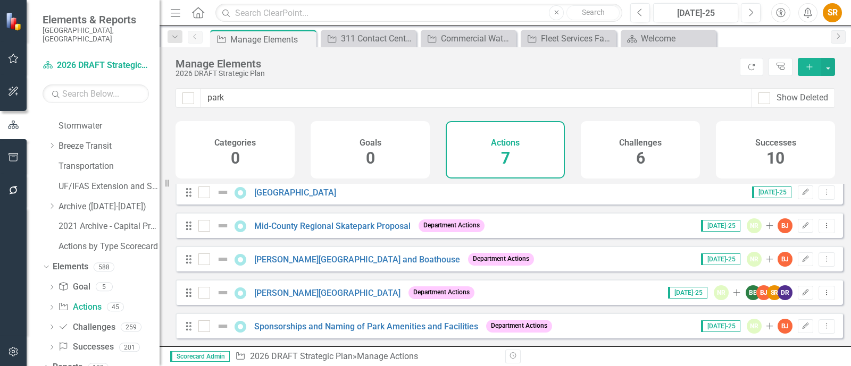
scroll to position [0, 0]
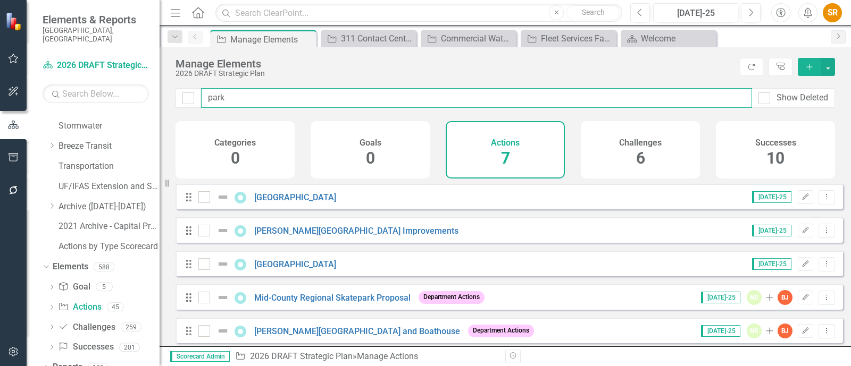
drag, startPoint x: 239, startPoint y: 97, endPoint x: 200, endPoint y: 96, distance: 39.4
click at [201, 96] on input "park" at bounding box center [476, 98] width 551 height 20
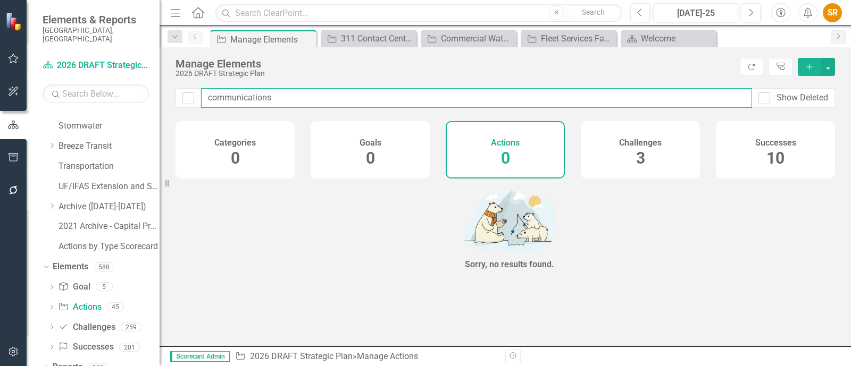
drag, startPoint x: 292, startPoint y: 102, endPoint x: 133, endPoint y: 100, distance: 159.0
click at [133, 100] on div "Elements & Reports [GEOGRAPHIC_DATA], [GEOGRAPHIC_DATA] Dashboard 2026 DRAFT St…" at bounding box center [425, 183] width 851 height 366
drag, startPoint x: 250, startPoint y: 96, endPoint x: 173, endPoint y: 98, distance: 77.1
click at [173, 98] on div "[PERSON_NAME] Show Deleted" at bounding box center [504, 104] width 691 height 33
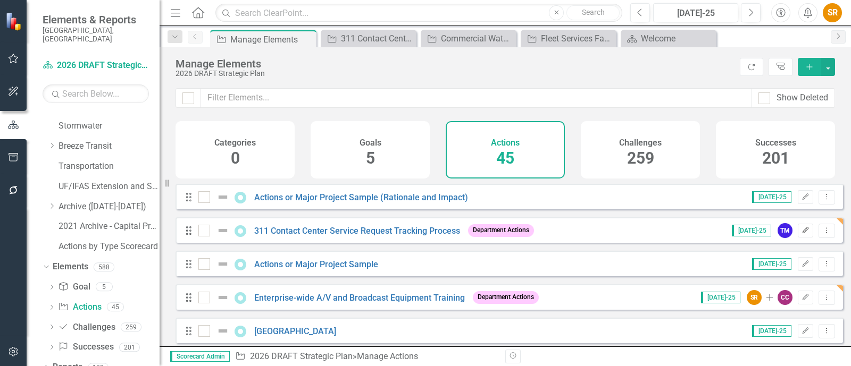
click at [709, 234] on icon "Edit" at bounding box center [805, 231] width 8 height 6
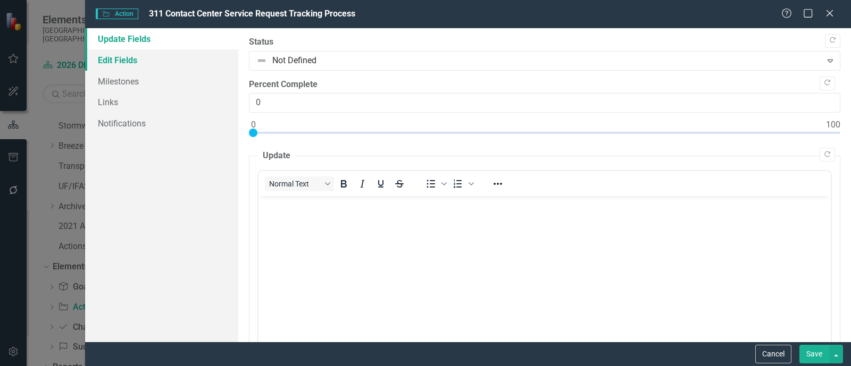
click at [110, 65] on link "Edit Fields" at bounding box center [161, 59] width 153 height 21
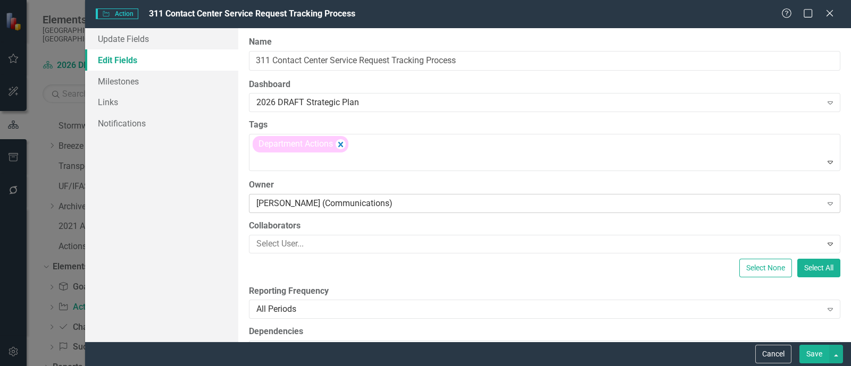
click at [313, 201] on div "[PERSON_NAME] (Communications)" at bounding box center [538, 203] width 565 height 12
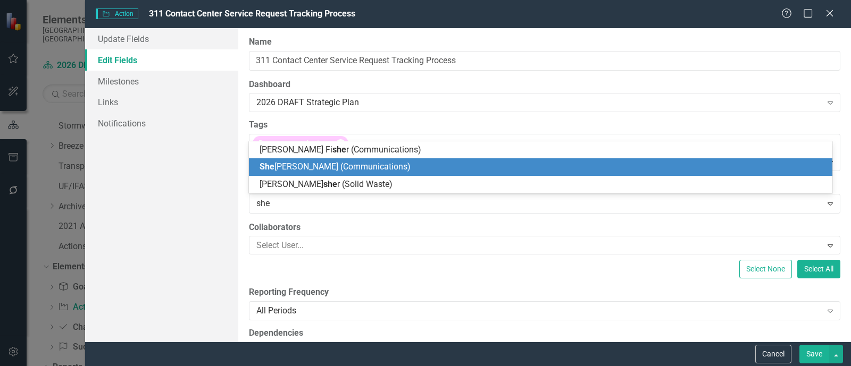
click at [323, 168] on span "She [PERSON_NAME] (Communications)" at bounding box center [334, 167] width 151 height 10
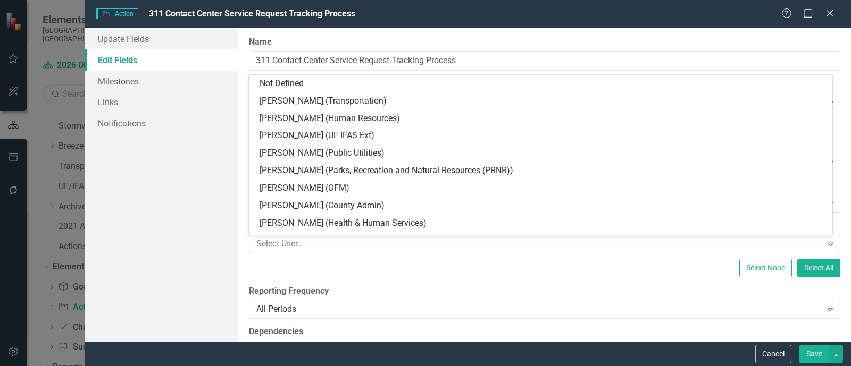
click at [307, 239] on div at bounding box center [536, 244] width 569 height 14
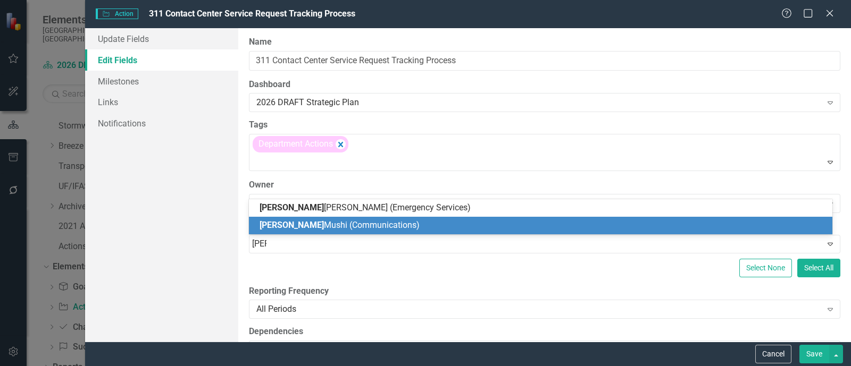
click at [305, 227] on span "[PERSON_NAME] (Communications)" at bounding box center [339, 225] width 160 height 10
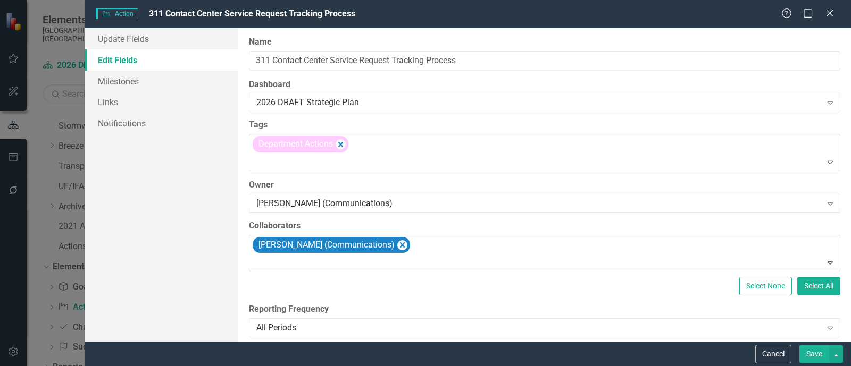
click at [709, 352] on button "Save" at bounding box center [814, 354] width 30 height 19
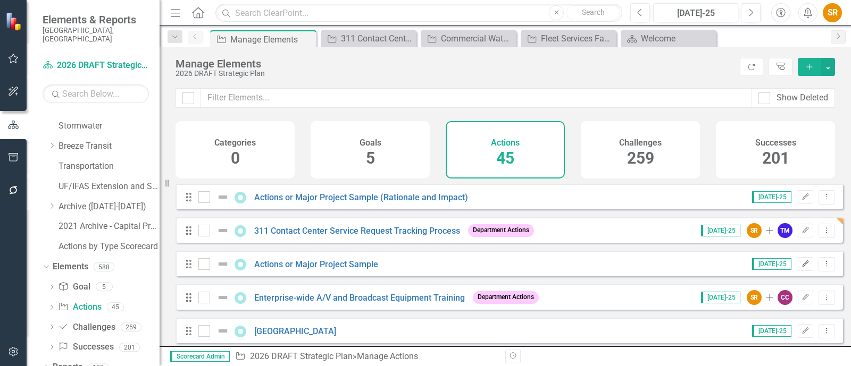
click at [709, 267] on button "Edit" at bounding box center [804, 264] width 15 height 14
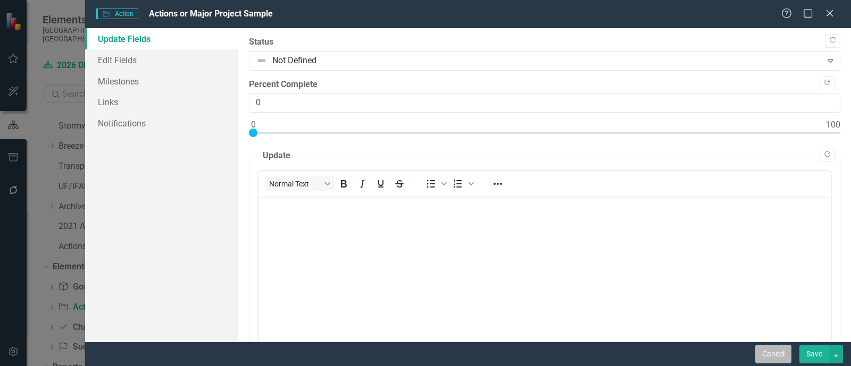
click at [709, 357] on button "Cancel" at bounding box center [773, 354] width 36 height 19
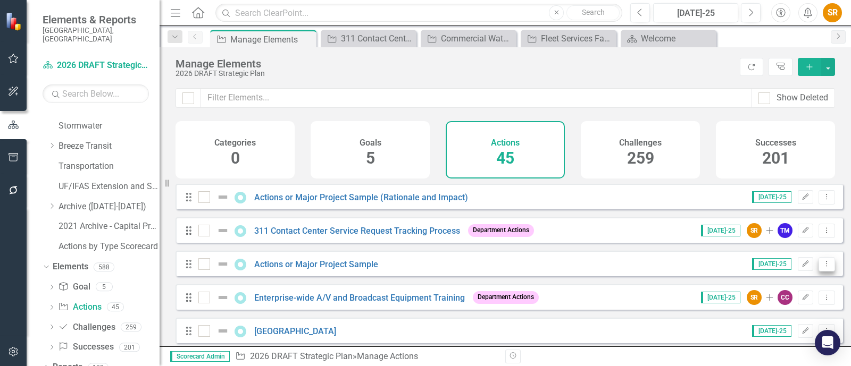
click at [709, 267] on icon "Dropdown Menu" at bounding box center [826, 264] width 9 height 7
click at [709, 329] on link "Copy Duplicate Action" at bounding box center [782, 329] width 87 height 20
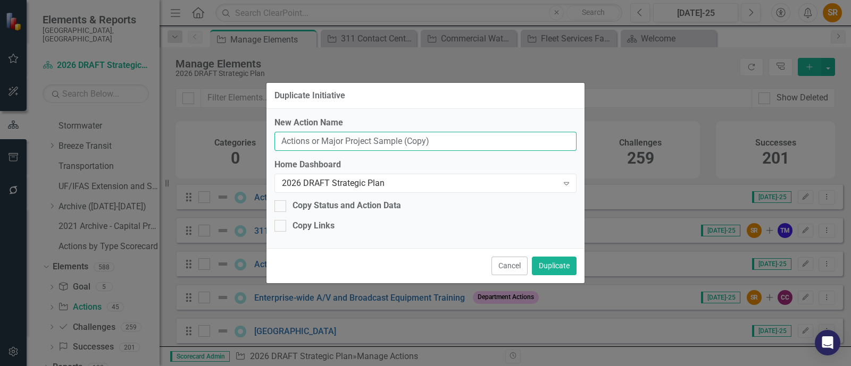
click at [340, 139] on input "Actions or Major Project Sample (Copy)" at bounding box center [425, 142] width 302 height 20
drag, startPoint x: 468, startPoint y: 137, endPoint x: 208, endPoint y: 141, distance: 259.5
click at [208, 141] on div "Duplicate Initiative New Action Name Actions or Major Project Sample (Copy) Hom…" at bounding box center [425, 183] width 851 height 366
paste input "Web Content and Mobile Applications ADA Compliant"
click at [551, 262] on button "Duplicate" at bounding box center [554, 266] width 45 height 19
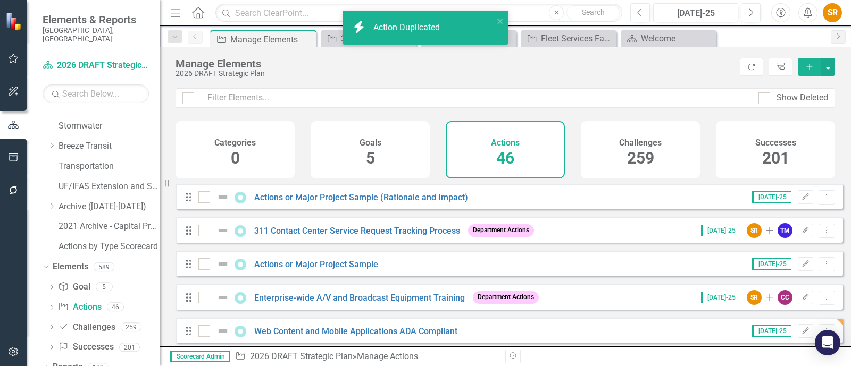
scroll to position [66, 0]
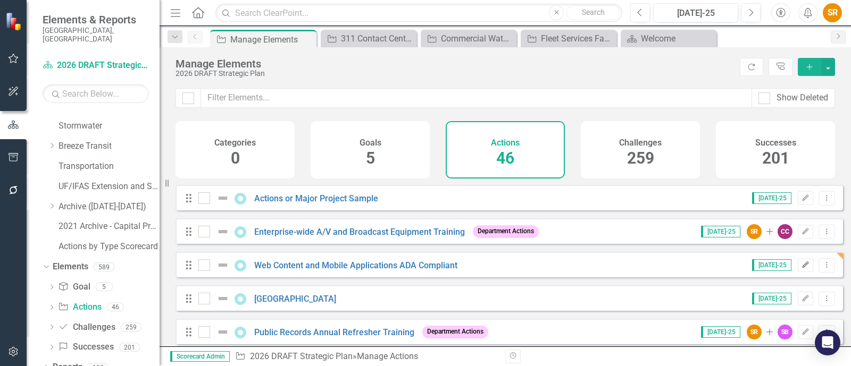
click at [709, 268] on icon "Edit" at bounding box center [805, 265] width 8 height 6
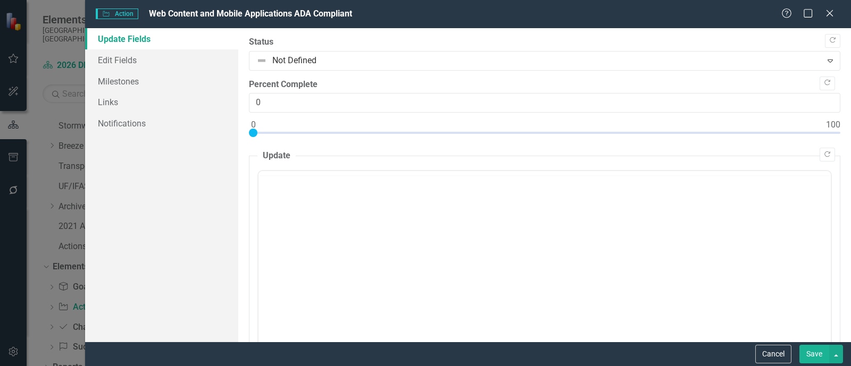
scroll to position [0, 0]
click at [129, 58] on link "Edit Fields" at bounding box center [161, 59] width 153 height 21
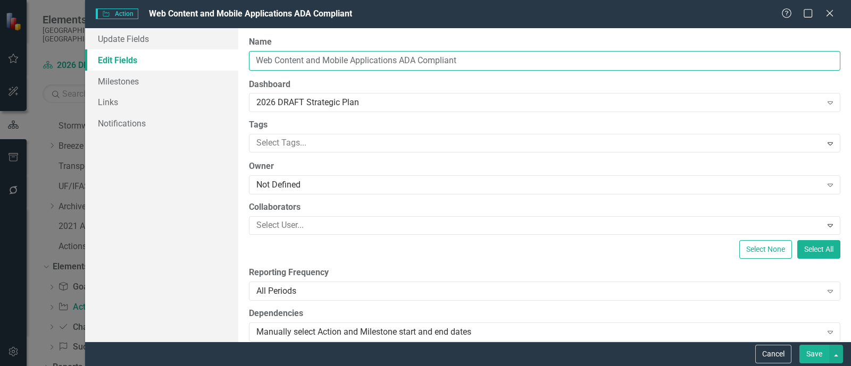
click at [396, 60] on input "Web Content and Mobile Applications ADA Compliant" at bounding box center [544, 61] width 591 height 20
click at [376, 143] on div at bounding box center [536, 143] width 569 height 14
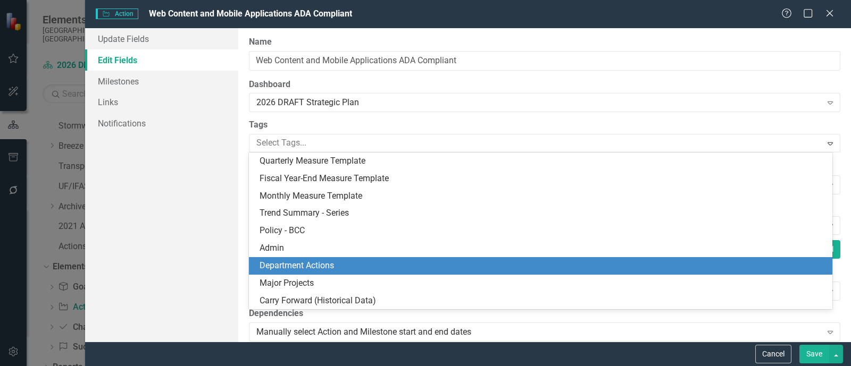
click at [343, 262] on div "Department Actions" at bounding box center [542, 266] width 566 height 12
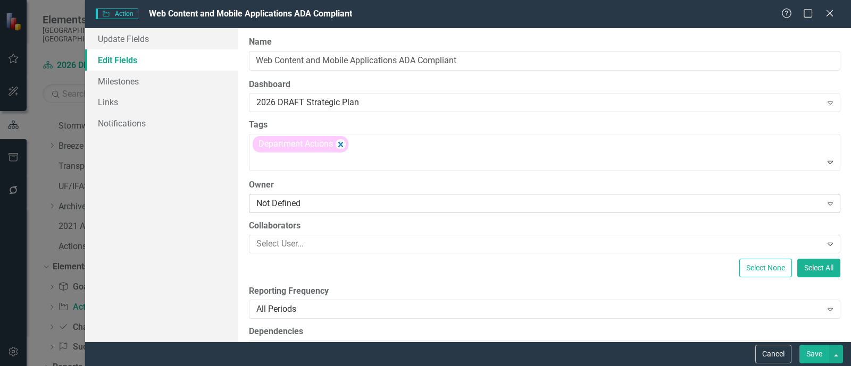
click at [331, 200] on div "Not Defined" at bounding box center [538, 203] width 565 height 12
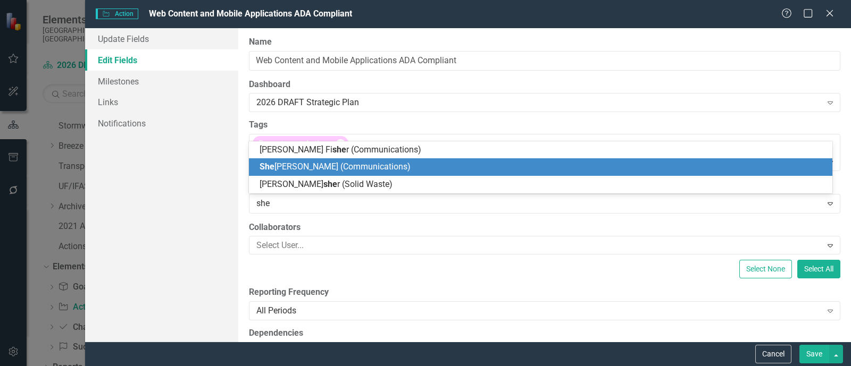
click at [340, 163] on span "She [PERSON_NAME] (Communications)" at bounding box center [334, 167] width 151 height 10
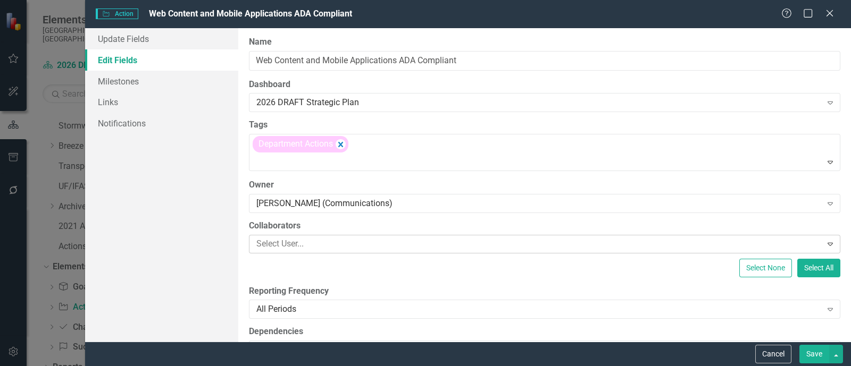
click at [322, 243] on div at bounding box center [536, 244] width 569 height 14
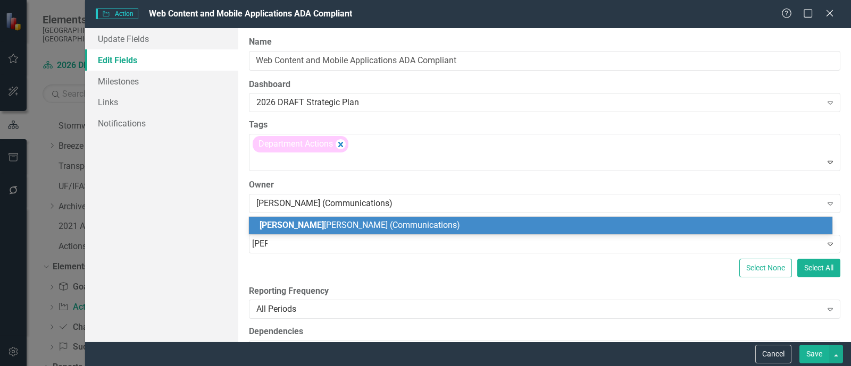
click at [326, 230] on span "[PERSON_NAME] (Communications)" at bounding box center [359, 225] width 200 height 10
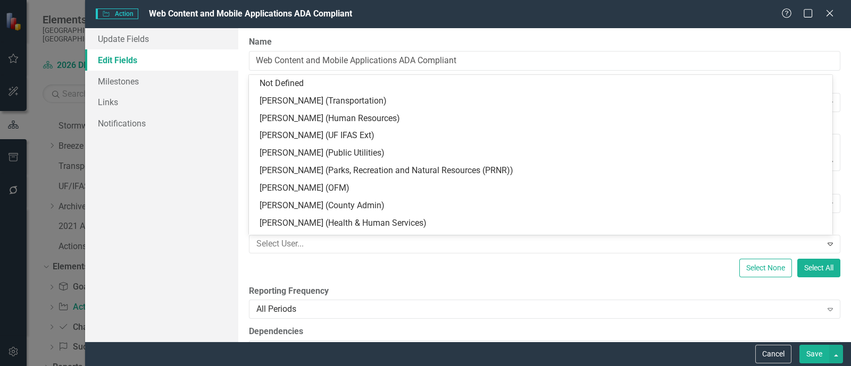
click at [335, 270] on div "Select None Select All" at bounding box center [544, 268] width 591 height 19
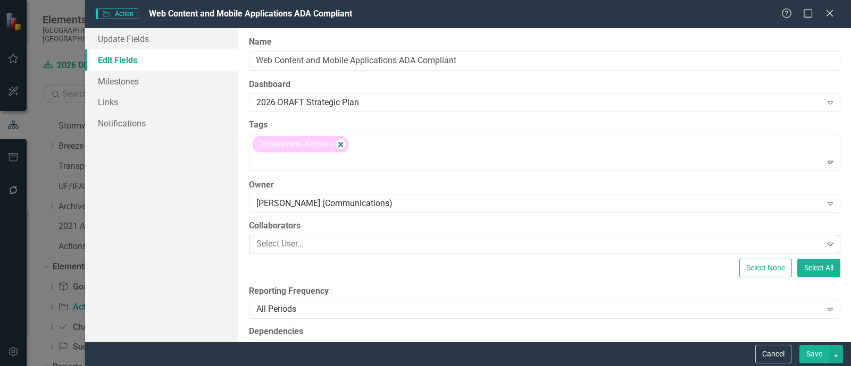
click at [329, 238] on div at bounding box center [536, 244] width 569 height 14
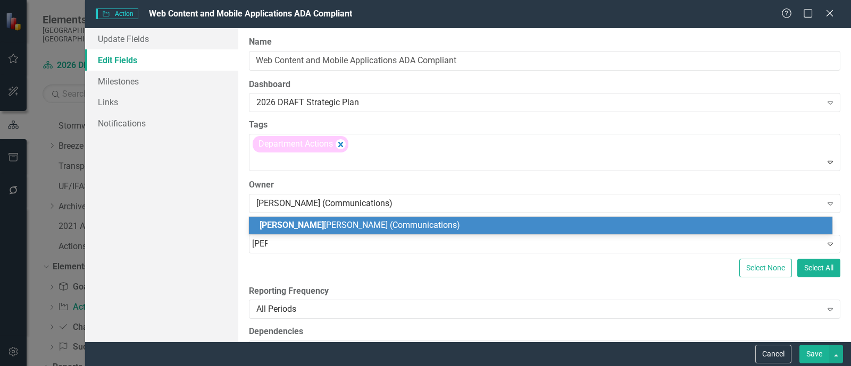
click at [328, 231] on div "[PERSON_NAME] (Communications)" at bounding box center [542, 226] width 566 height 12
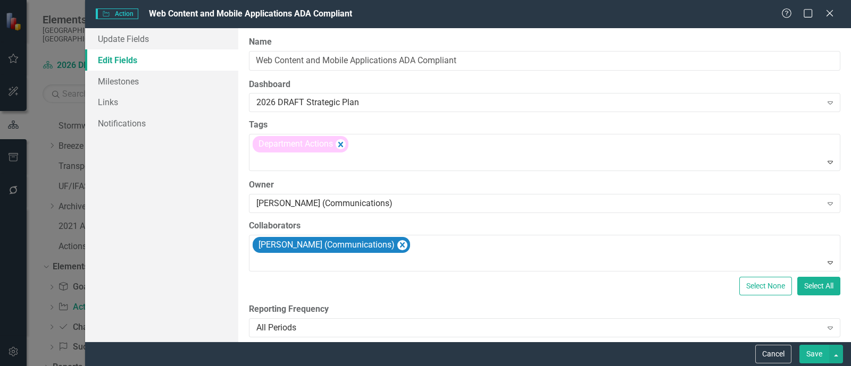
click at [369, 286] on div "Select None Select All" at bounding box center [544, 286] width 591 height 19
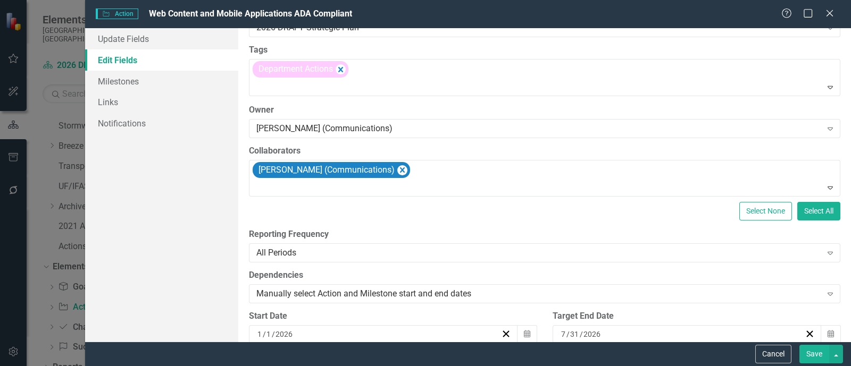
scroll to position [132, 0]
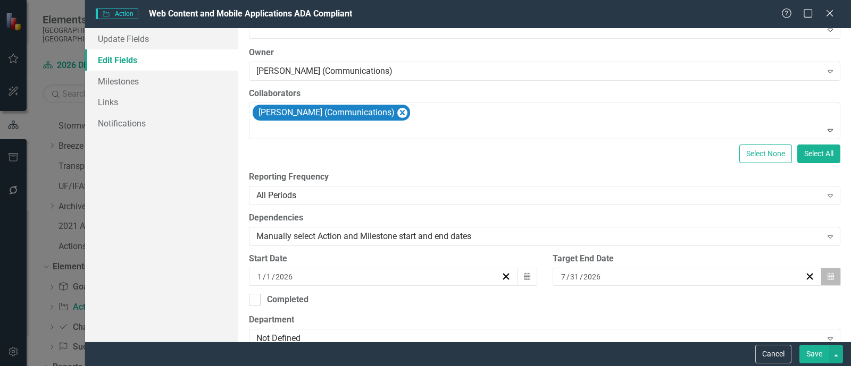
click at [709, 273] on icon "Calendar" at bounding box center [830, 276] width 6 height 7
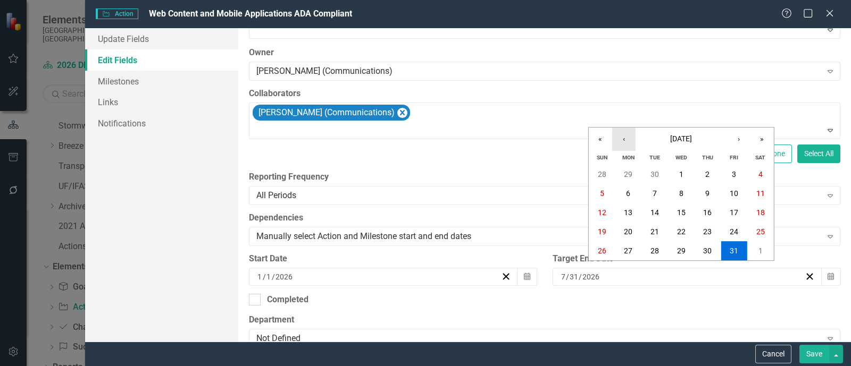
click at [625, 141] on button "‹" at bounding box center [623, 139] width 23 height 23
click at [709, 249] on abbr "30" at bounding box center [707, 251] width 9 height 9
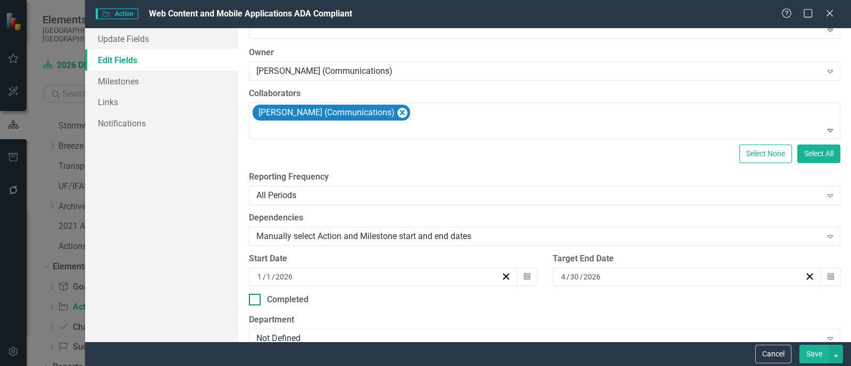
click at [694, 294] on div "Completed" at bounding box center [544, 300] width 591 height 12
click at [256, 294] on input "Completed" at bounding box center [252, 297] width 7 height 7
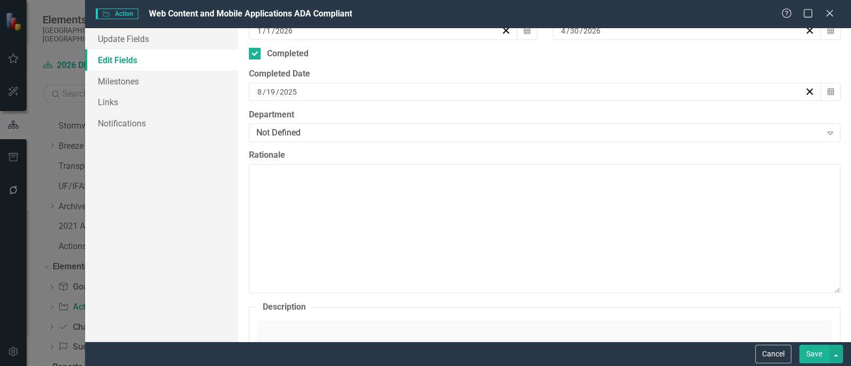
scroll to position [399, 0]
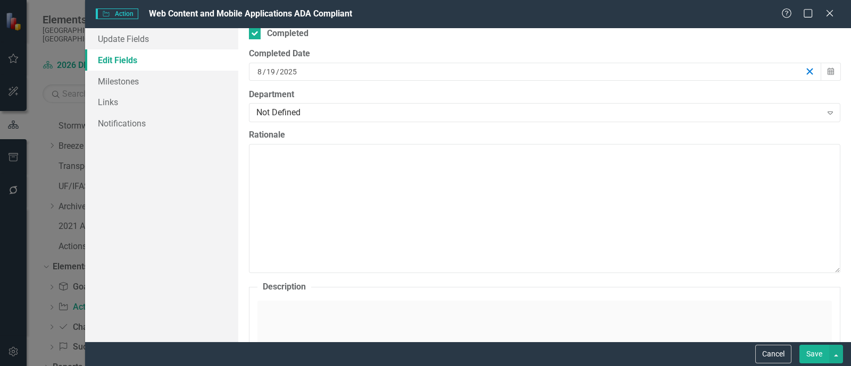
click at [709, 69] on icon "button" at bounding box center [809, 71] width 10 height 10
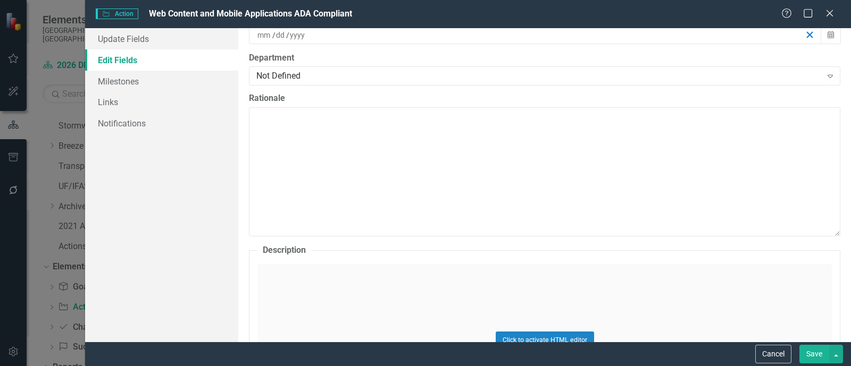
scroll to position [531, 0]
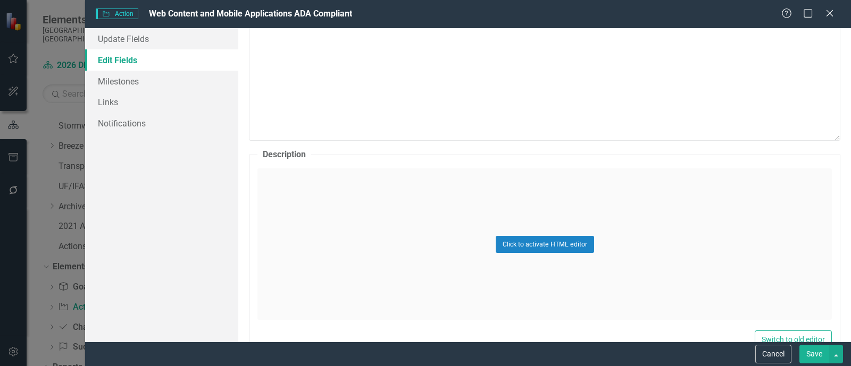
click at [404, 222] on div "Click to activate HTML editor" at bounding box center [544, 245] width 574 height 152
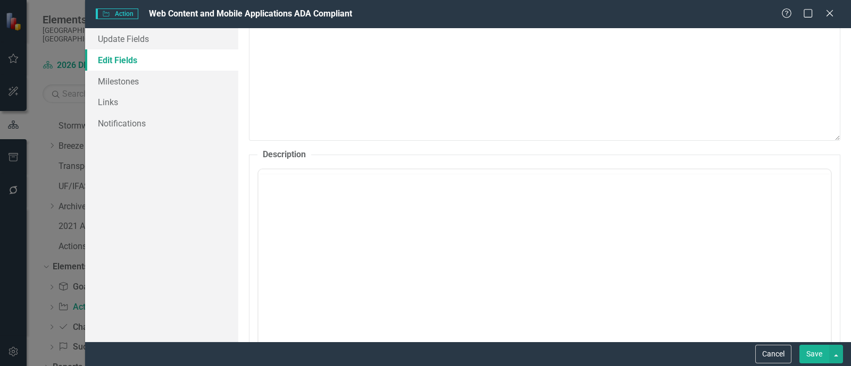
scroll to position [0, 0]
click at [321, 226] on body "Rich Text Area. Press ALT-0 for help." at bounding box center [544, 274] width 572 height 159
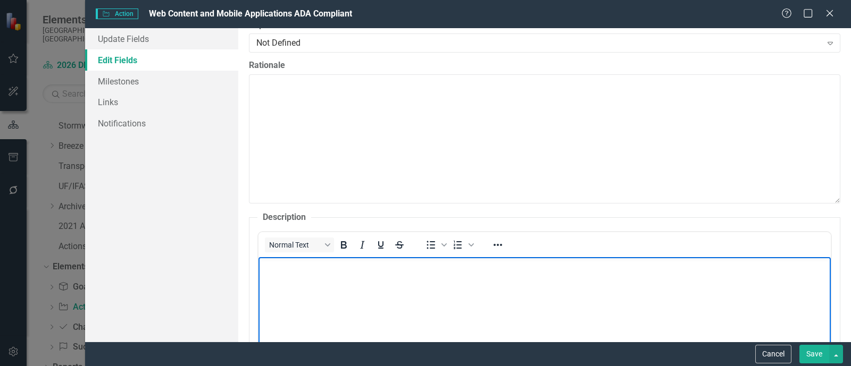
scroll to position [399, 0]
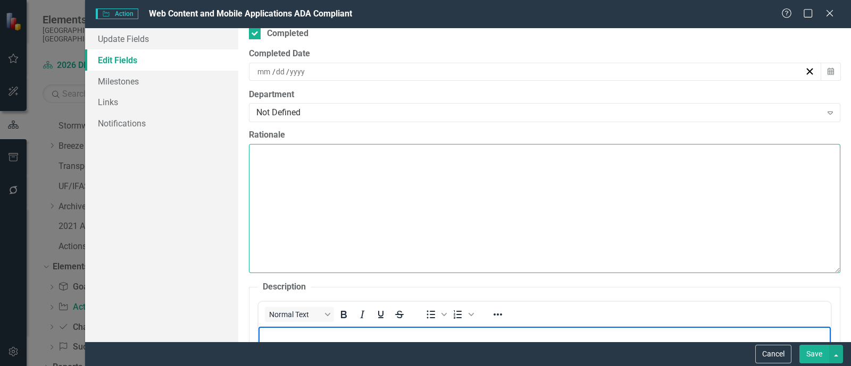
click at [298, 175] on textarea "Rationale" at bounding box center [544, 208] width 591 height 129
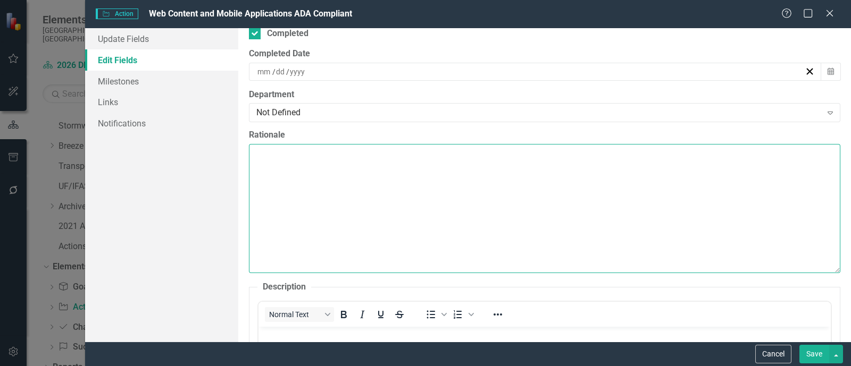
paste textarea "On [DATE], the Department of Justice (DOJ) issued a final rule updating its Tit…"
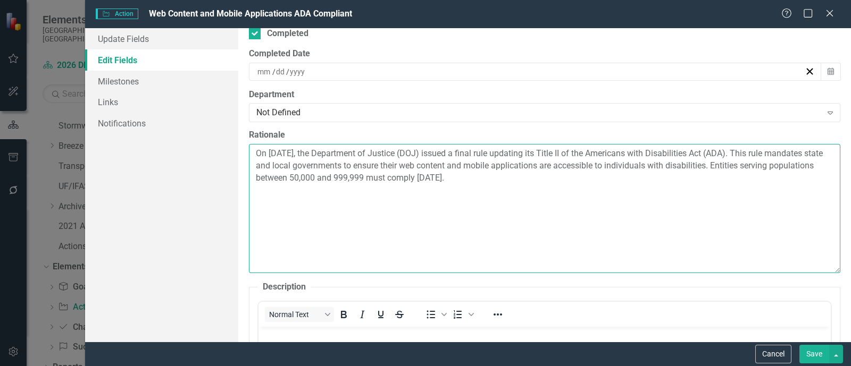
click at [366, 182] on textarea "On [DATE], the Department of Justice (DOJ) issued a final rule updating its Tit…" at bounding box center [544, 208] width 591 height 129
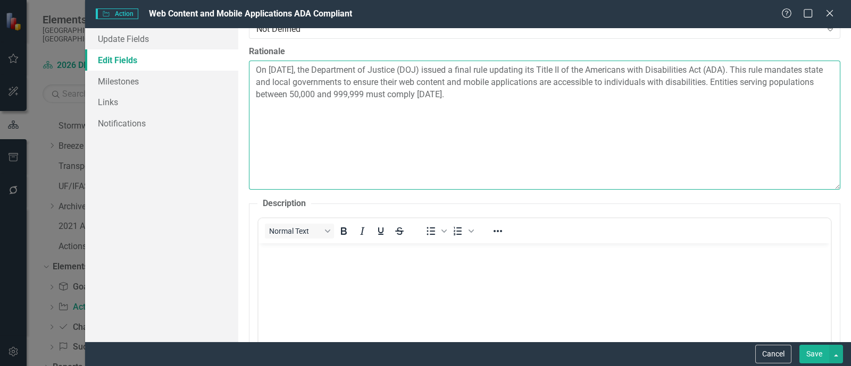
scroll to position [531, 0]
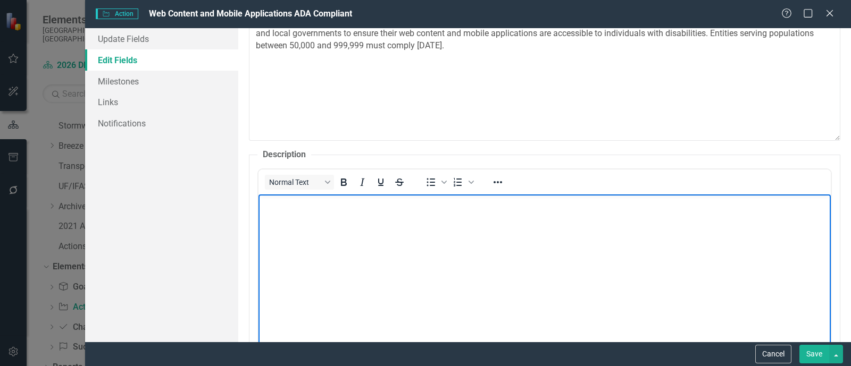
click at [313, 241] on body "Rich Text Area. Press ALT-0 for help." at bounding box center [544, 274] width 572 height 159
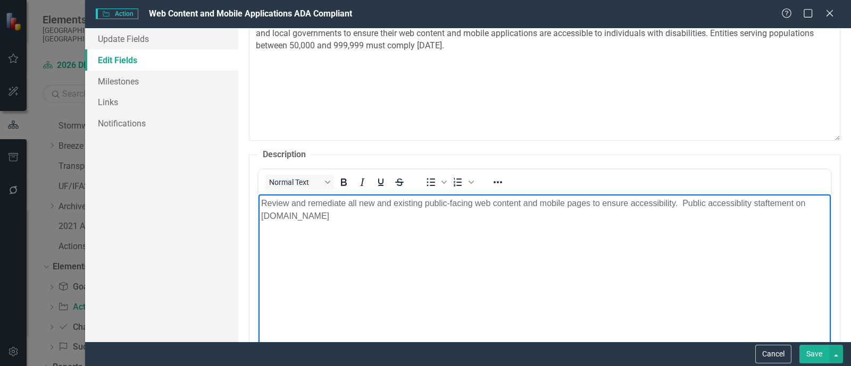
click at [709, 215] on p "Review and remediate all new and existing public-facing web content and mobile …" at bounding box center [544, 210] width 567 height 26
click at [709, 203] on p "Review and remediate all new and existing public-facing web content and mobile …" at bounding box center [544, 210] width 567 height 26
click at [704, 201] on p "Review and remediate all new and existing public-facing web content and mobile …" at bounding box center [544, 210] width 567 height 26
click at [308, 215] on p "Review and remediate all new and existing public-facing web content and mobile …" at bounding box center [544, 210] width 567 height 26
click at [310, 219] on p "Review and remediate all new and existing public-facing web content and mobile …" at bounding box center [544, 210] width 567 height 26
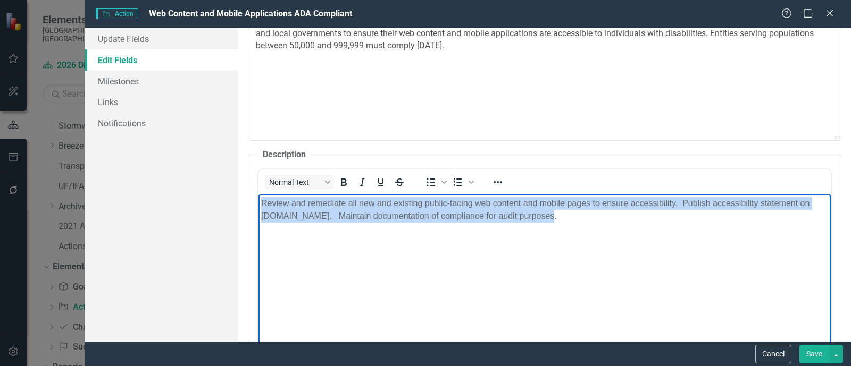
drag, startPoint x: 544, startPoint y: 214, endPoint x: 255, endPoint y: 199, distance: 289.6
click at [258, 199] on html "Review and remediate all new and existing public-facing web content and mobile …" at bounding box center [544, 274] width 572 height 159
copy p "Review and remediate all new and existing public-facing web content and mobile …"
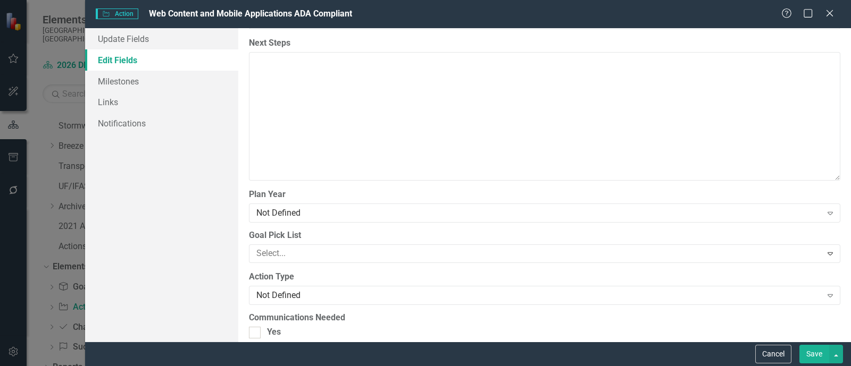
scroll to position [1063, 0]
click at [367, 207] on div "Not Defined" at bounding box center [538, 213] width 565 height 12
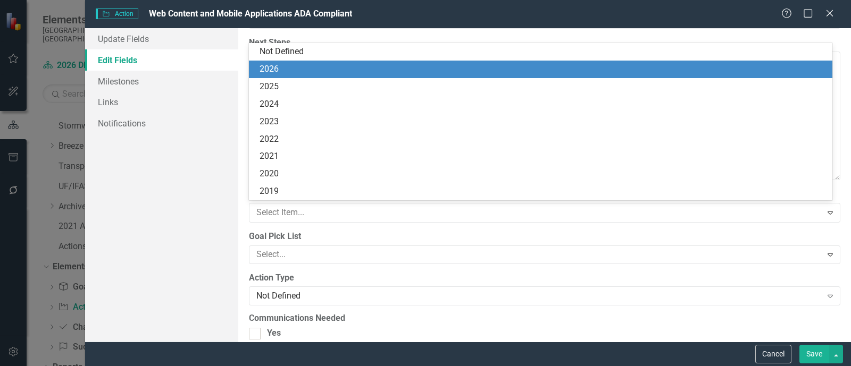
click at [294, 73] on div "2026" at bounding box center [542, 69] width 566 height 12
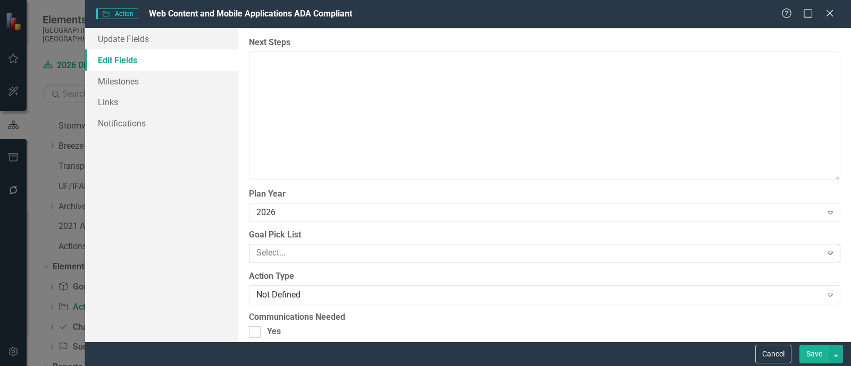
click at [342, 248] on div at bounding box center [536, 253] width 569 height 14
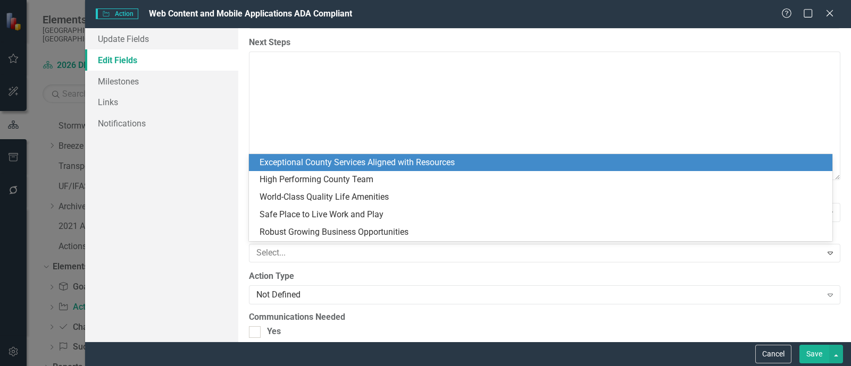
click at [416, 162] on div "Exceptional County Services Aligned with Resources" at bounding box center [542, 163] width 566 height 12
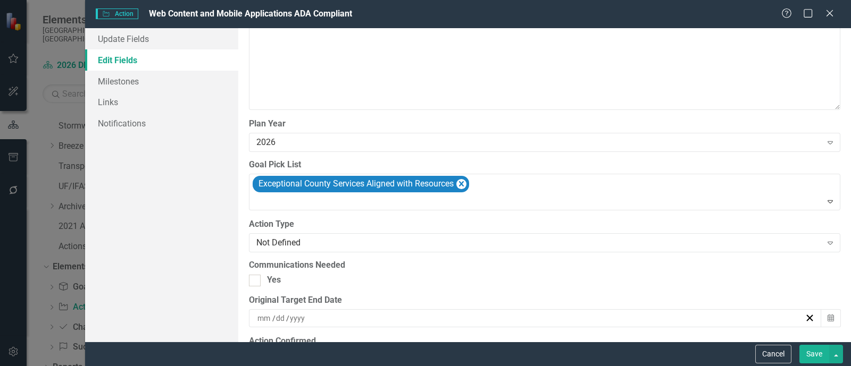
scroll to position [1196, 0]
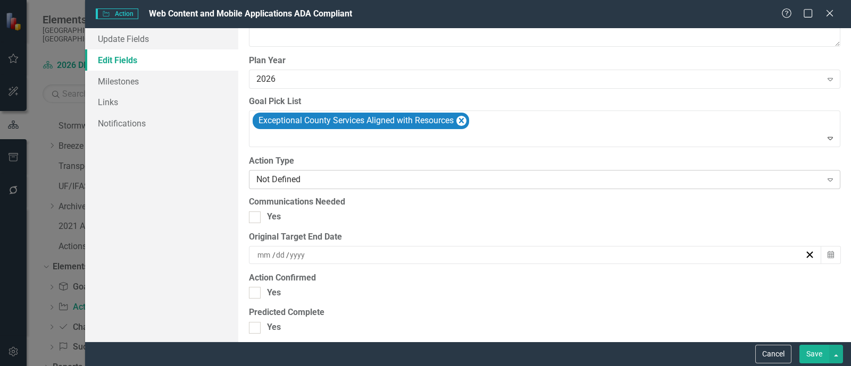
click at [375, 174] on div "Not Defined" at bounding box center [538, 180] width 565 height 12
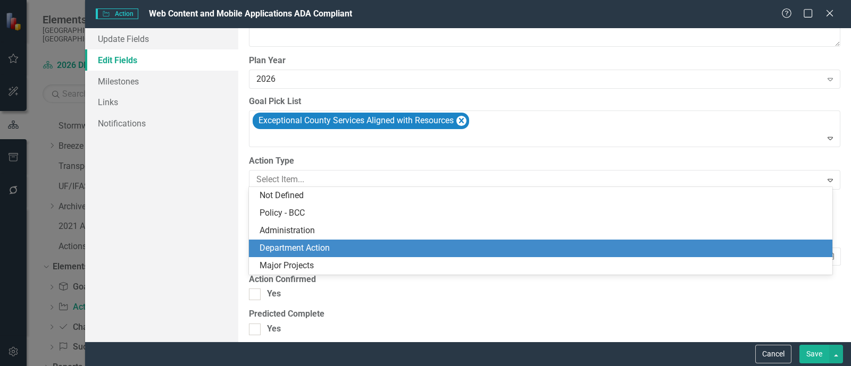
click at [349, 242] on div "Department Action" at bounding box center [542, 248] width 566 height 12
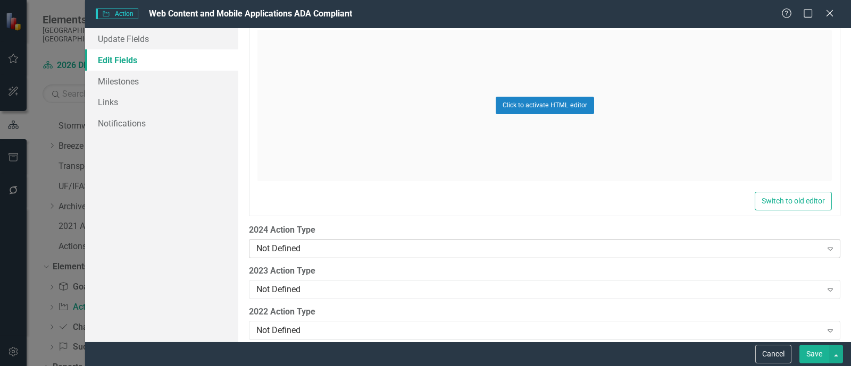
scroll to position [1595, 0]
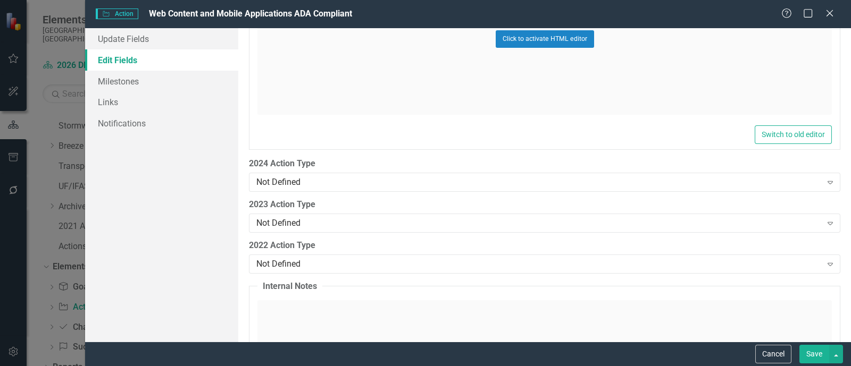
drag, startPoint x: 811, startPoint y: 355, endPoint x: 799, endPoint y: 361, distance: 13.1
click at [709, 355] on button "Save" at bounding box center [814, 354] width 30 height 19
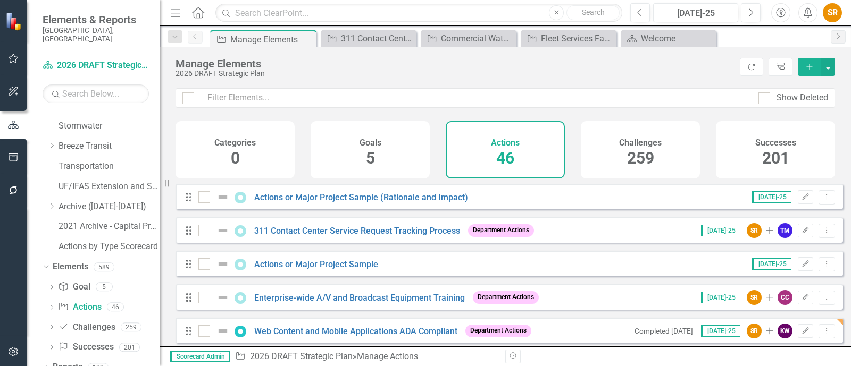
scroll to position [66, 0]
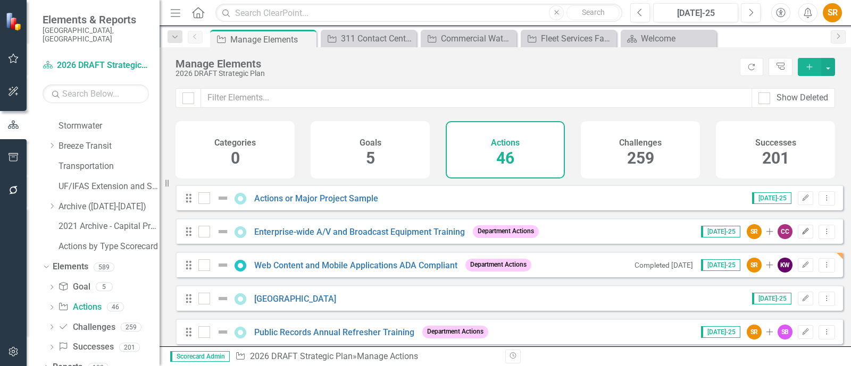
click at [709, 234] on icon "button" at bounding box center [805, 231] width 6 height 6
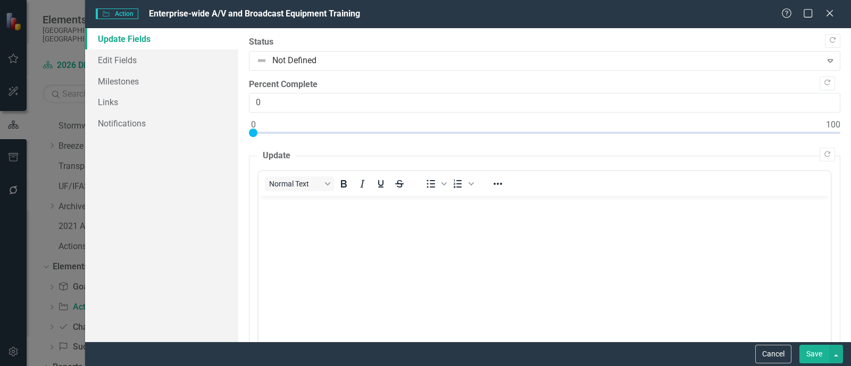
scroll to position [0, 0]
click at [128, 65] on link "Edit Fields" at bounding box center [161, 59] width 153 height 21
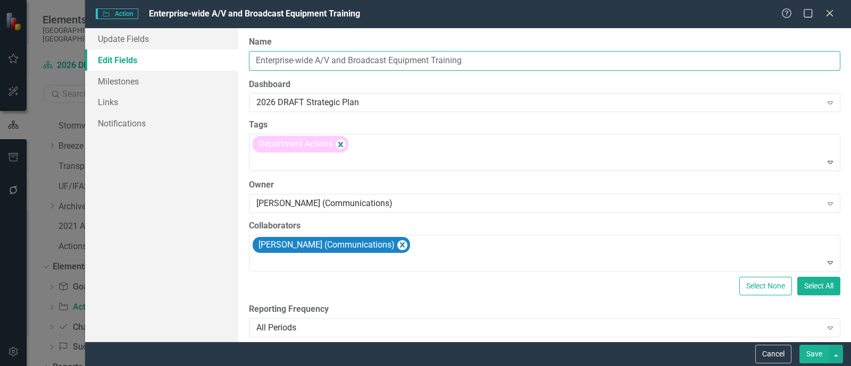
drag, startPoint x: 316, startPoint y: 60, endPoint x: 310, endPoint y: 60, distance: 6.4
click at [310, 60] on input "Enterprise-wide A/V and Broadcast Equipment Training" at bounding box center [544, 61] width 591 height 20
drag, startPoint x: 474, startPoint y: 58, endPoint x: 194, endPoint y: 53, distance: 279.7
click at [194, 53] on div "Update Fields Edit Fields Milestones Links Notifications "Update" fields in Cle…" at bounding box center [468, 185] width 766 height 314
drag, startPoint x: 521, startPoint y: 57, endPoint x: 221, endPoint y: 57, distance: 300.4
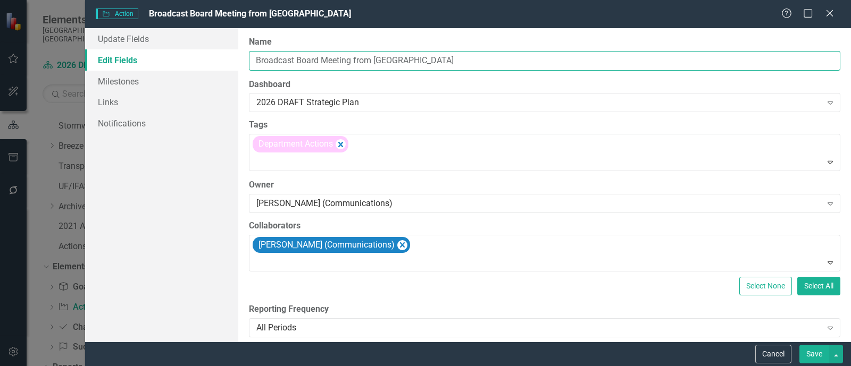
click at [221, 57] on div "Update Fields Edit Fields Milestones Links Notifications "Update" fields in Cle…" at bounding box center [468, 185] width 766 height 314
click at [385, 62] on input "Broadcast Board Meeting from [GEOGRAPHIC_DATA]" at bounding box center [544, 61] width 591 height 20
click at [380, 62] on input "Broadcast Board Meeting from [GEOGRAPHIC_DATA]" at bounding box center [544, 61] width 591 height 20
click at [409, 89] on label "Dashboard" at bounding box center [544, 85] width 591 height 12
click at [481, 285] on div "Select None Select All" at bounding box center [544, 286] width 591 height 19
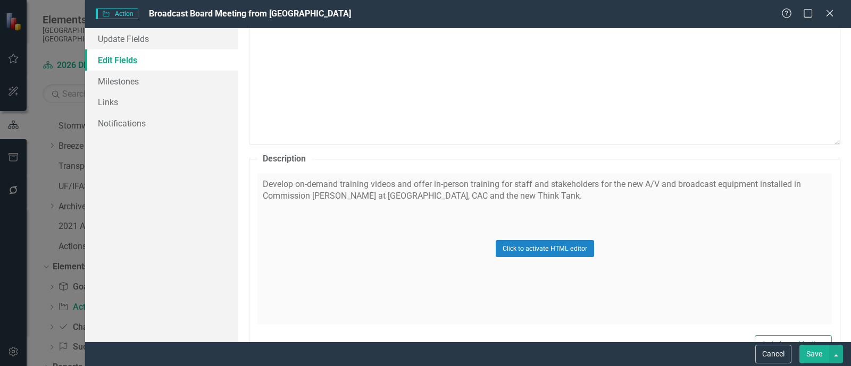
scroll to position [531, 0]
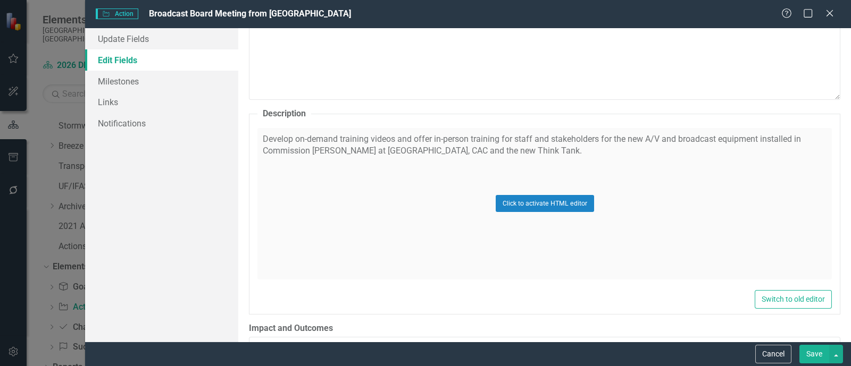
click at [512, 147] on div "Click to activate HTML editor" at bounding box center [544, 204] width 574 height 152
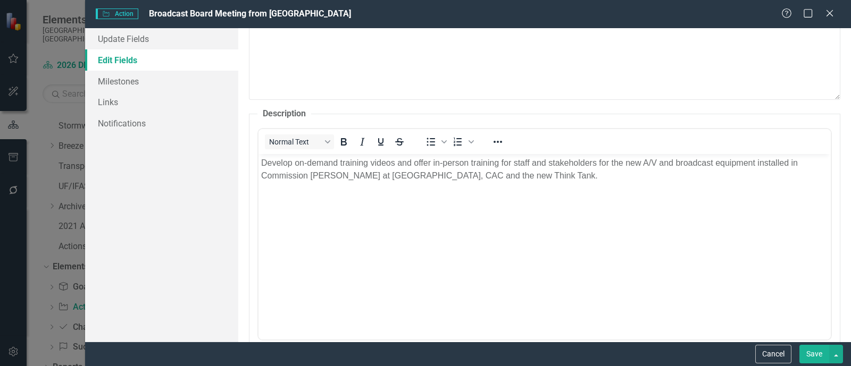
scroll to position [0, 0]
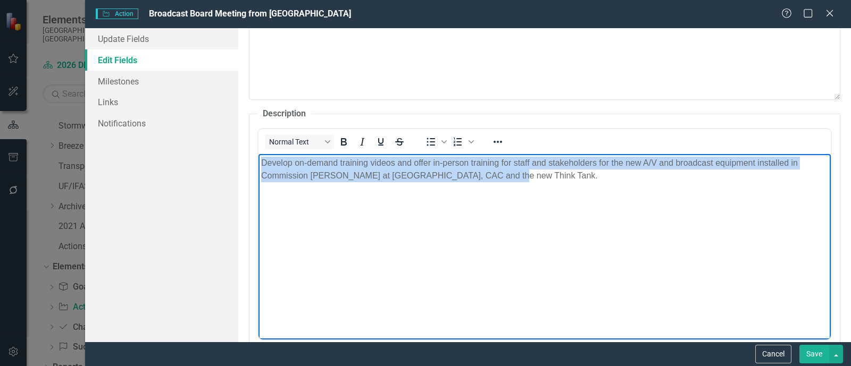
drag, startPoint x: 513, startPoint y: 181, endPoint x: 161, endPoint y: 162, distance: 351.9
click at [258, 162] on html "Develop on-demand training videos and offer in-person training for staff and st…" at bounding box center [544, 233] width 572 height 159
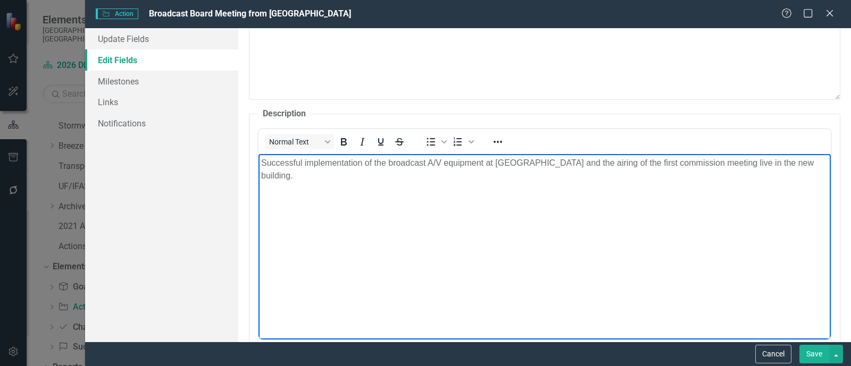
click at [709, 175] on body "Successful implementation of the broadcast A/V equipment at [GEOGRAPHIC_DATA] a…" at bounding box center [544, 233] width 572 height 159
drag, startPoint x: 729, startPoint y: 162, endPoint x: 723, endPoint y: 161, distance: 6.1
click at [709, 161] on p "Successful implementation of the broadcast A/V equipment at [GEOGRAPHIC_DATA] a…" at bounding box center [544, 169] width 567 height 26
click at [709, 111] on fieldset "Description <p>Develop on-demand training videos and offer in-person training f…" at bounding box center [544, 238] width 591 height 260
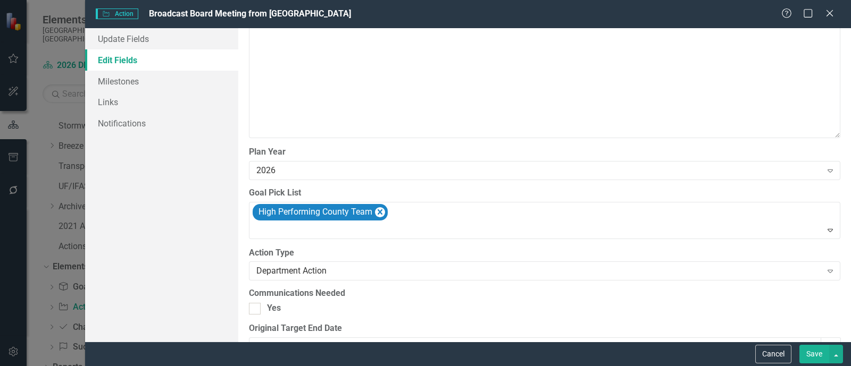
scroll to position [1130, 0]
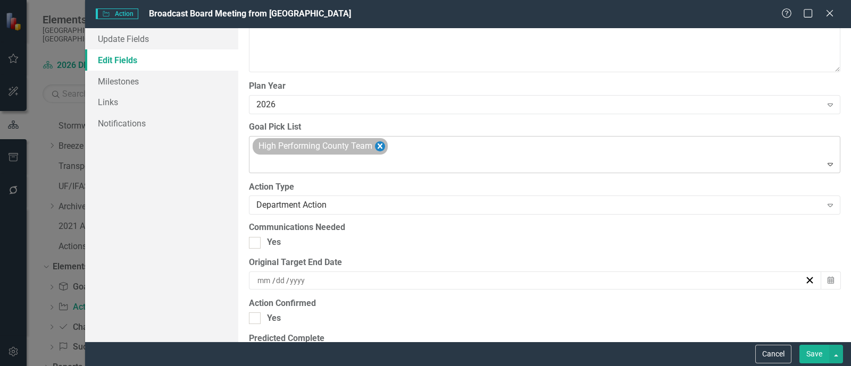
click at [384, 146] on icon "Remove High Performing County Team" at bounding box center [380, 146] width 10 height 13
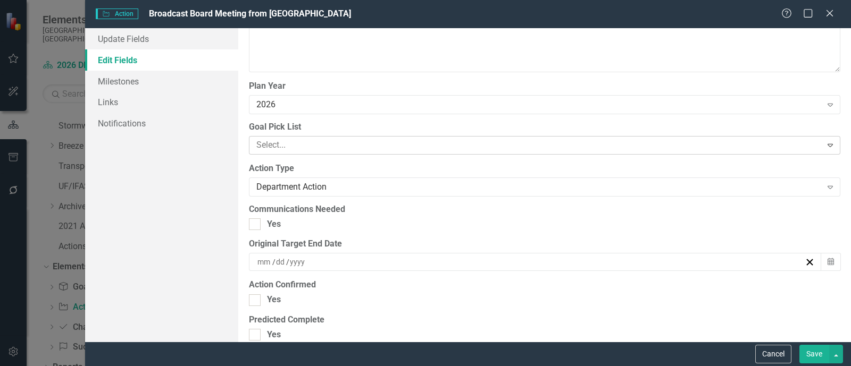
click at [709, 148] on div "Expand" at bounding box center [829, 145] width 19 height 17
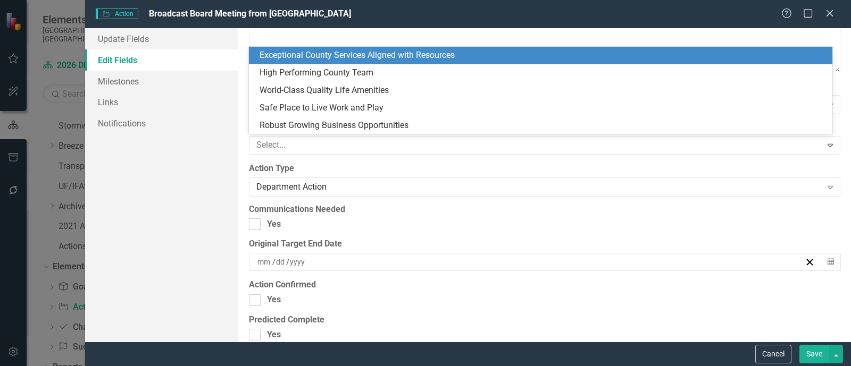
click at [356, 57] on div "Exceptional County Services Aligned with Resources" at bounding box center [542, 55] width 566 height 12
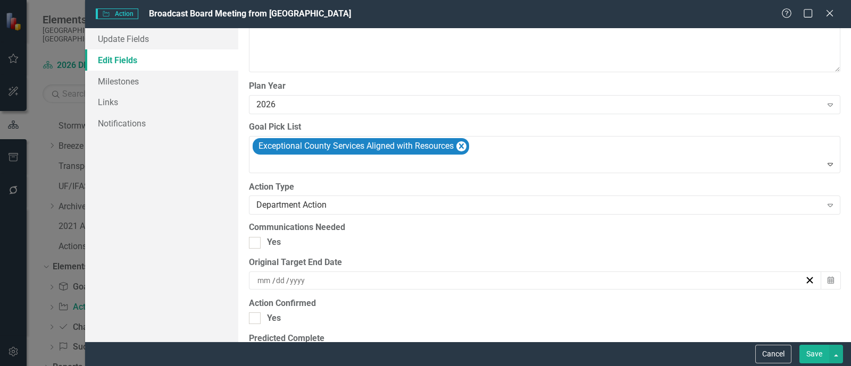
click at [163, 183] on div "Update Fields Edit Fields Milestones Links Notifications" at bounding box center [161, 185] width 153 height 314
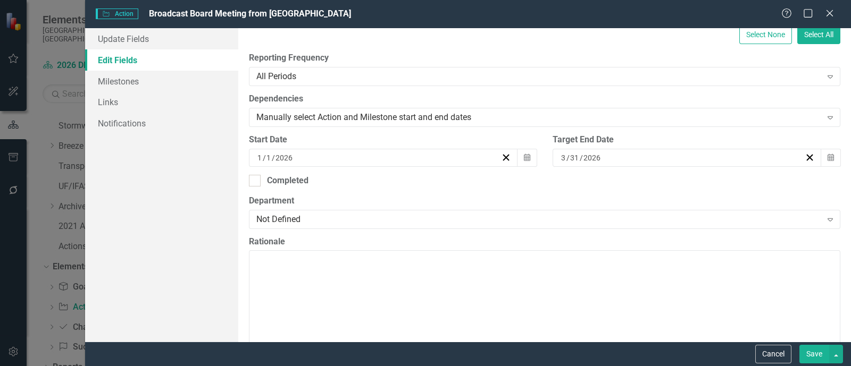
scroll to position [249, 0]
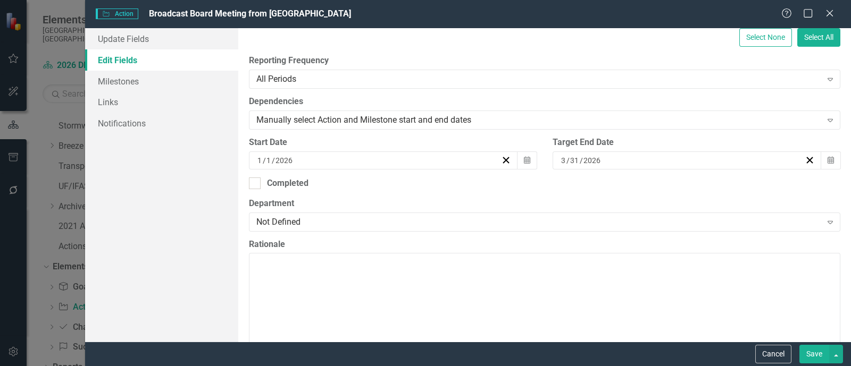
click at [637, 158] on div "[DATE]" at bounding box center [681, 160] width 245 height 11
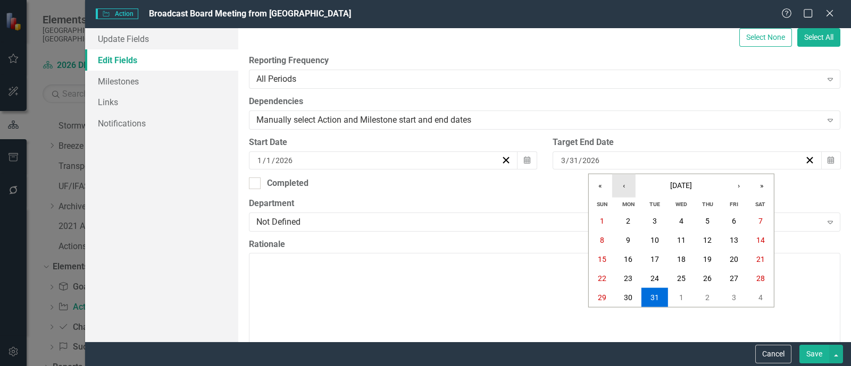
click at [623, 187] on button "‹" at bounding box center [623, 185] width 23 height 23
click at [709, 275] on abbr "27" at bounding box center [733, 278] width 9 height 9
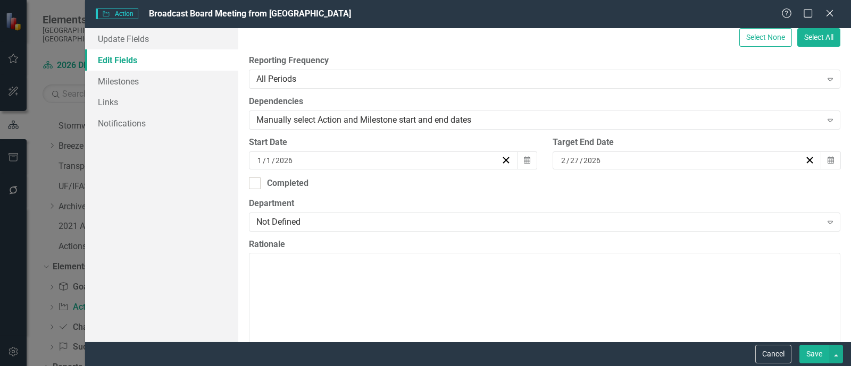
drag, startPoint x: 821, startPoint y: 355, endPoint x: 808, endPoint y: 357, distance: 14.0
click at [709, 355] on button "Save" at bounding box center [814, 354] width 30 height 19
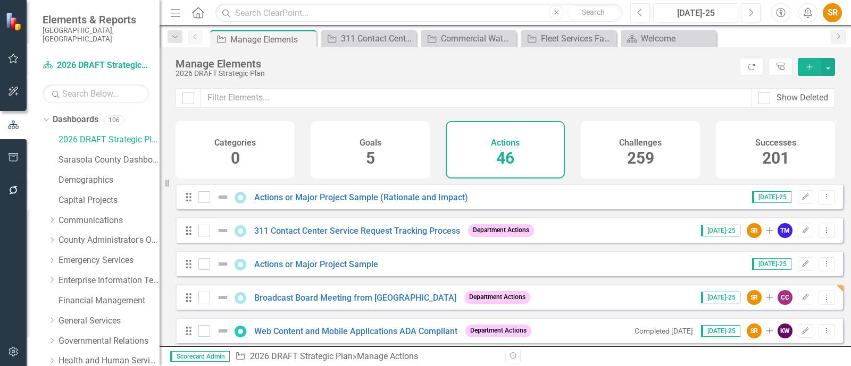
scroll to position [396, 0]
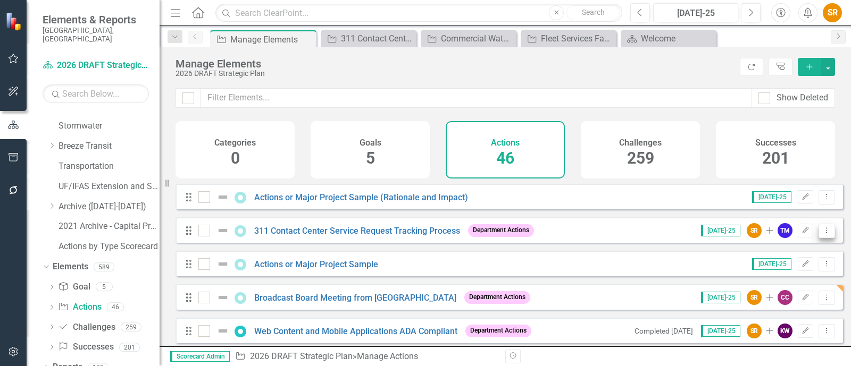
click at [822, 234] on icon "Dropdown Menu" at bounding box center [826, 230] width 9 height 7
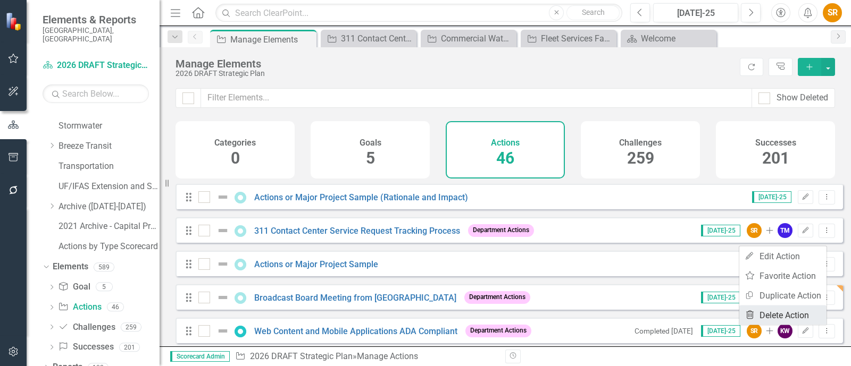
click at [809, 309] on link "Trash Delete Action" at bounding box center [782, 316] width 87 height 20
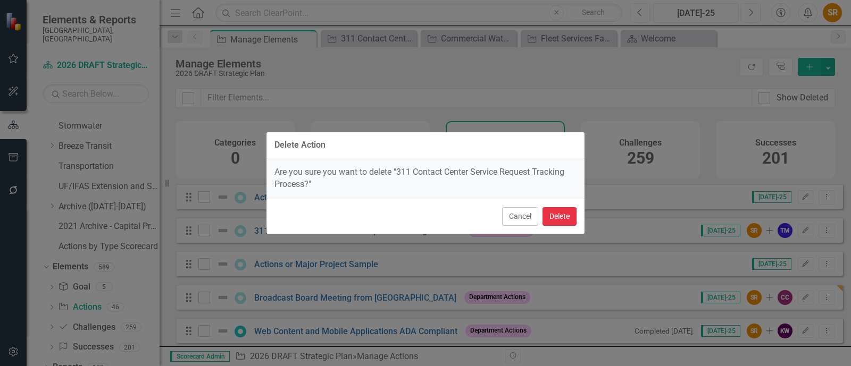
click at [564, 219] on button "Delete" at bounding box center [559, 216] width 34 height 19
